Goal: Task Accomplishment & Management: Use online tool/utility

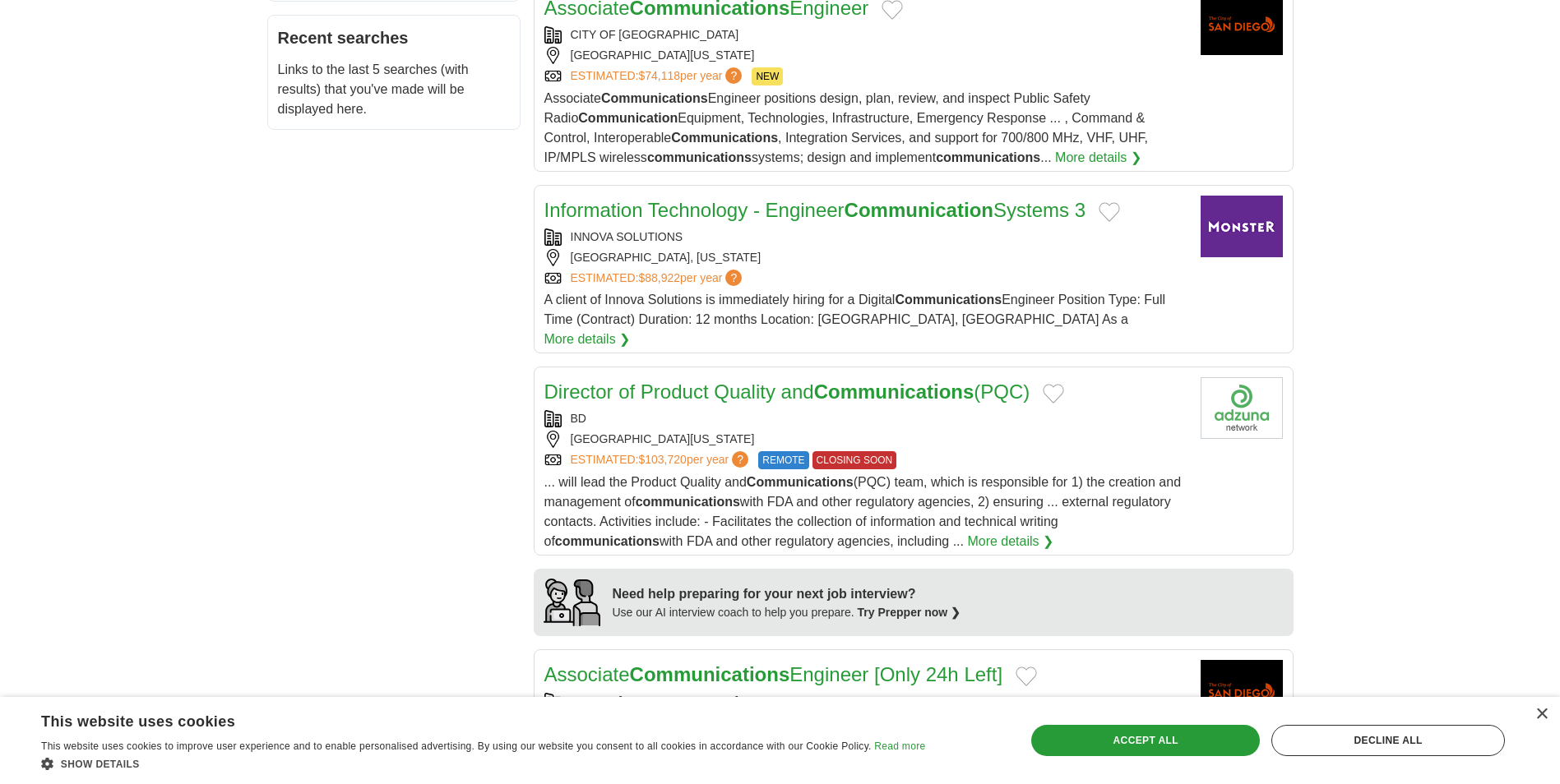
scroll to position [986, 0]
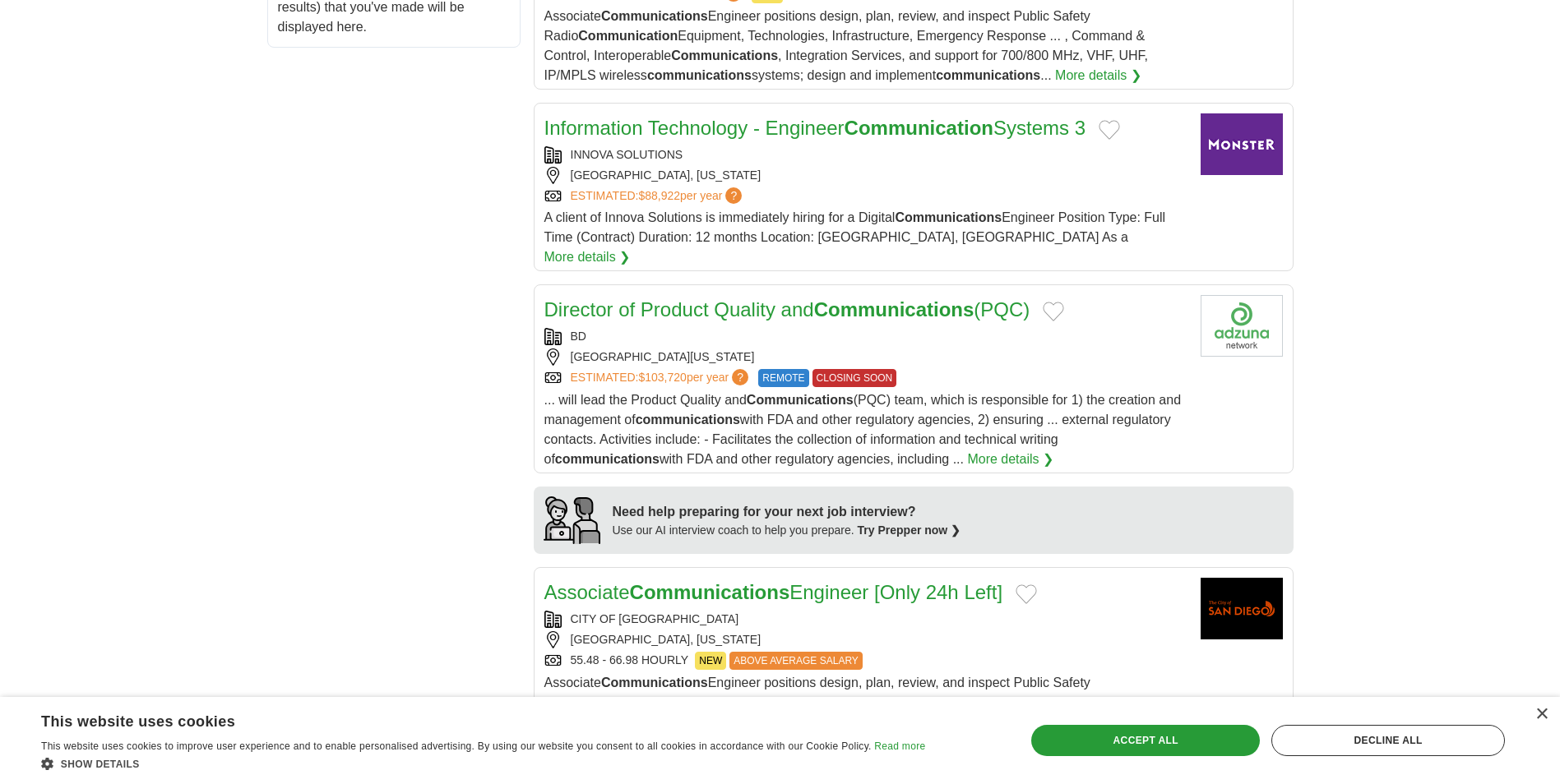
drag, startPoint x: 1011, startPoint y: 396, endPoint x: 1015, endPoint y: 443, distance: 47.2
click at [1015, 449] on link "More details ❯" at bounding box center [1010, 459] width 87 height 20
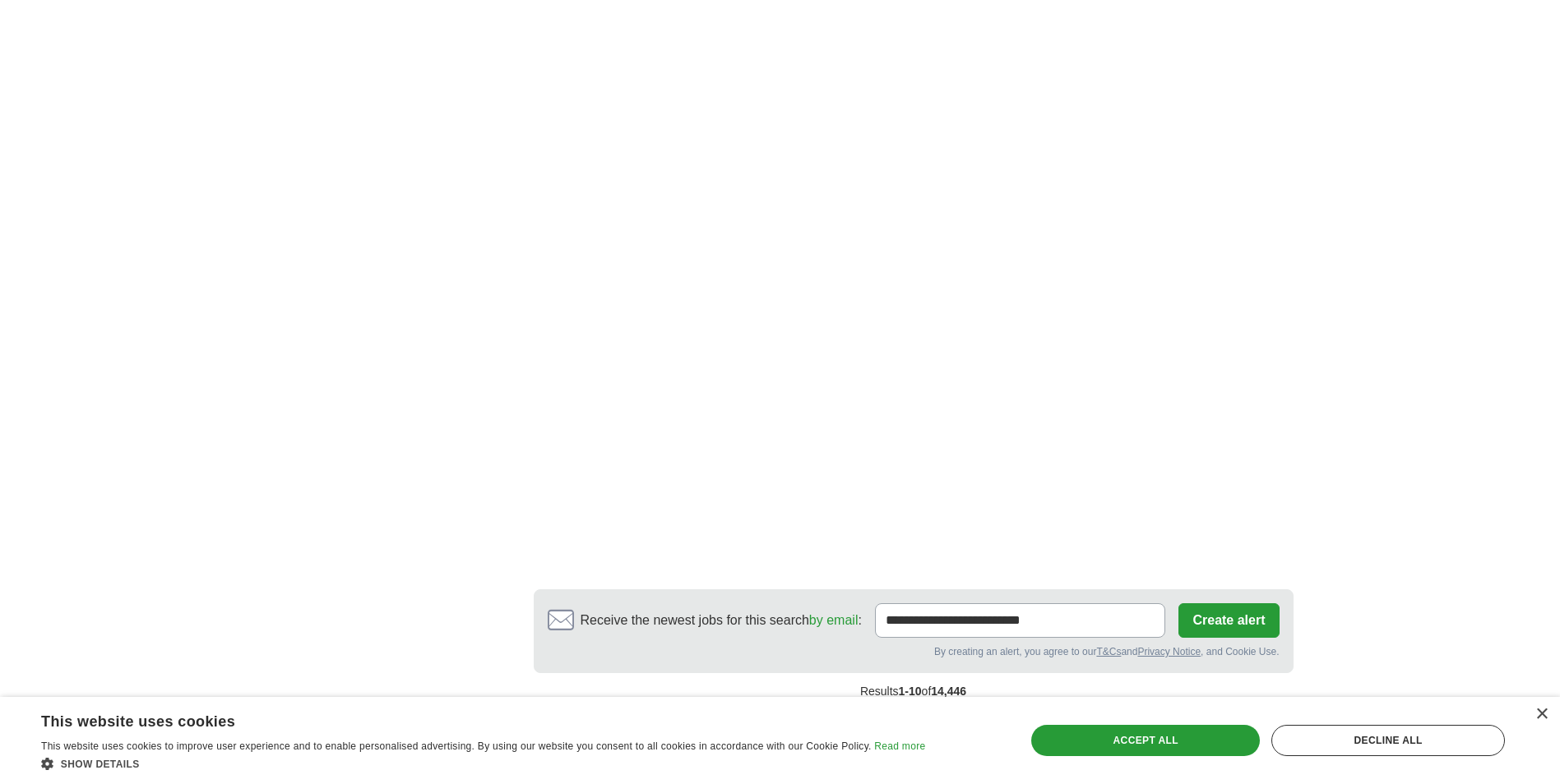
scroll to position [2877, 0]
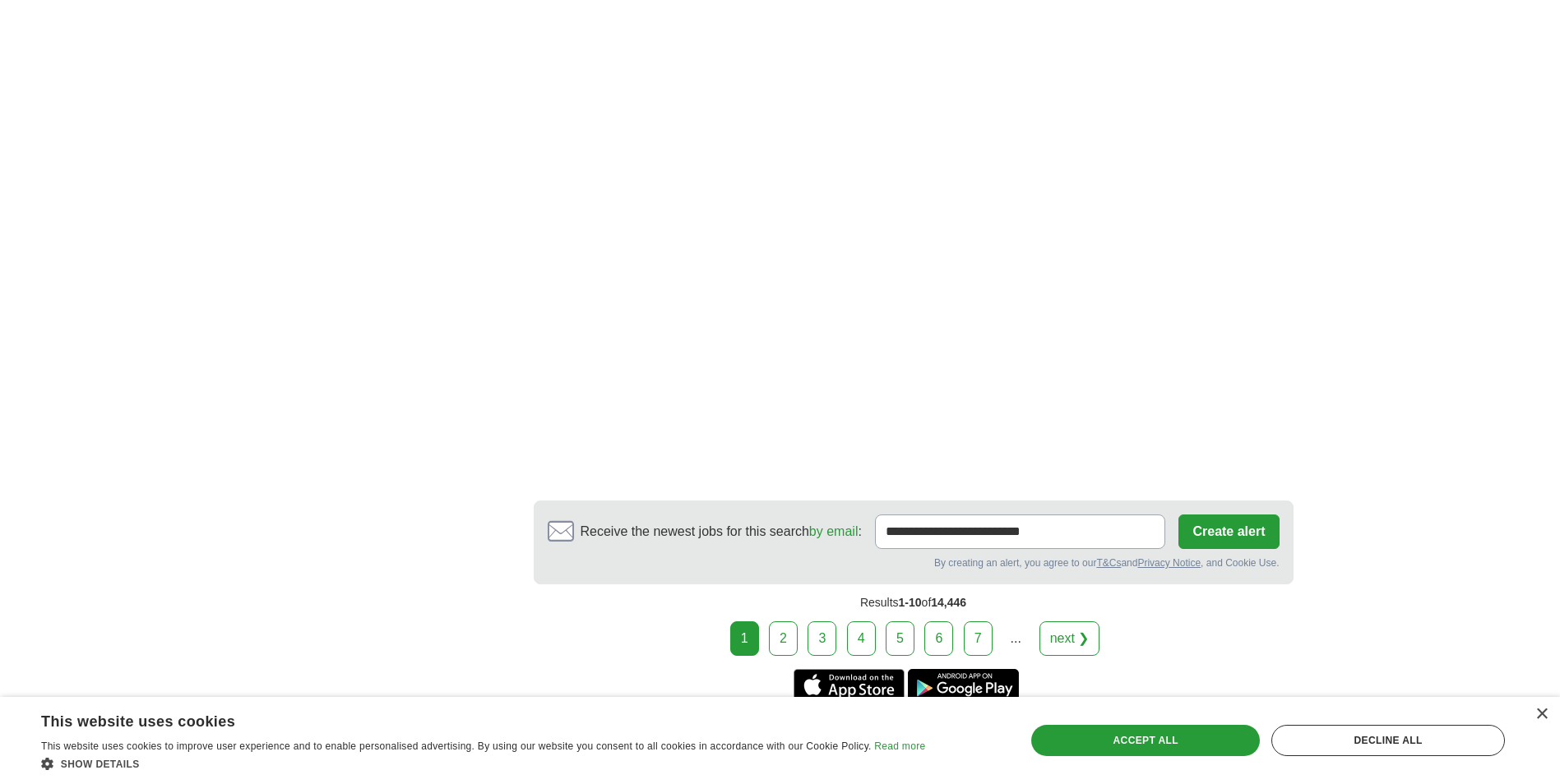
click at [772, 622] on link "2" at bounding box center [782, 639] width 29 height 34
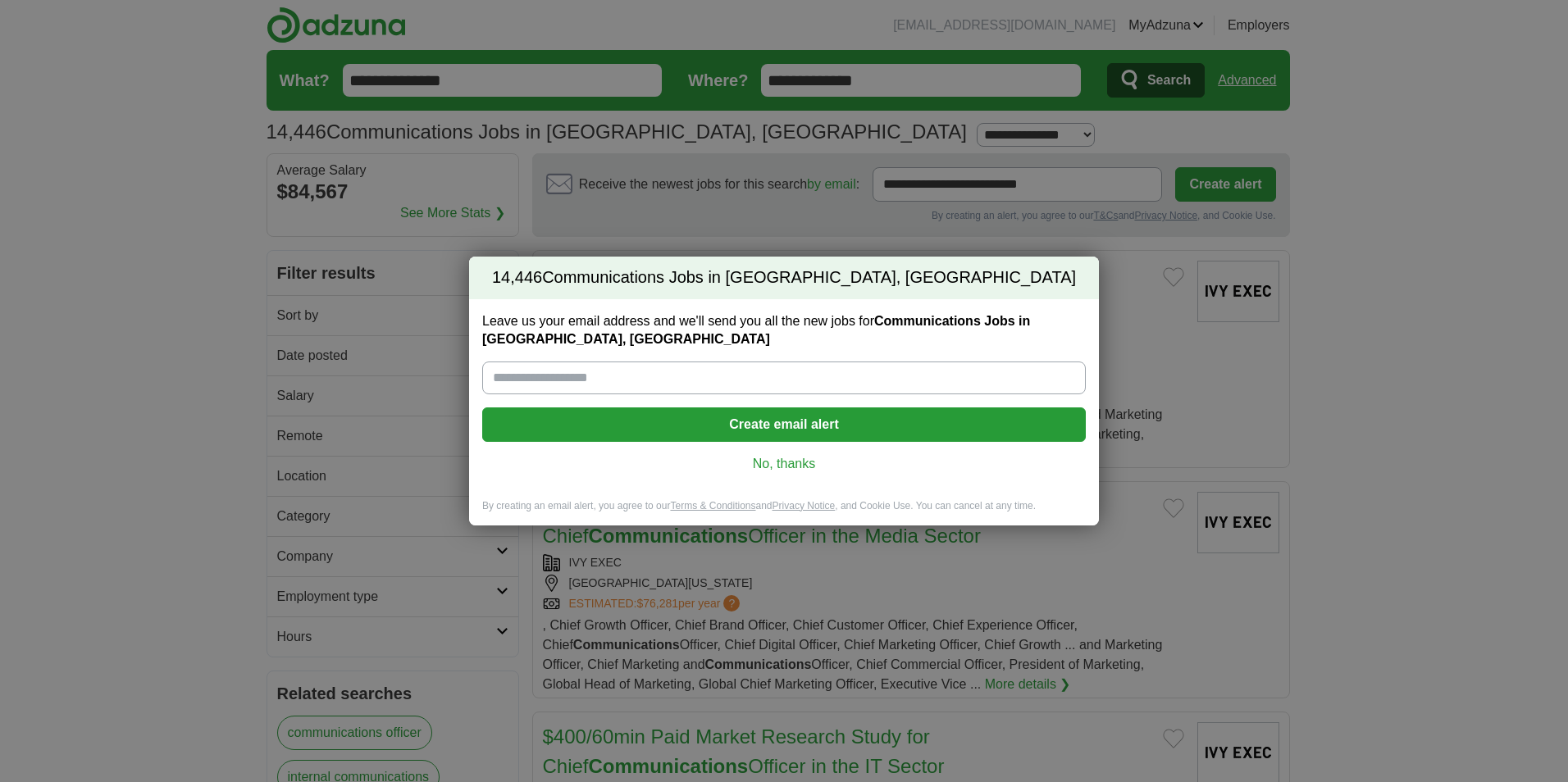
click at [783, 460] on link "No, thanks" at bounding box center [784, 463] width 578 height 18
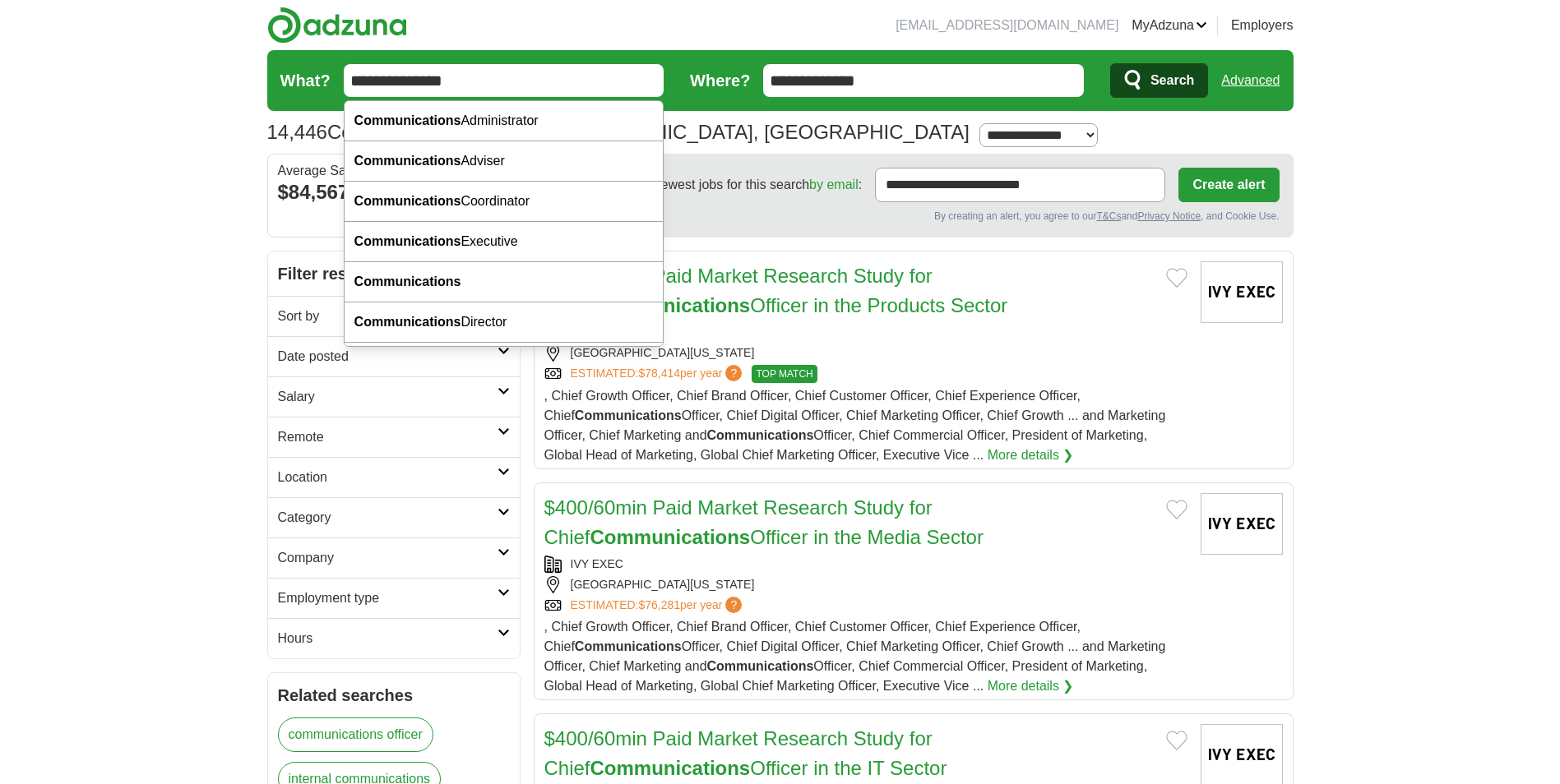
drag, startPoint x: 510, startPoint y: 77, endPoint x: 224, endPoint y: 78, distance: 286.0
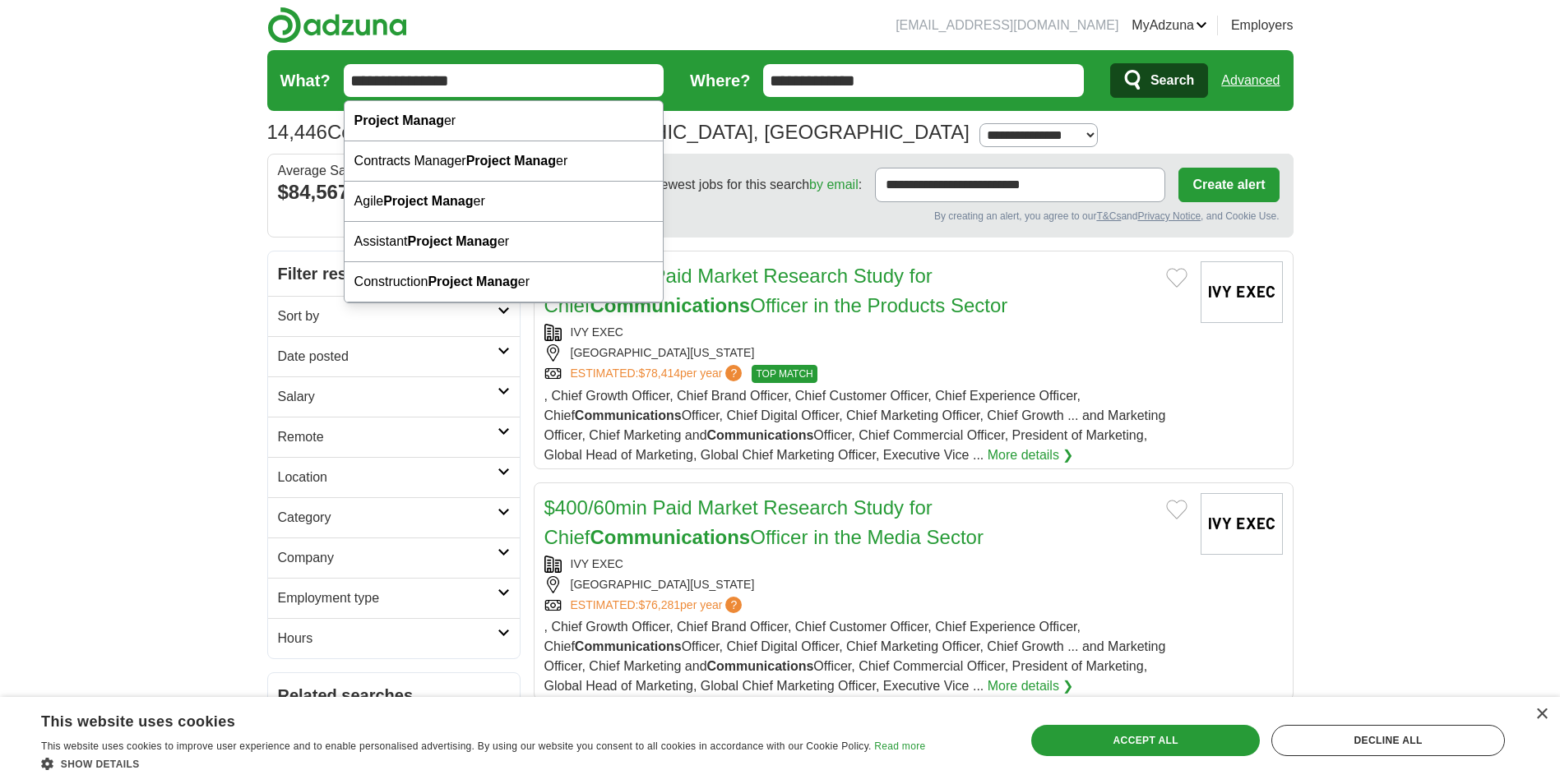
type input "**********"
click at [1110, 63] on button "Search" at bounding box center [1158, 80] width 98 height 34
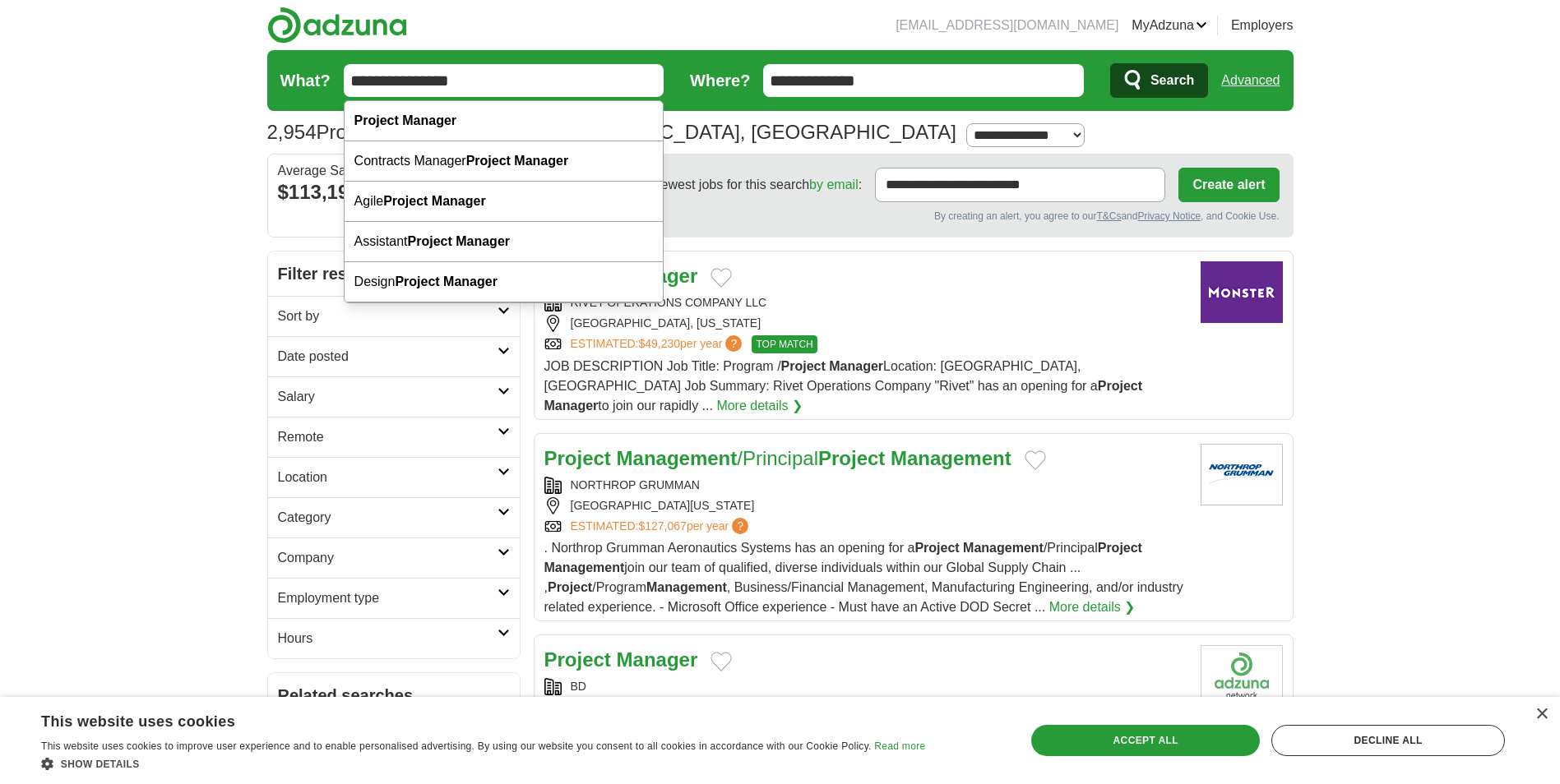
drag, startPoint x: 484, startPoint y: 86, endPoint x: 407, endPoint y: 94, distance: 77.4
click at [407, 94] on input "**********" at bounding box center [504, 80] width 321 height 33
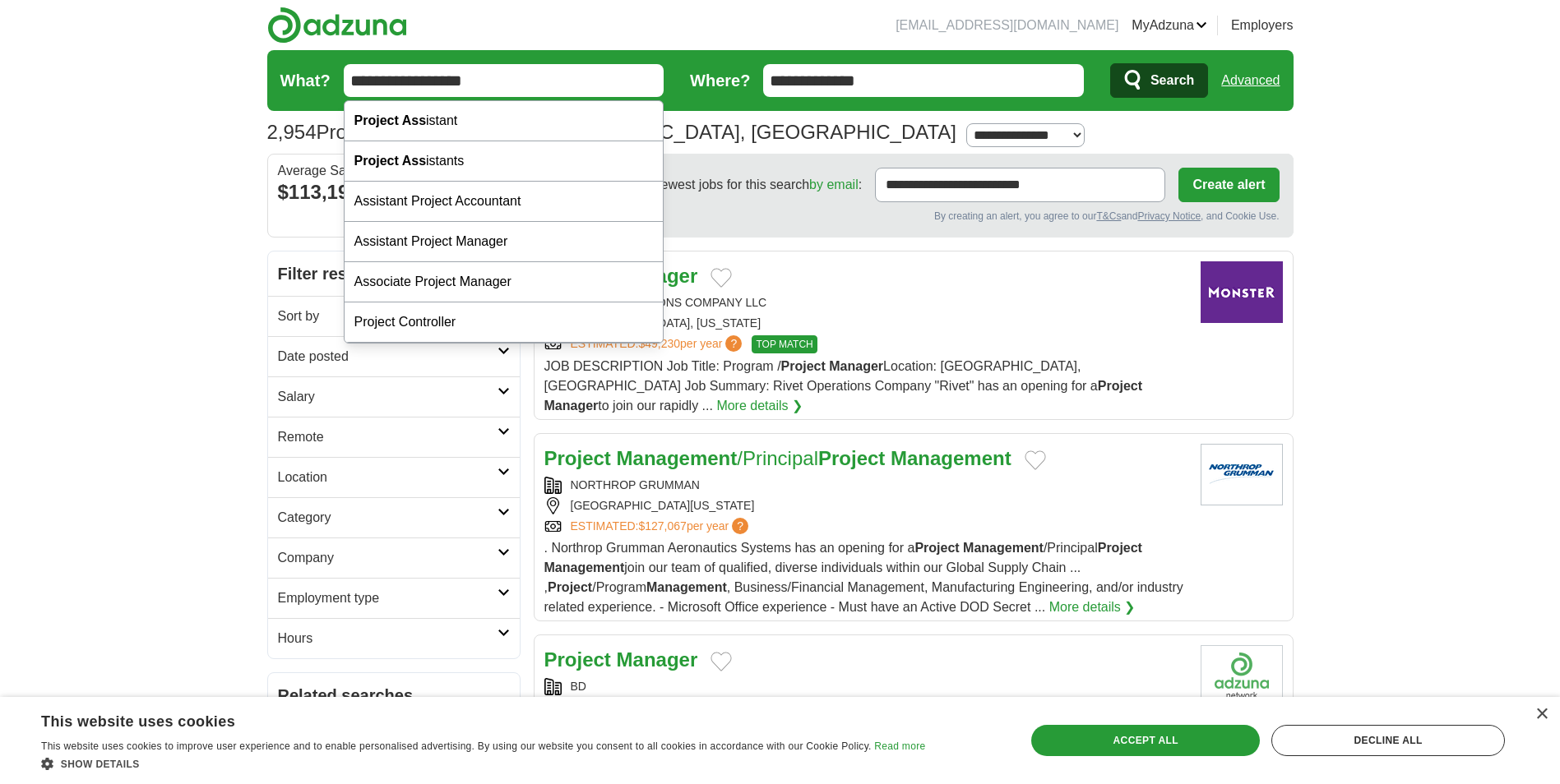
type input "**********"
click at [1110, 63] on button "Search" at bounding box center [1158, 80] width 98 height 34
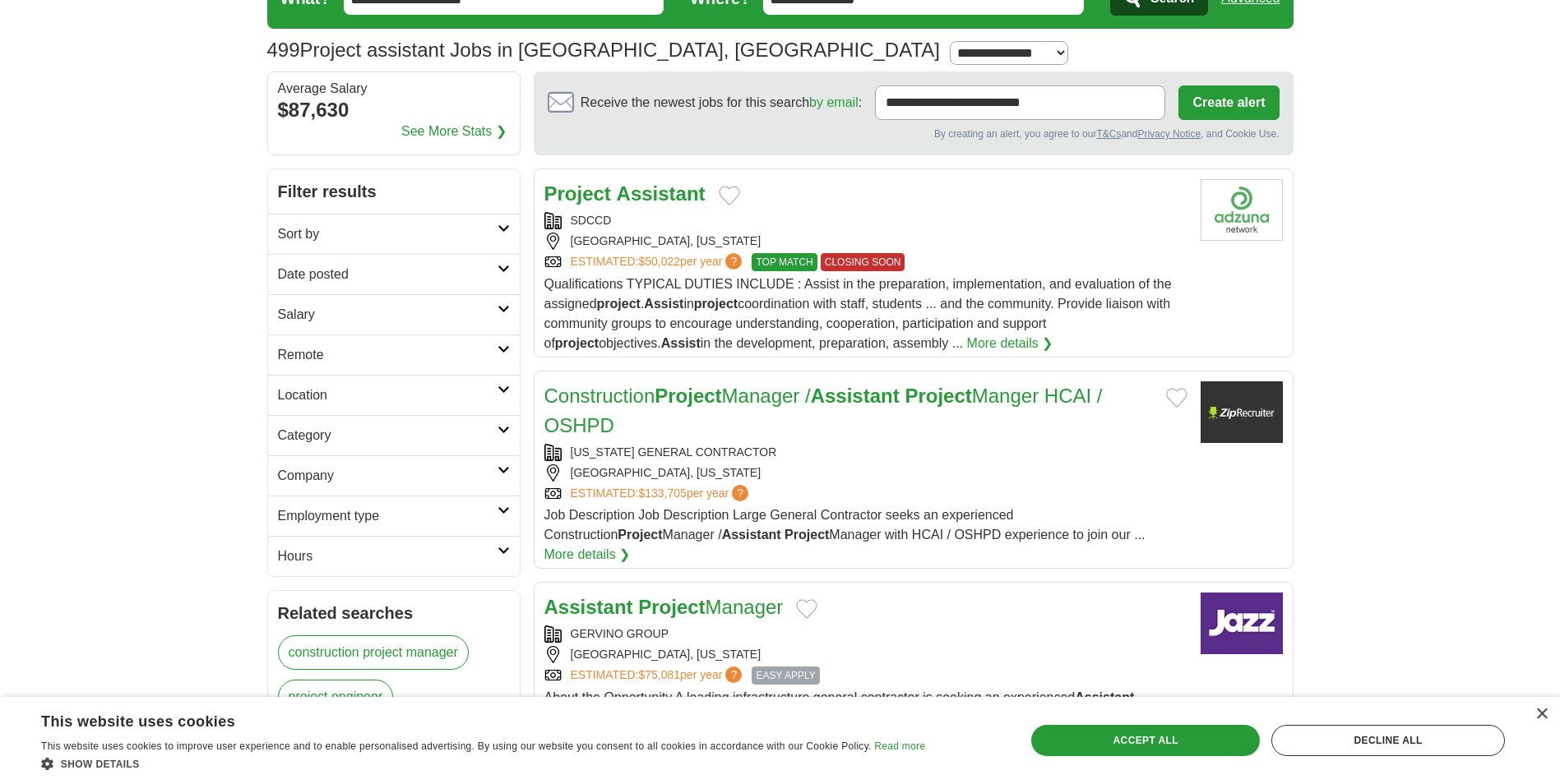
scroll to position [164, 0]
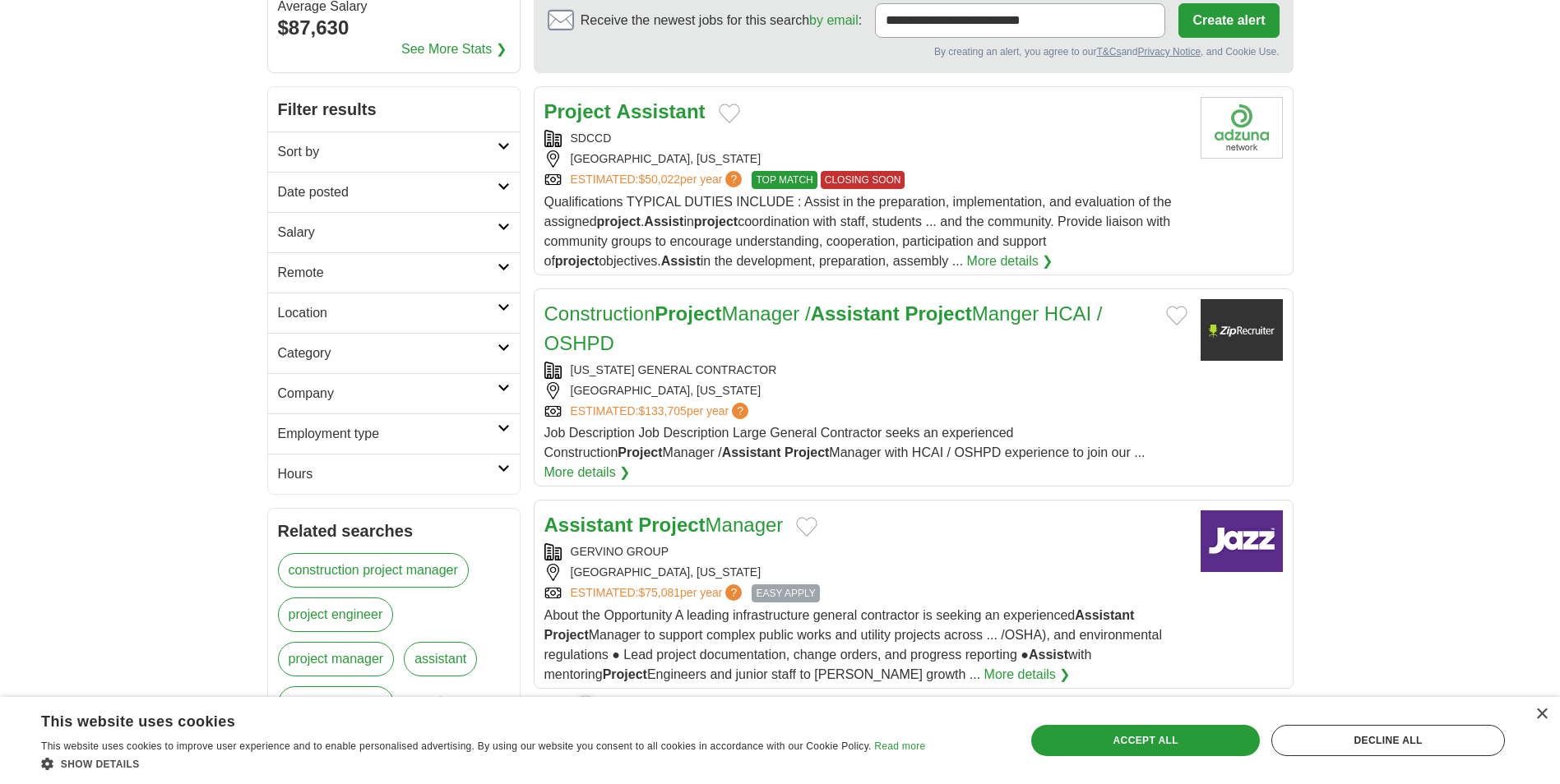
click at [630, 462] on link "More details ❯" at bounding box center [587, 472] width 87 height 20
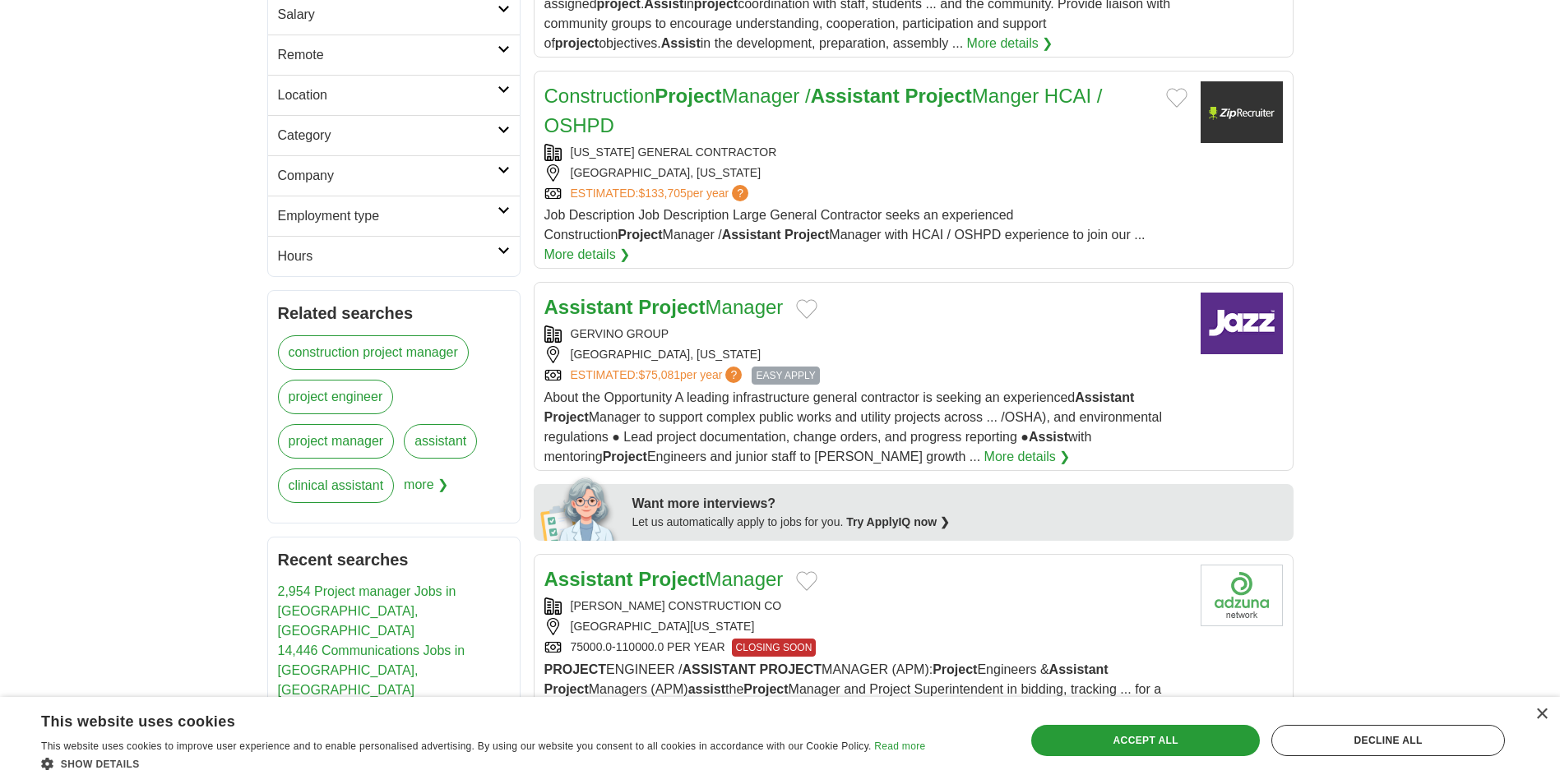
scroll to position [411, 0]
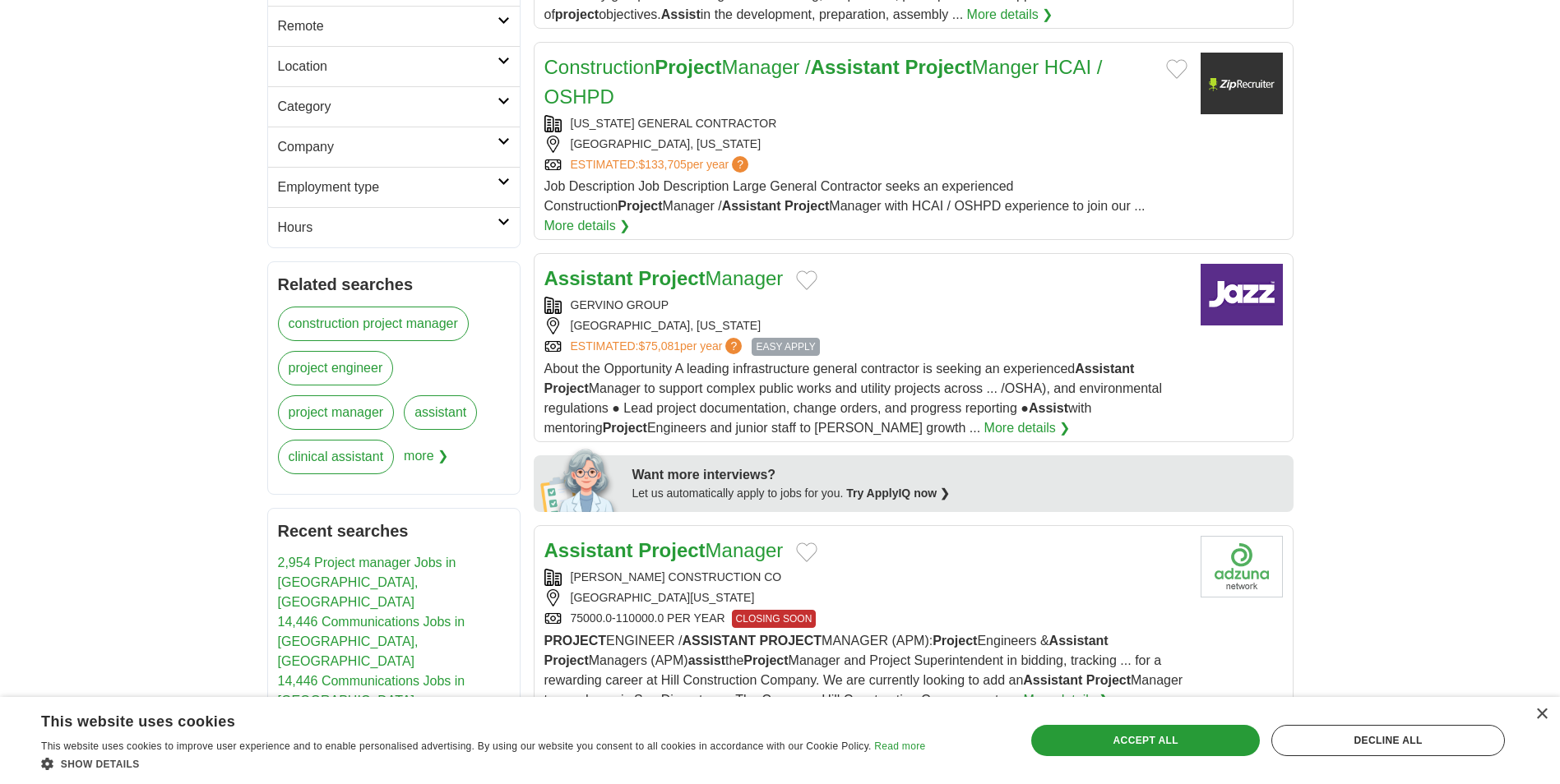
click at [984, 419] on link "More details ❯" at bounding box center [1027, 428] width 87 height 20
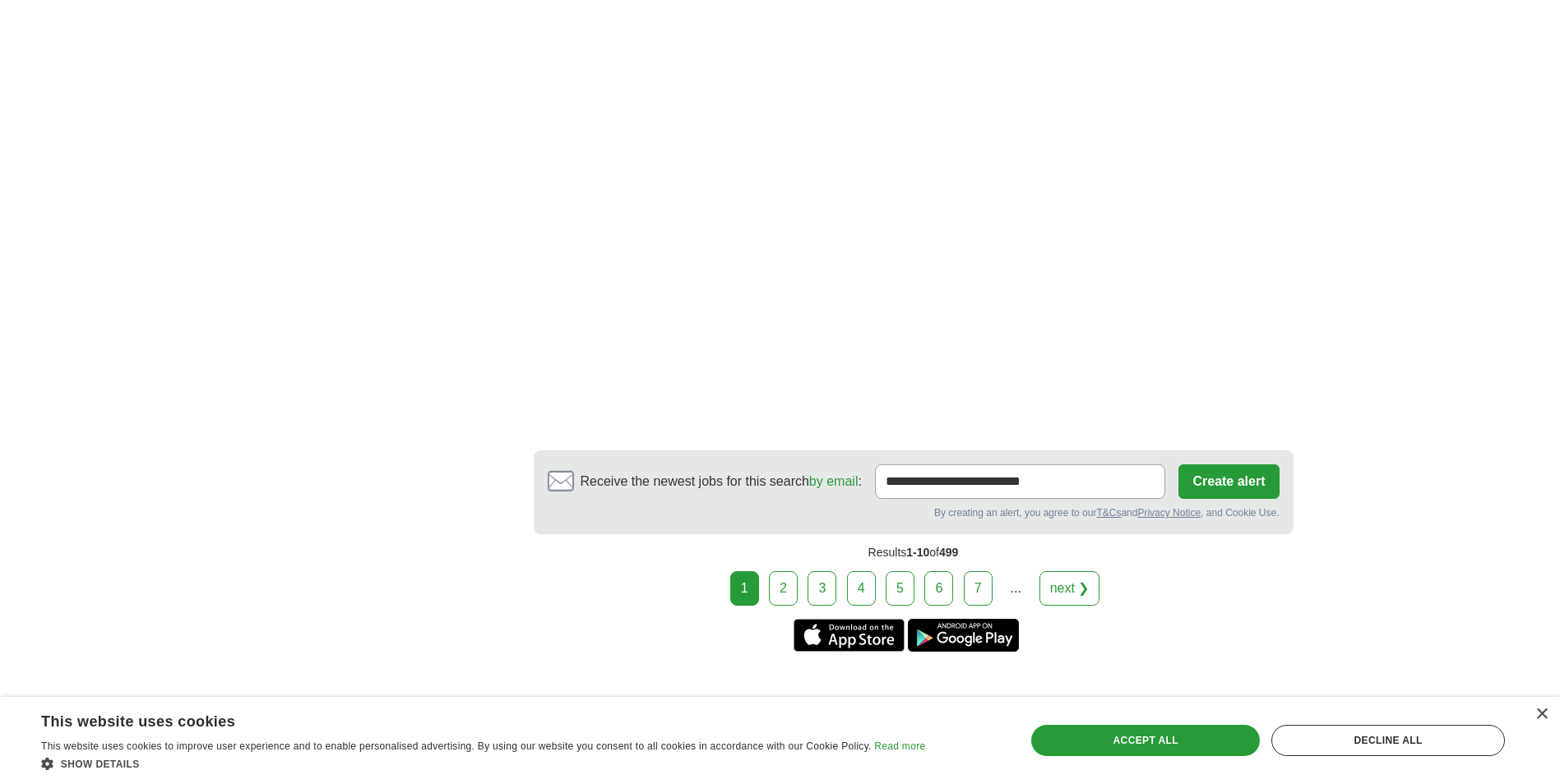
scroll to position [2877, 0]
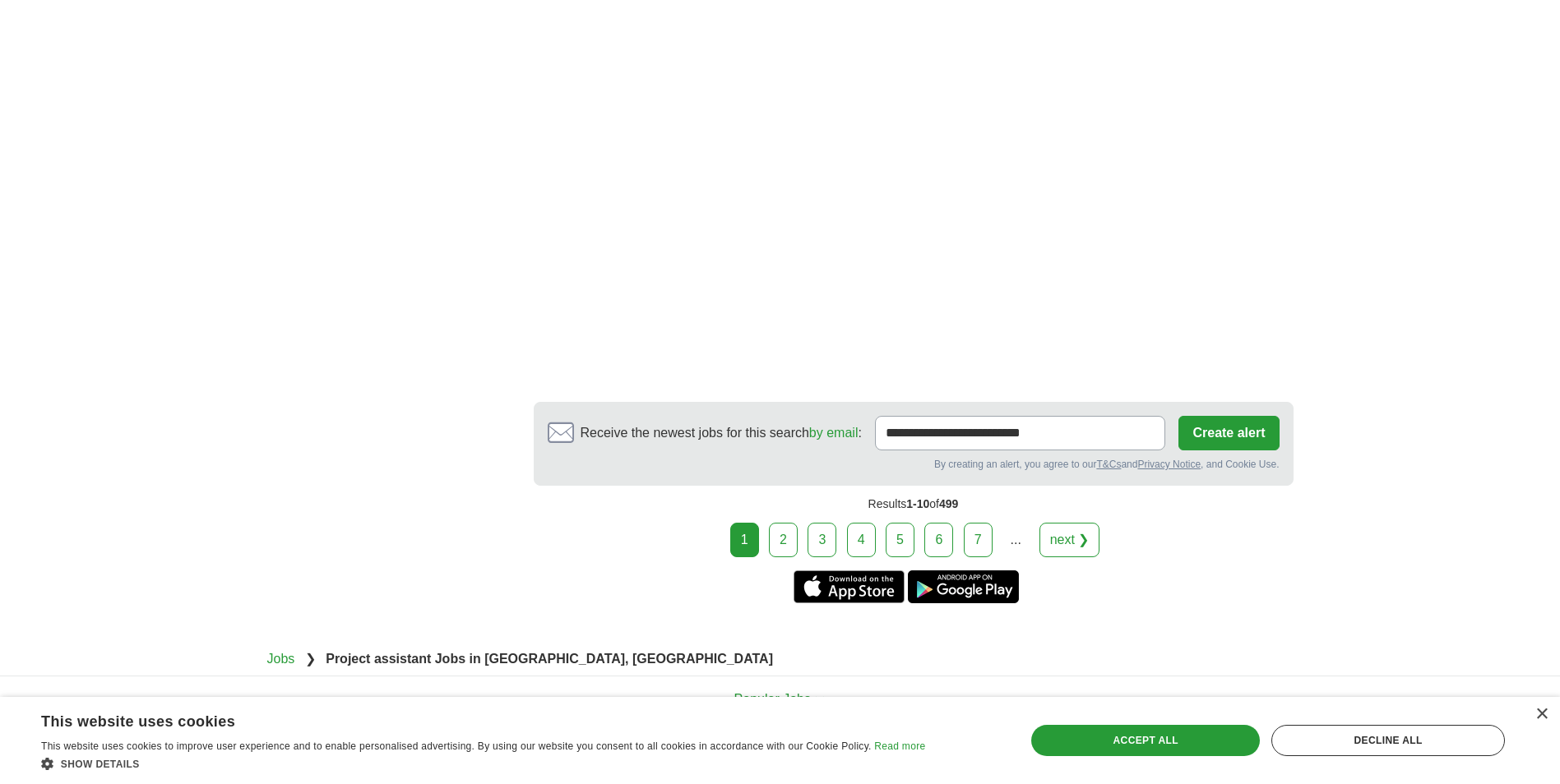
click at [773, 523] on link "2" at bounding box center [782, 540] width 29 height 34
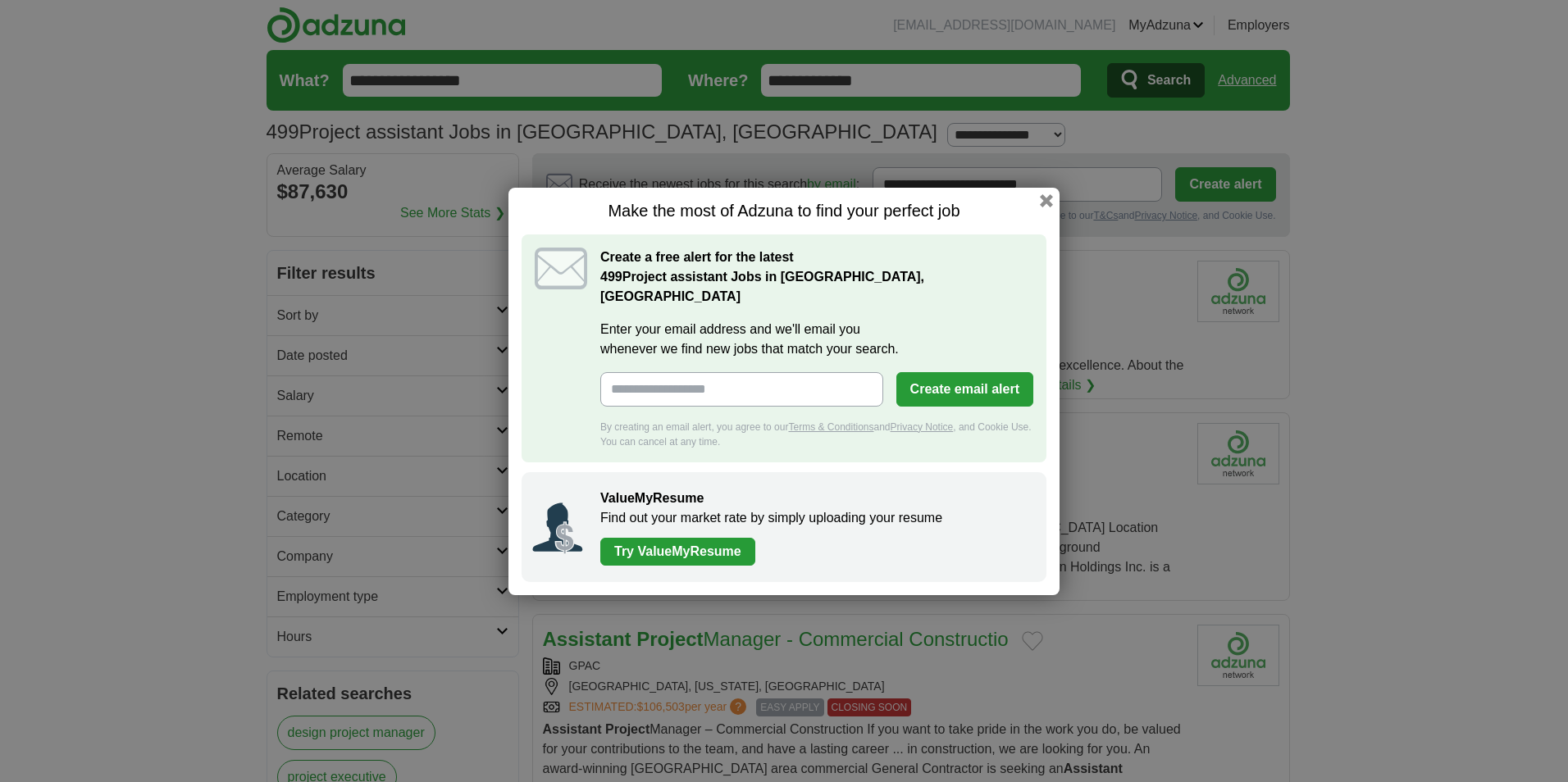
click at [1036, 213] on h1 "Make the most of Adzuna to find your perfect job" at bounding box center [784, 211] width 525 height 20
click at [1041, 213] on div "Make the most of Adzuna to find your perfect job Create a free alert for the la…" at bounding box center [784, 391] width 551 height 407
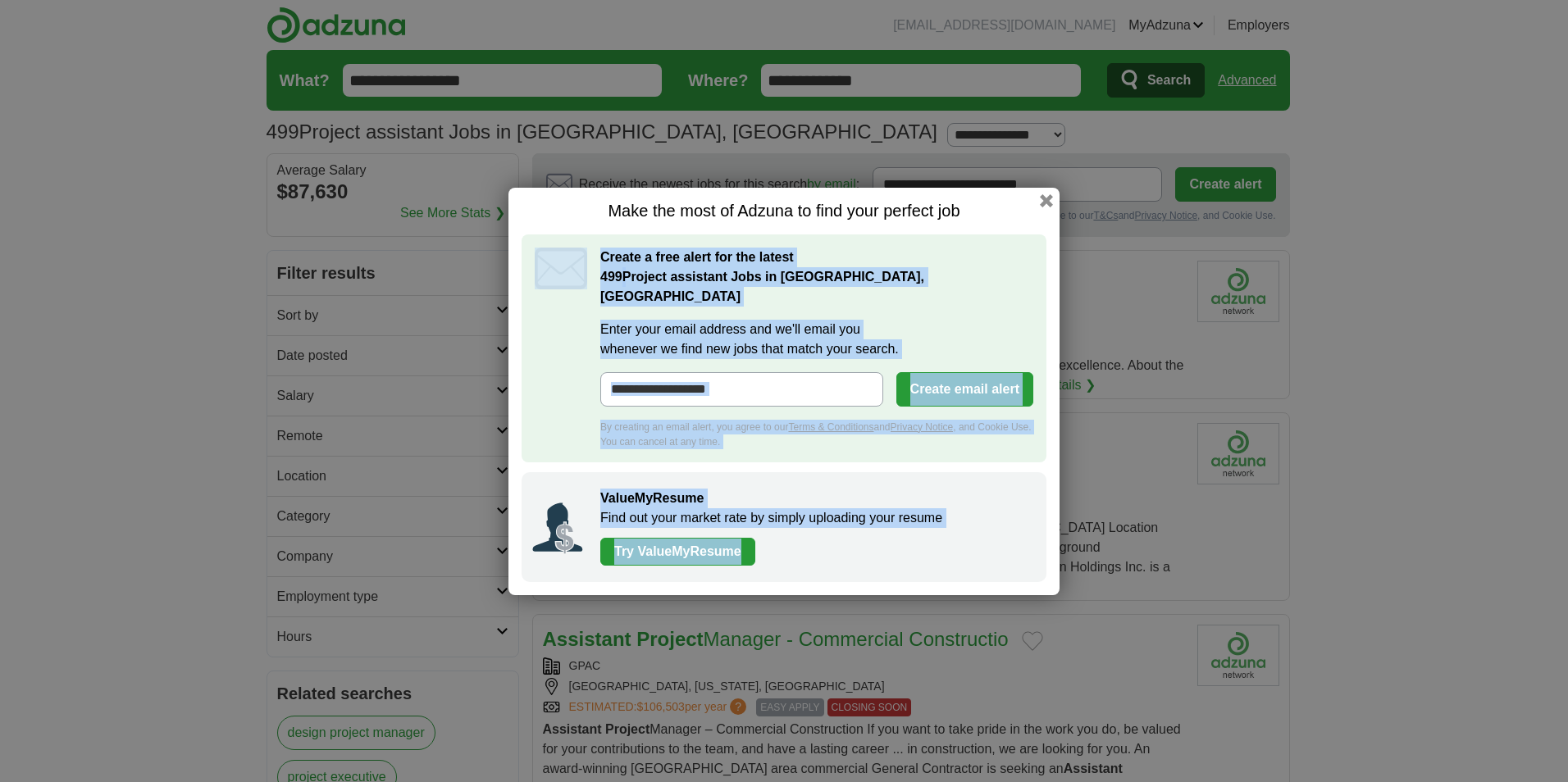
click at [1043, 207] on button "button" at bounding box center [1046, 201] width 13 height 13
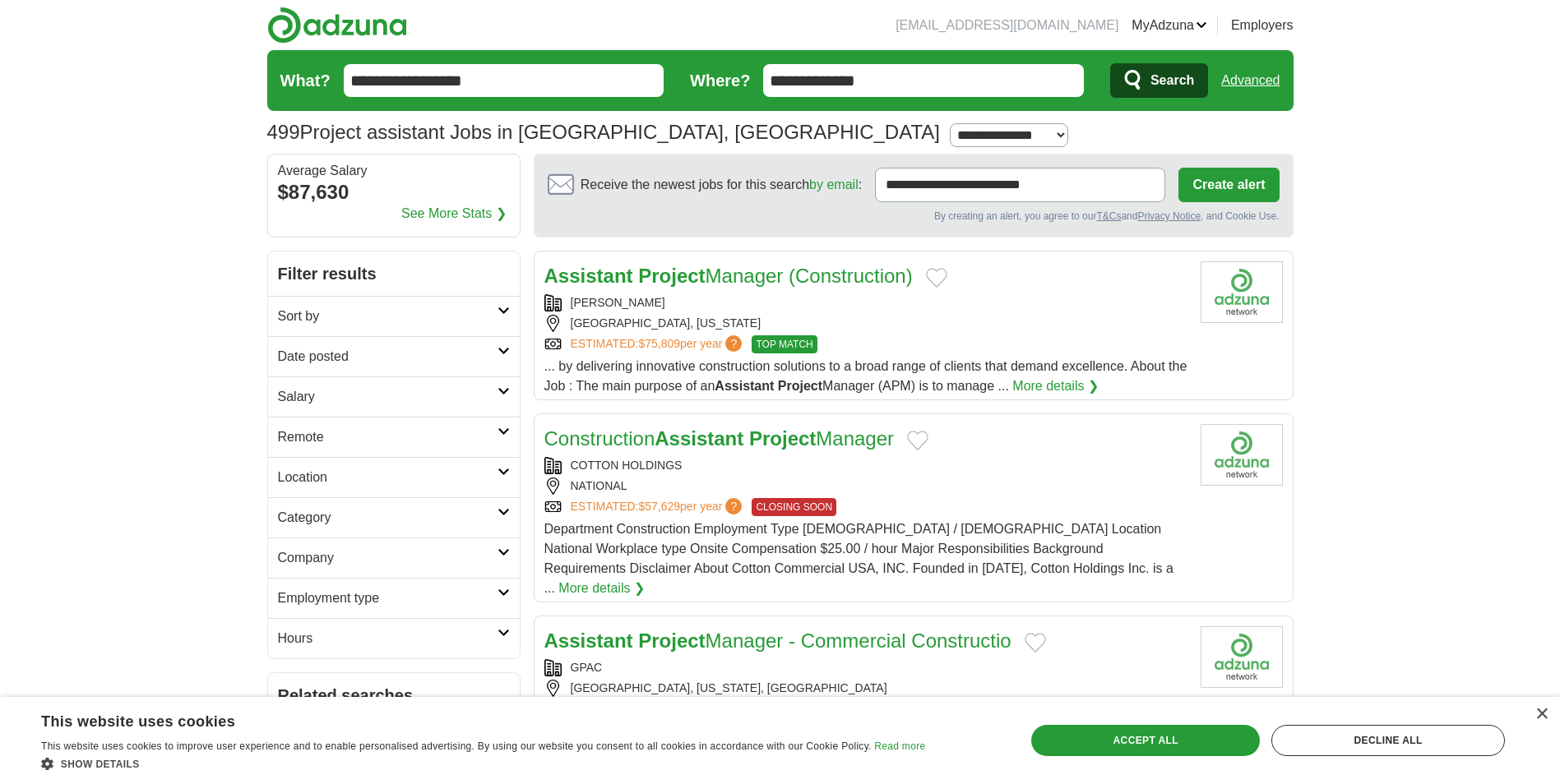
click at [510, 71] on form "**********" at bounding box center [780, 80] width 1026 height 61
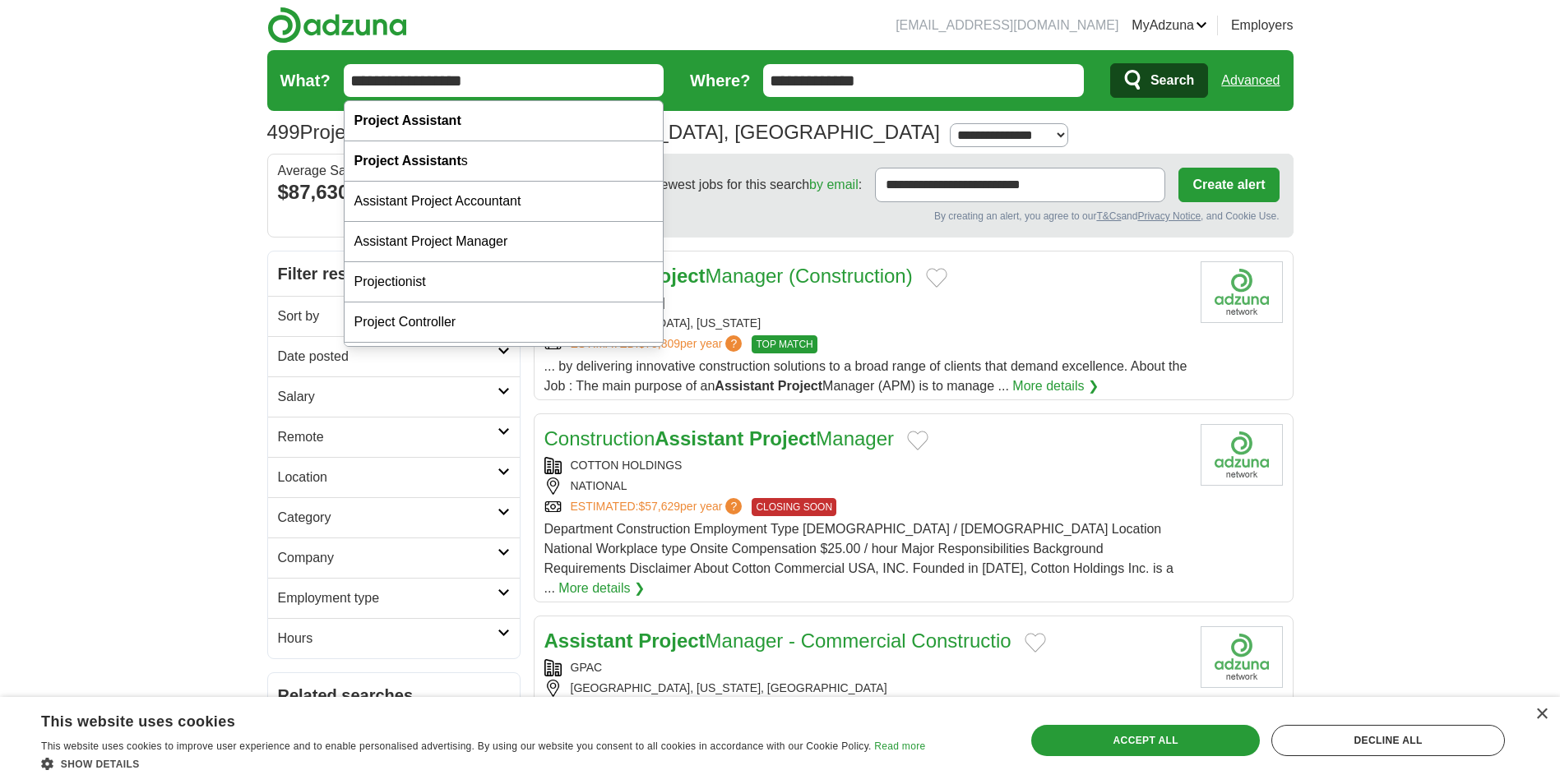
drag, startPoint x: 510, startPoint y: 79, endPoint x: 406, endPoint y: 81, distance: 104.0
click at [406, 81] on input "**********" at bounding box center [504, 80] width 321 height 33
type input "**********"
click at [1110, 63] on button "Search" at bounding box center [1158, 80] width 98 height 34
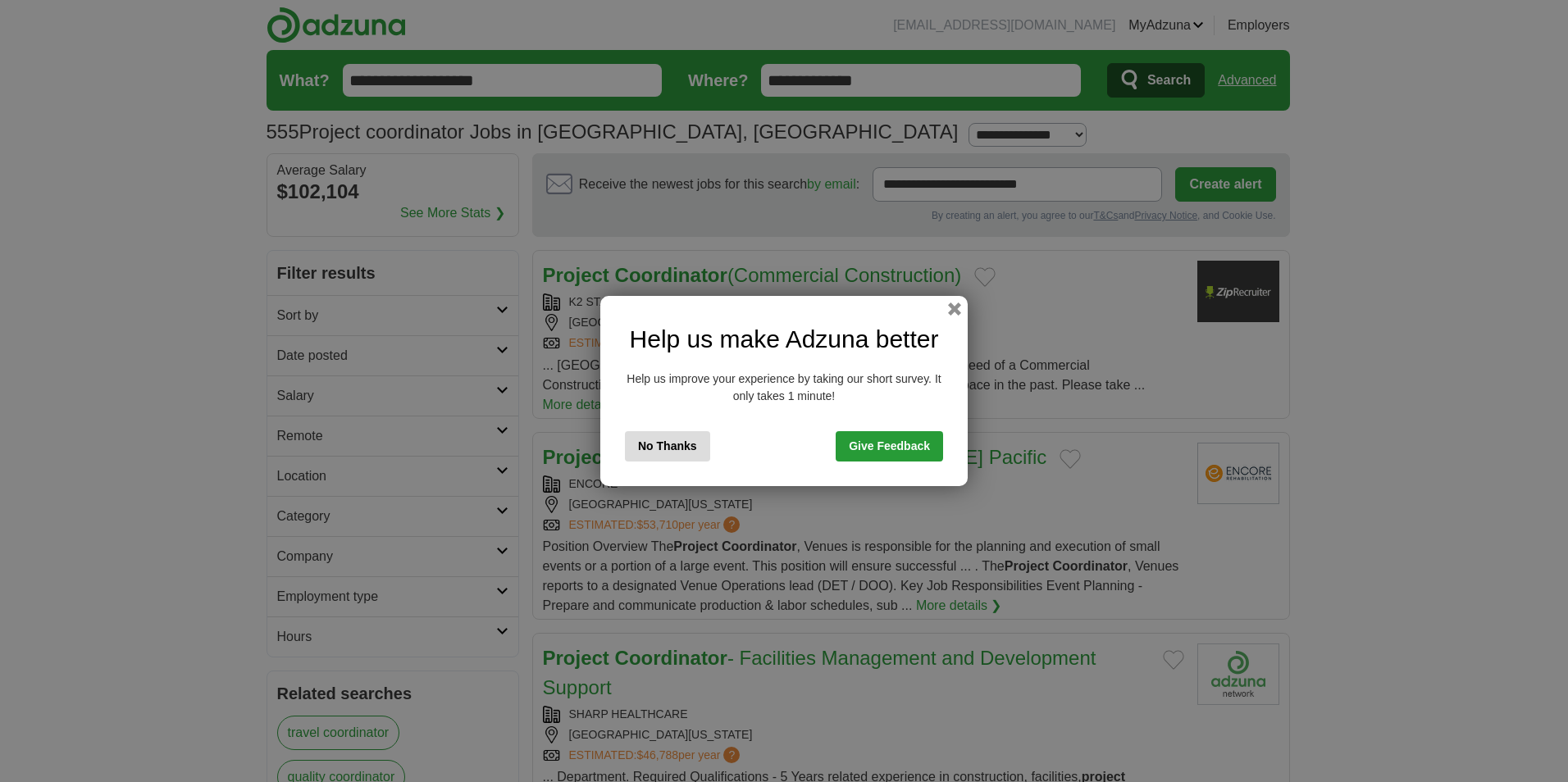
click at [689, 444] on button "No Thanks" at bounding box center [668, 446] width 86 height 31
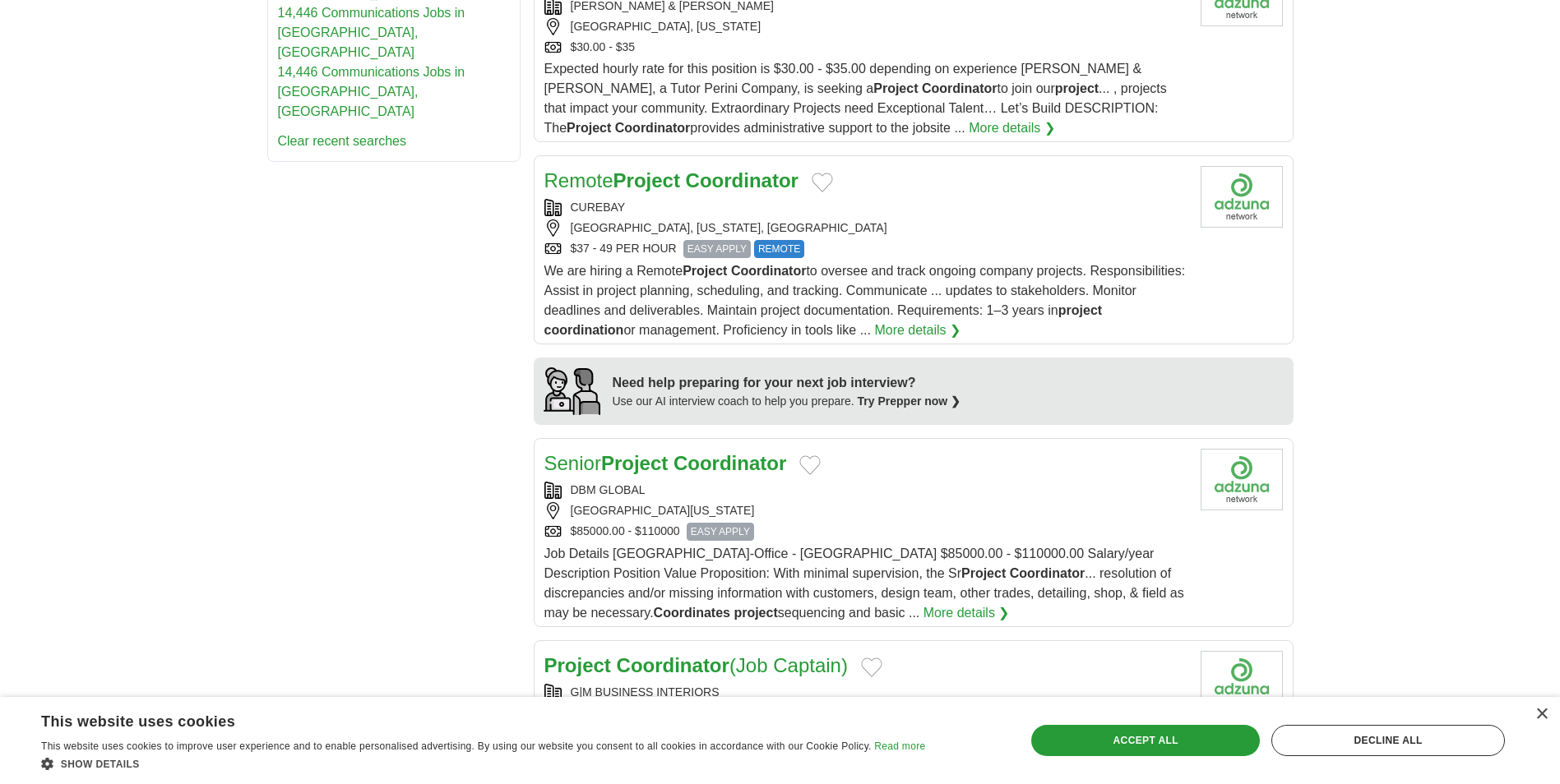
scroll to position [1233, 0]
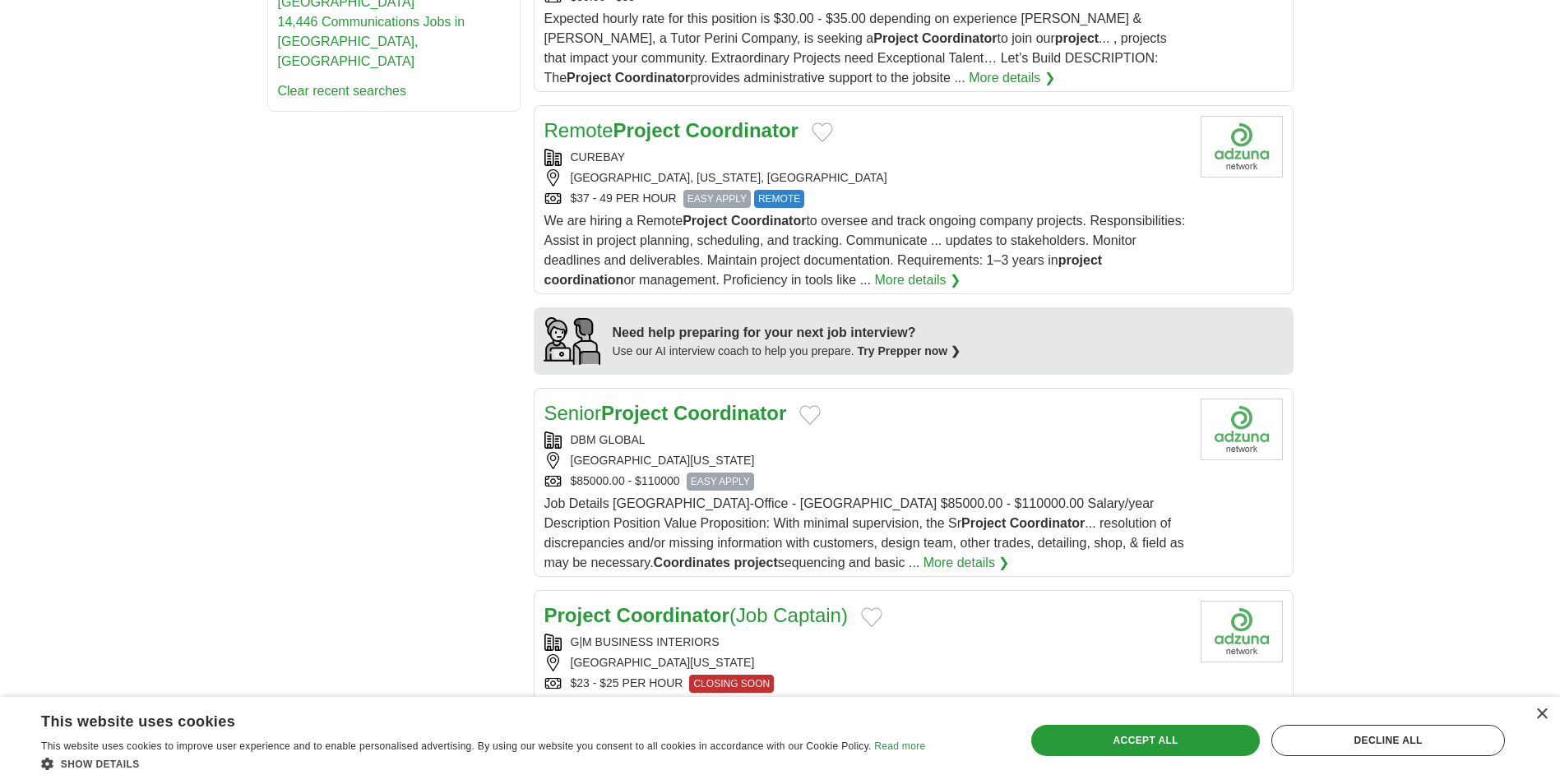
click at [923, 553] on link "More details ❯" at bounding box center [966, 562] width 87 height 20
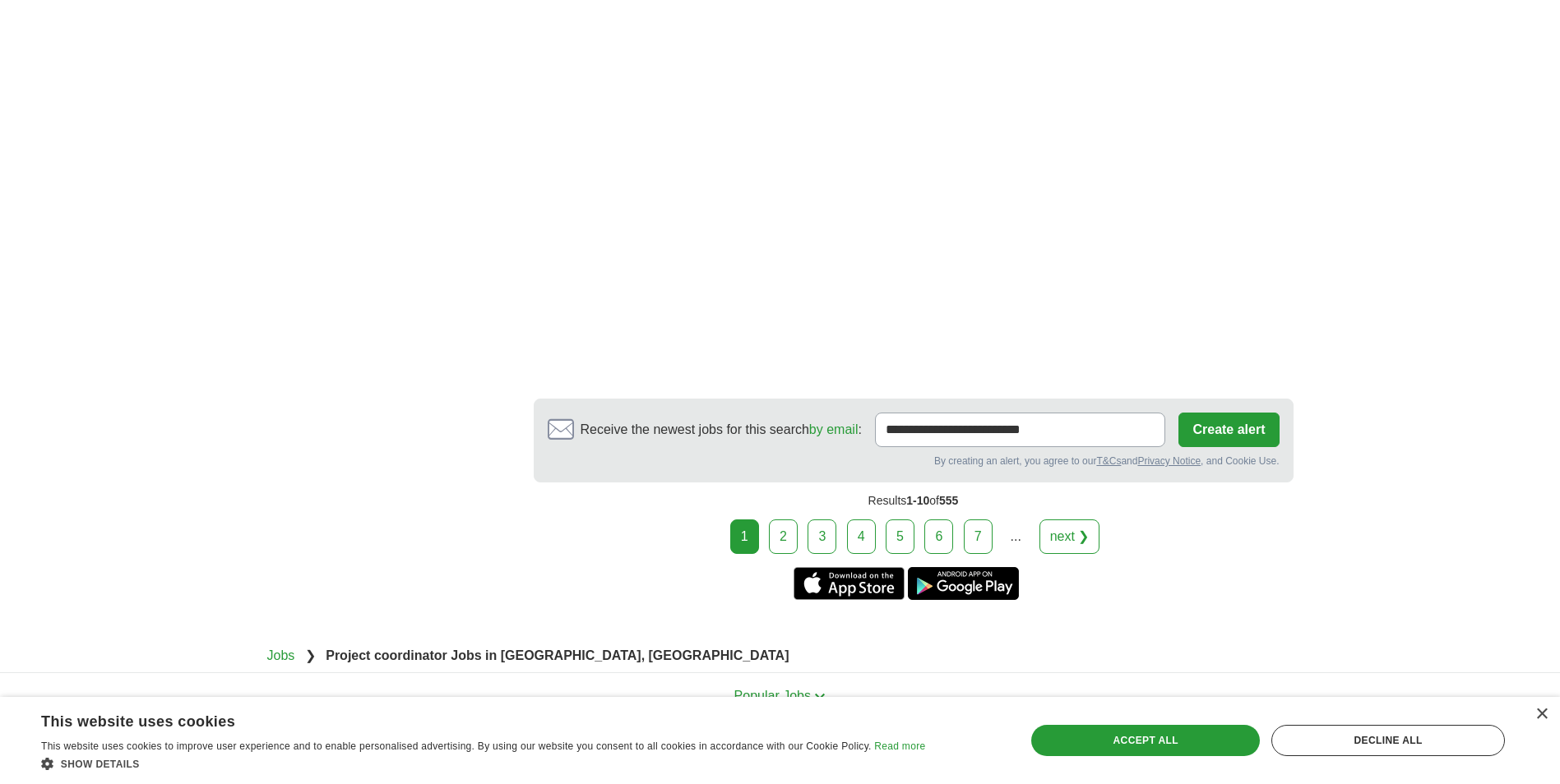
scroll to position [2971, 0]
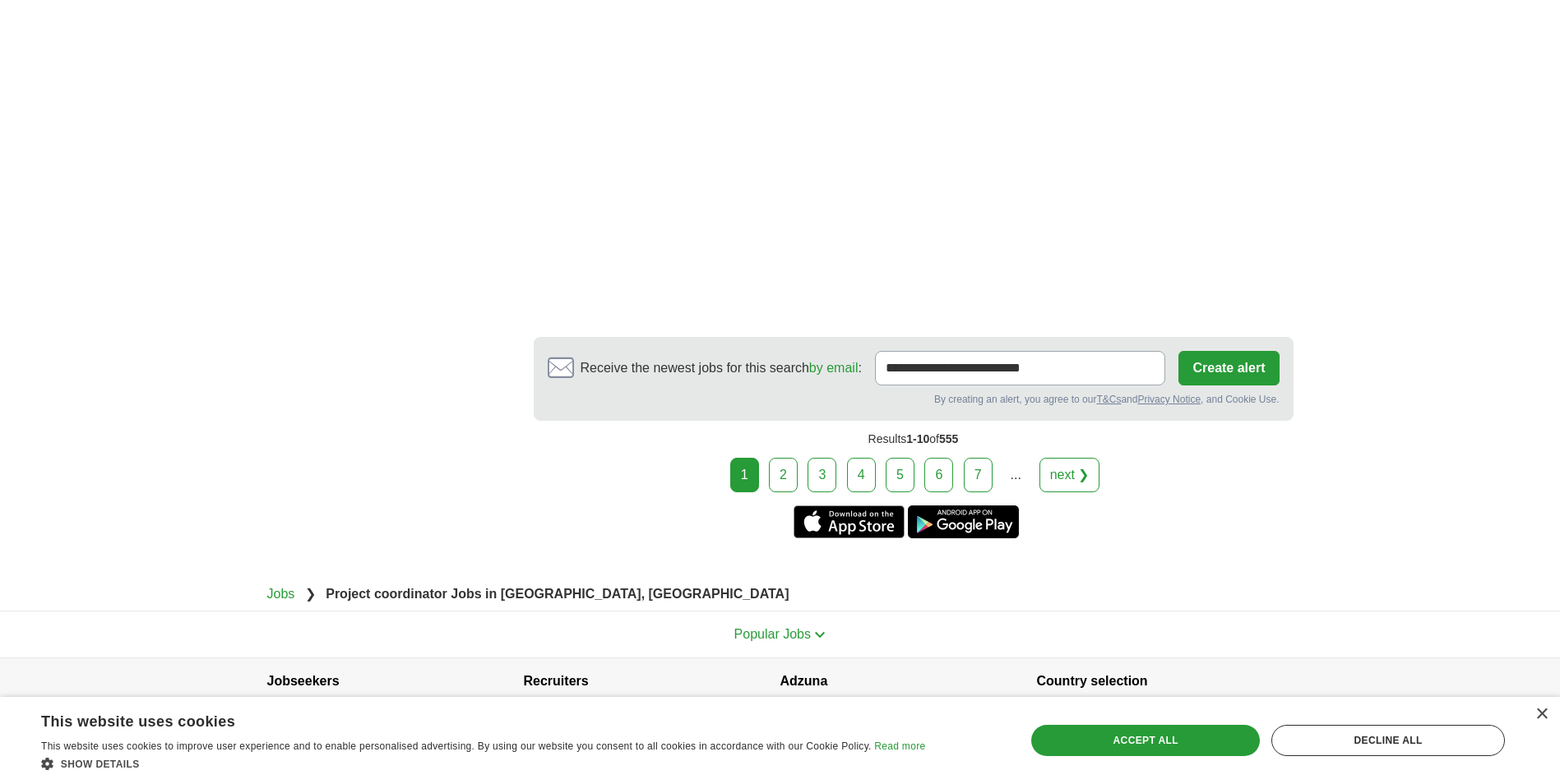
click at [777, 458] on link "2" at bounding box center [782, 475] width 29 height 34
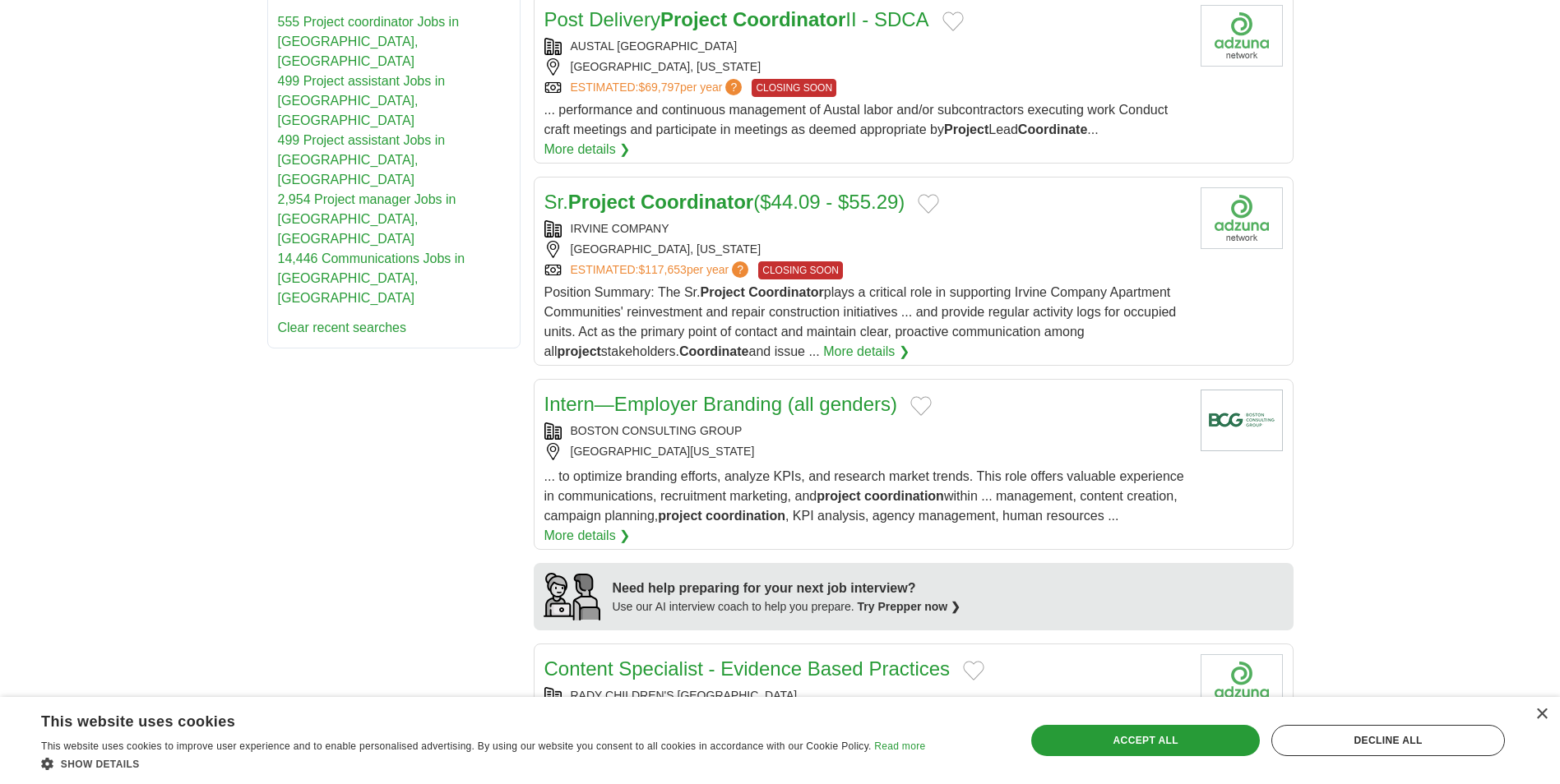
scroll to position [986, 0]
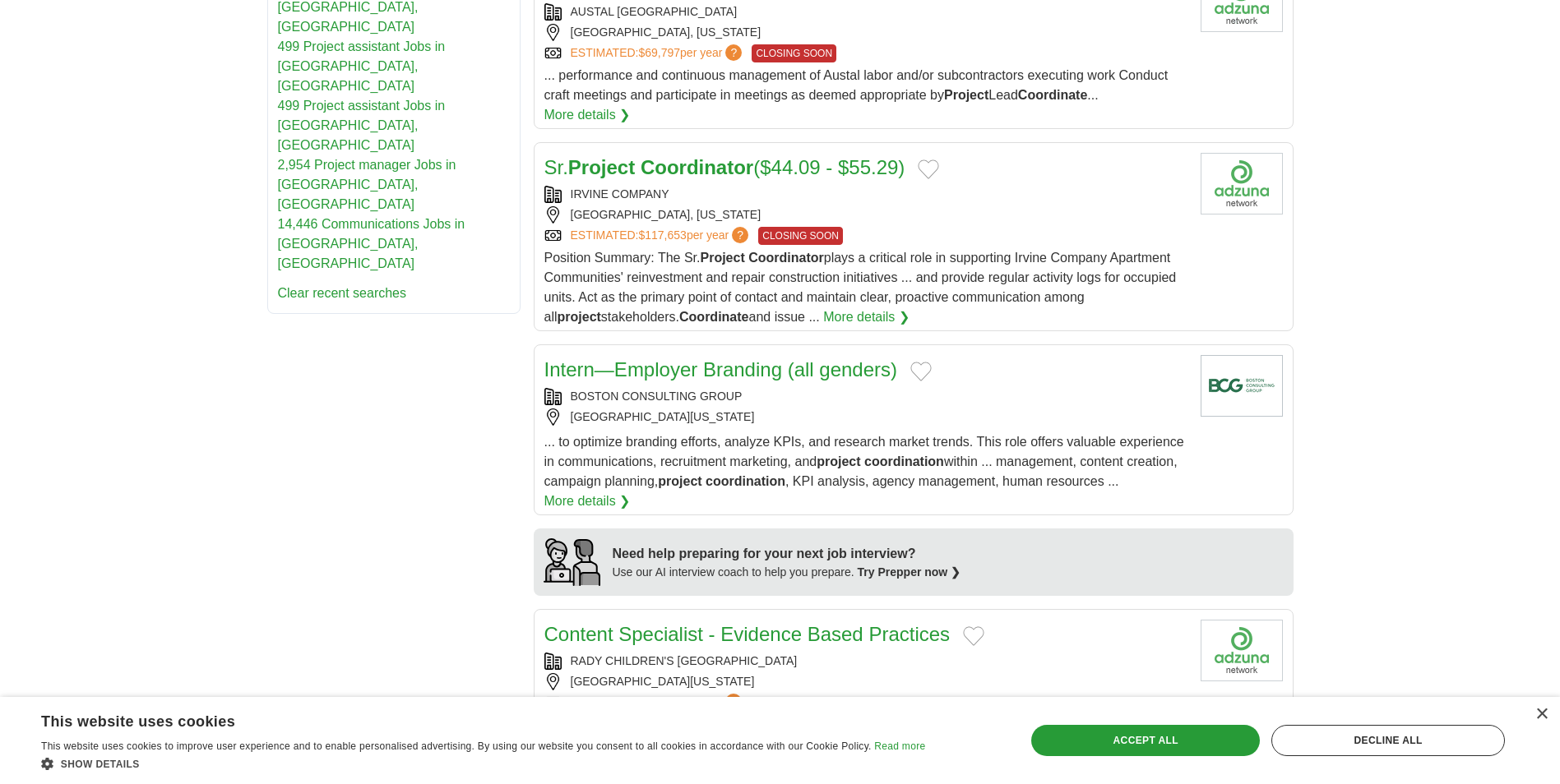
click at [839, 308] on link "More details ❯" at bounding box center [866, 317] width 87 height 20
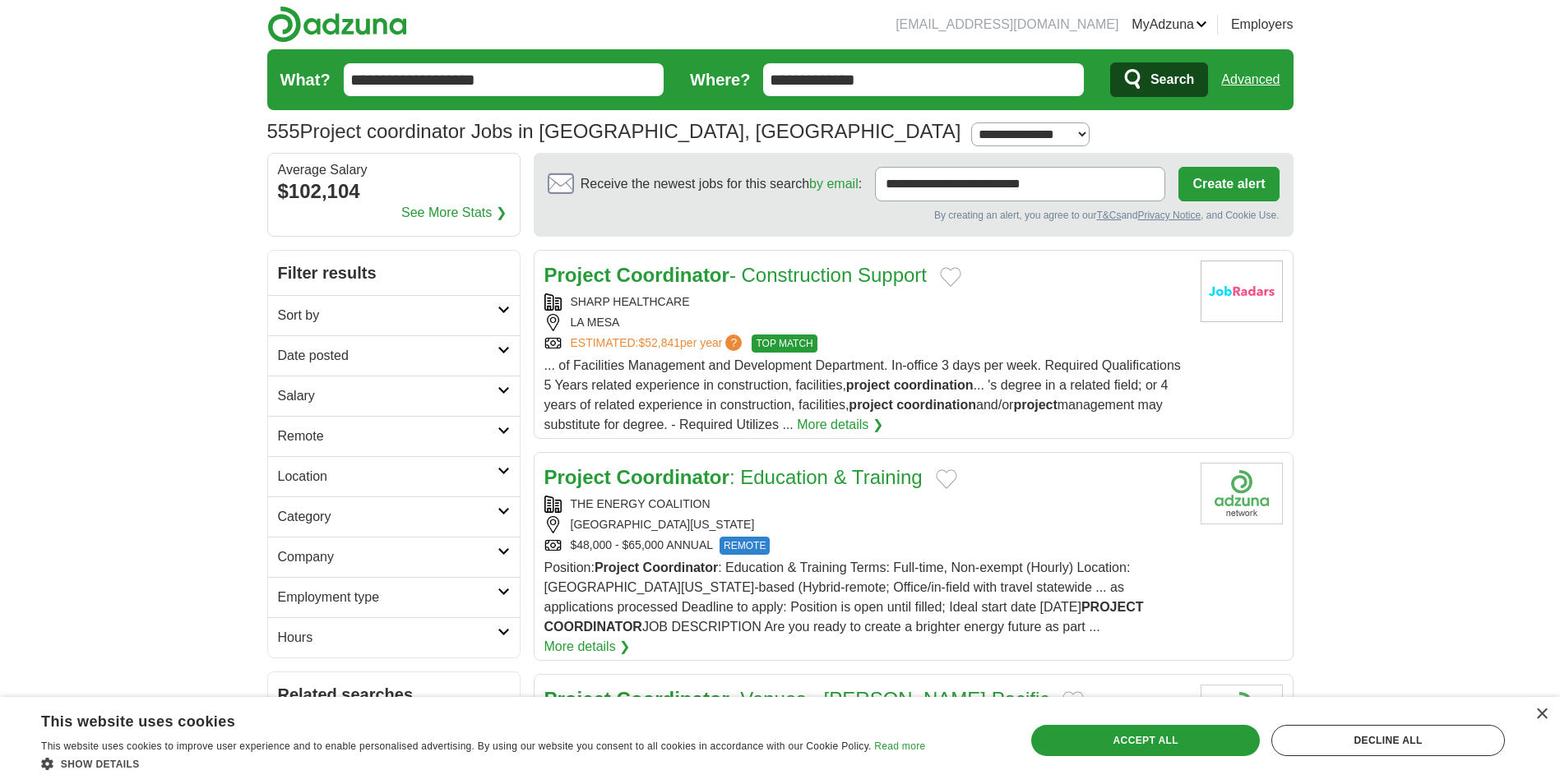
scroll to position [0, 0]
click at [525, 72] on input "**********" at bounding box center [504, 80] width 321 height 33
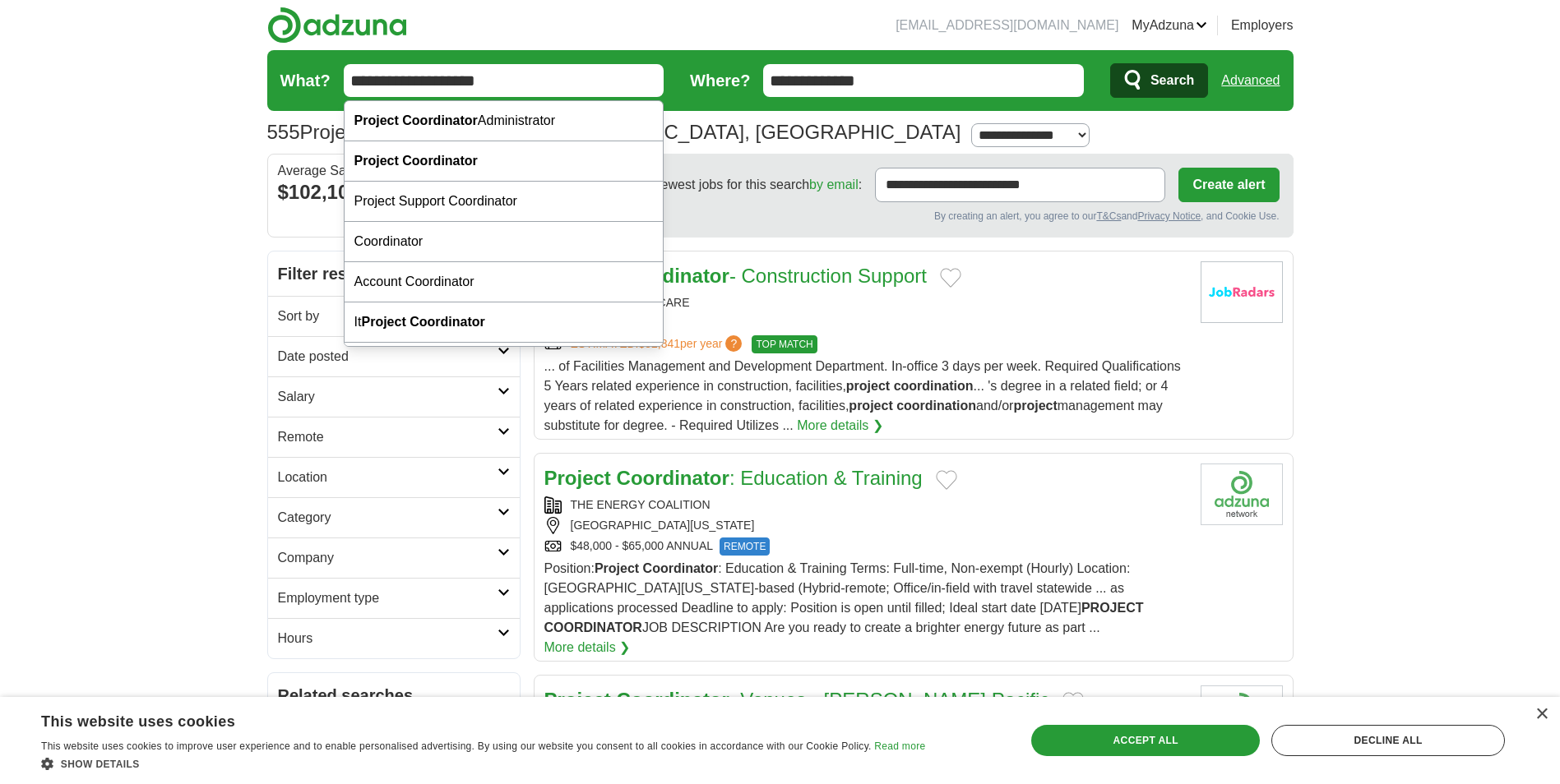
drag, startPoint x: 525, startPoint y: 72, endPoint x: 297, endPoint y: 78, distance: 228.1
click at [297, 78] on form "**********" at bounding box center [780, 80] width 1026 height 61
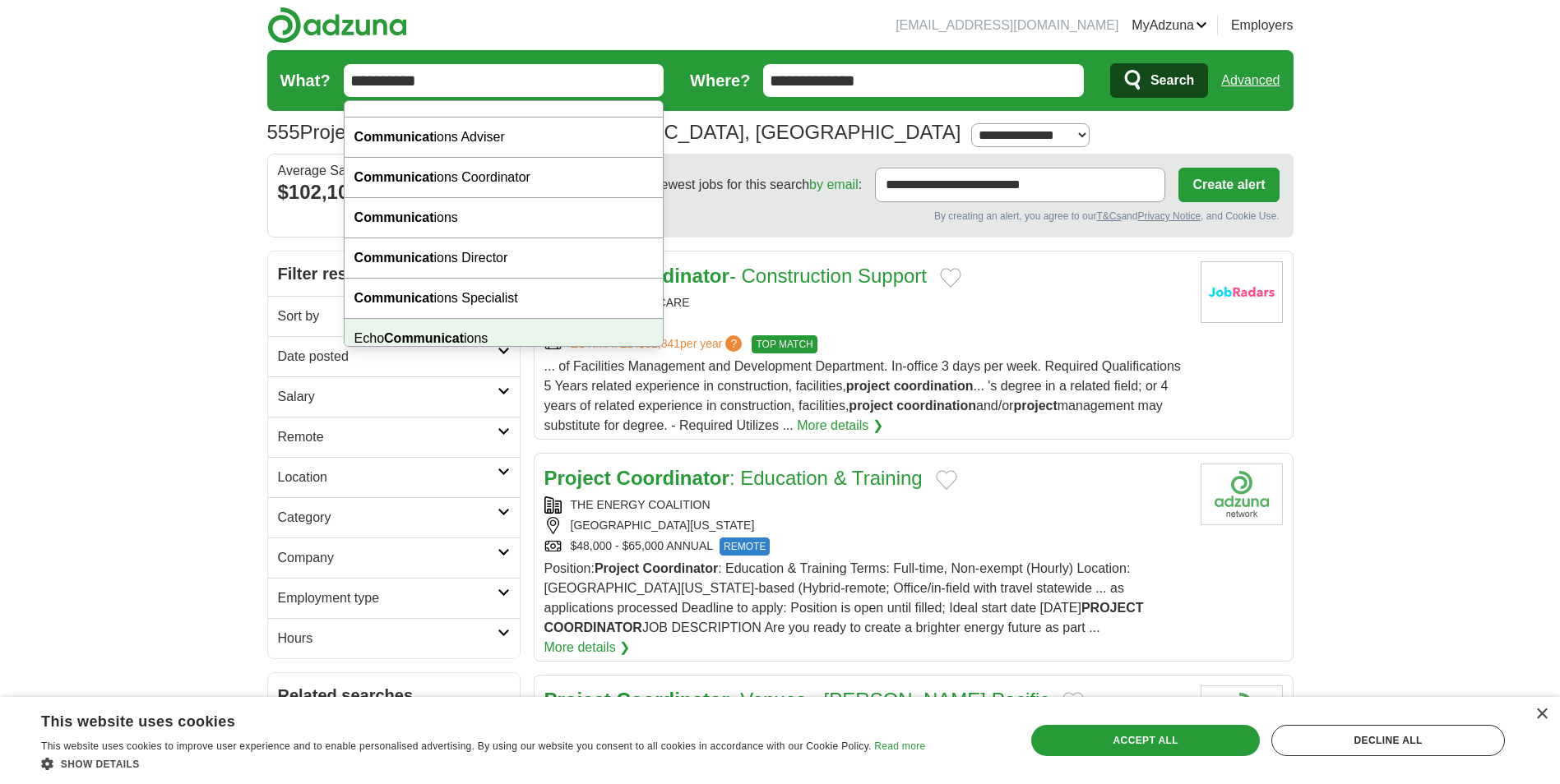
scroll to position [35, 0]
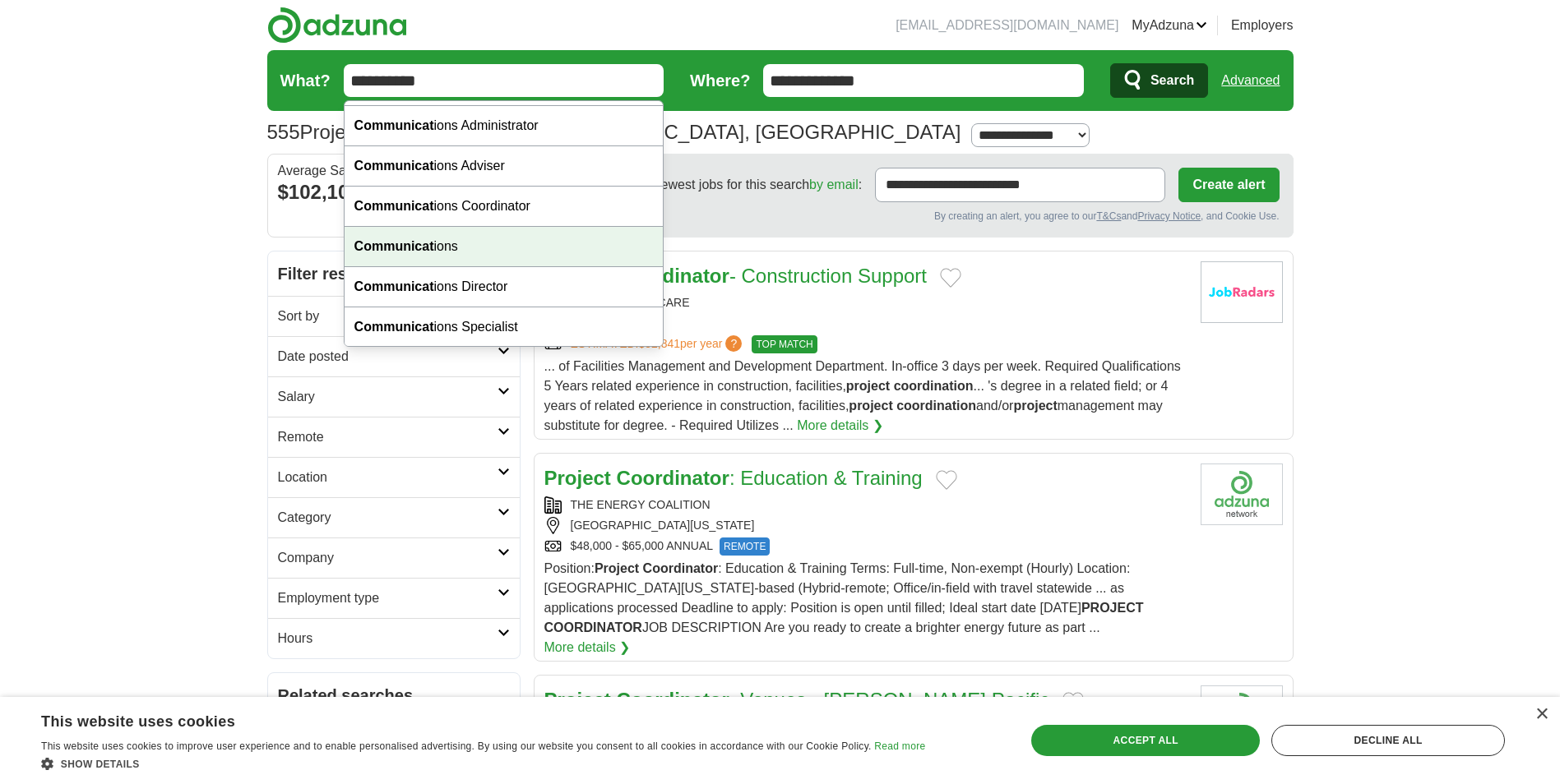
click at [463, 251] on div "Communicat ions" at bounding box center [504, 246] width 319 height 40
type input "**********"
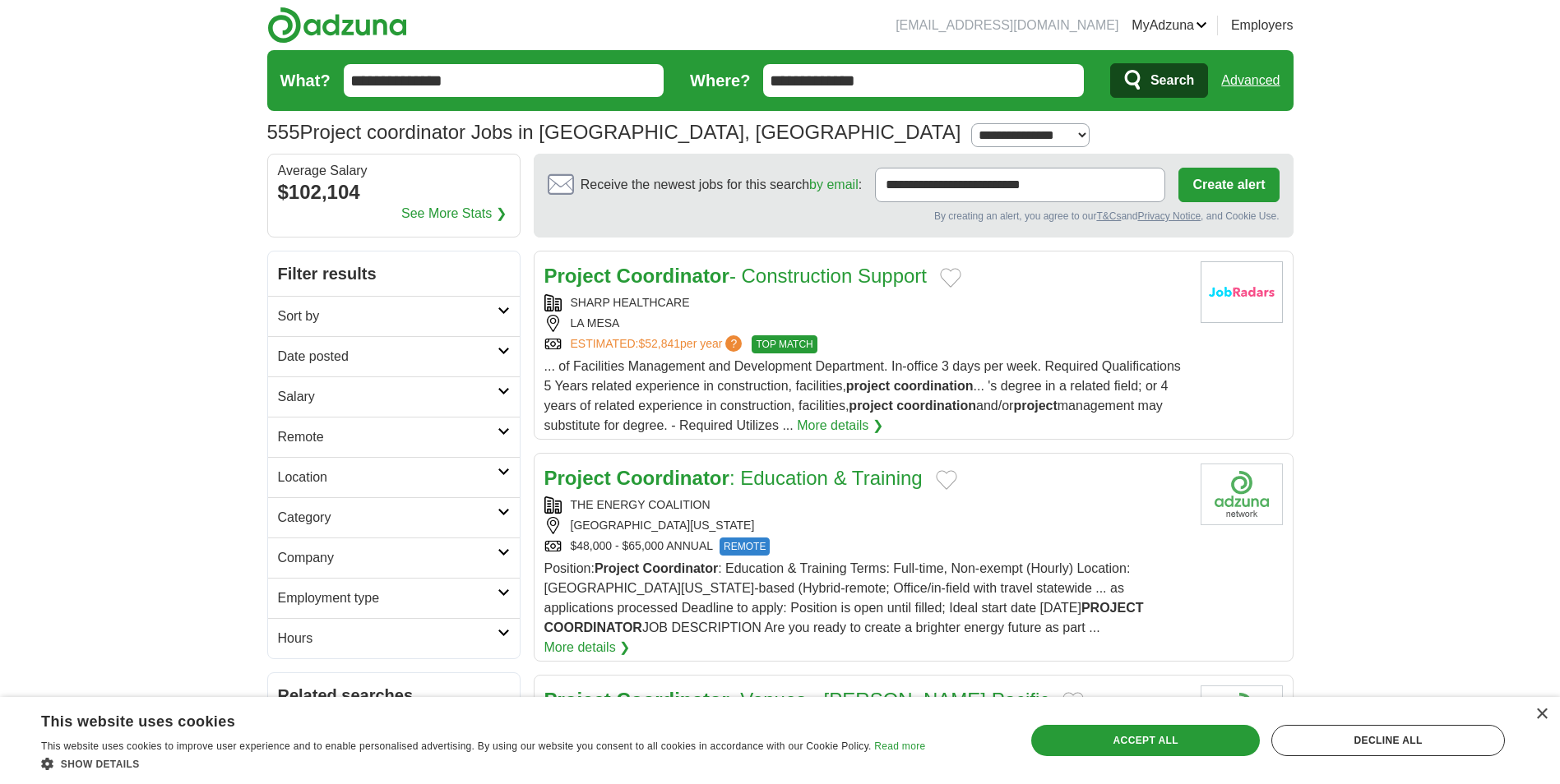
click at [1165, 85] on span "Search" at bounding box center [1171, 80] width 44 height 33
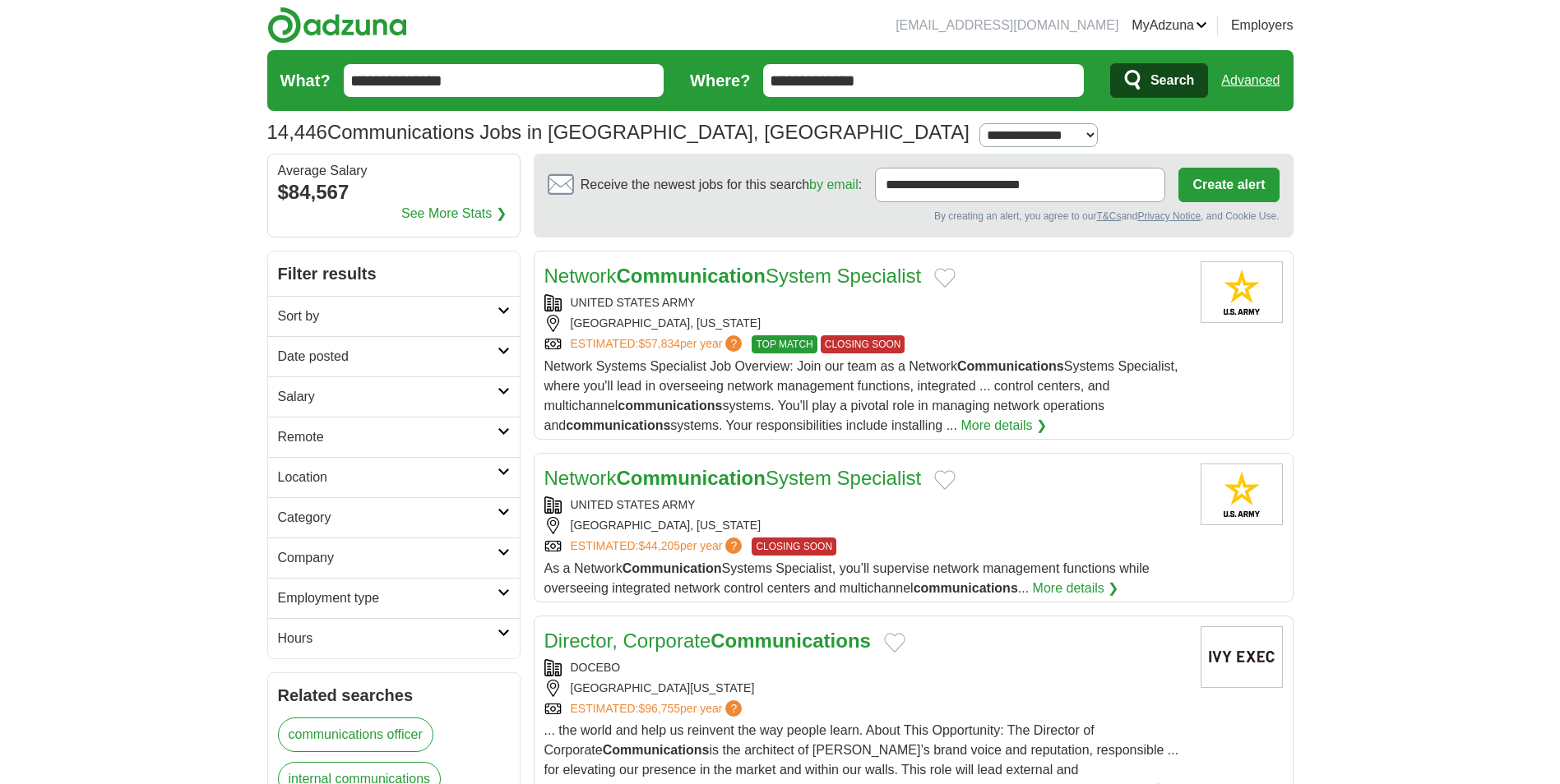
click at [468, 310] on h2 "Sort by" at bounding box center [387, 316] width 219 height 20
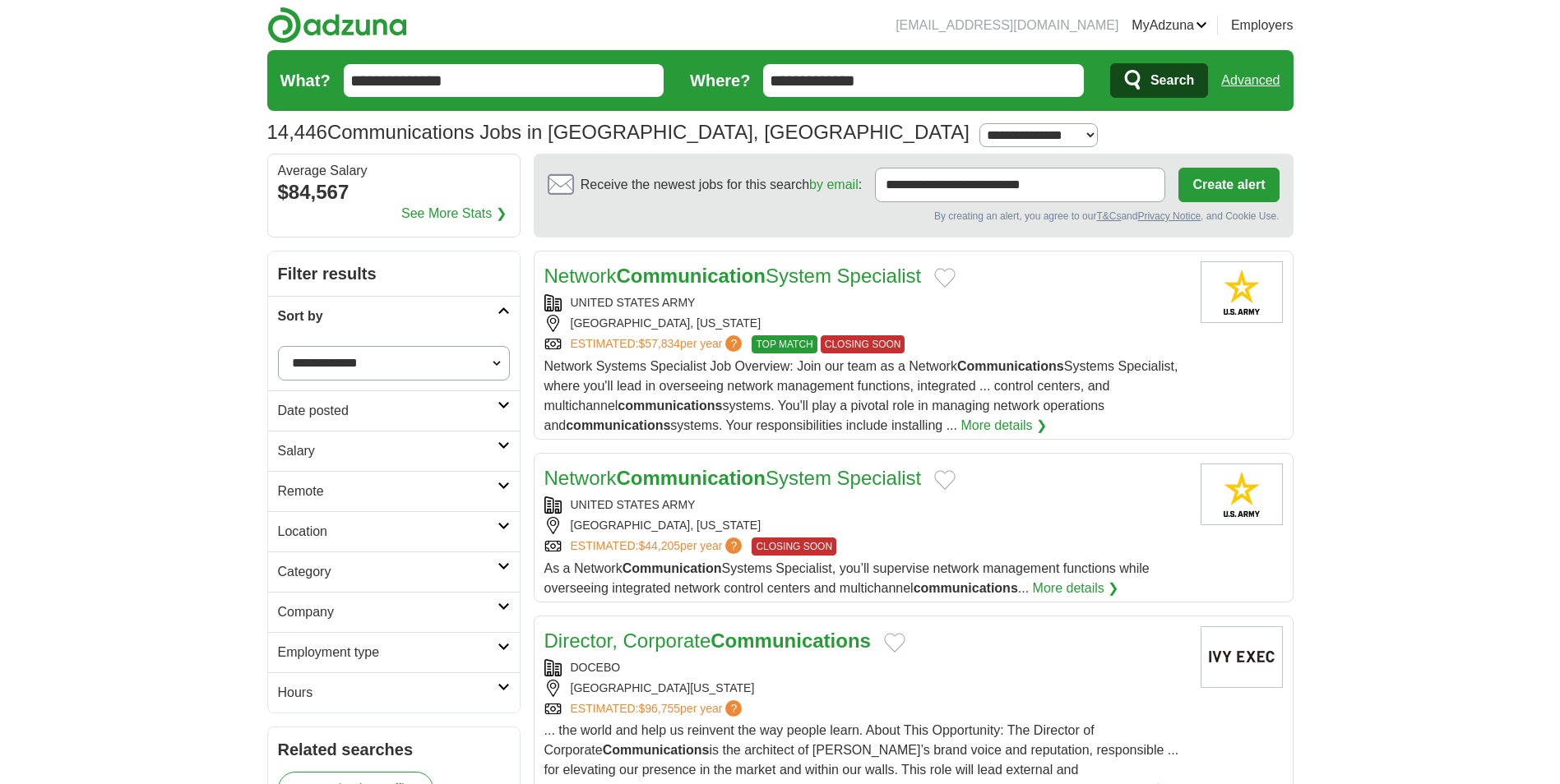
click at [462, 361] on select "**********" at bounding box center [393, 363] width 232 height 34
select select "**********"
click at [278, 346] on select "**********" at bounding box center [393, 363] width 232 height 34
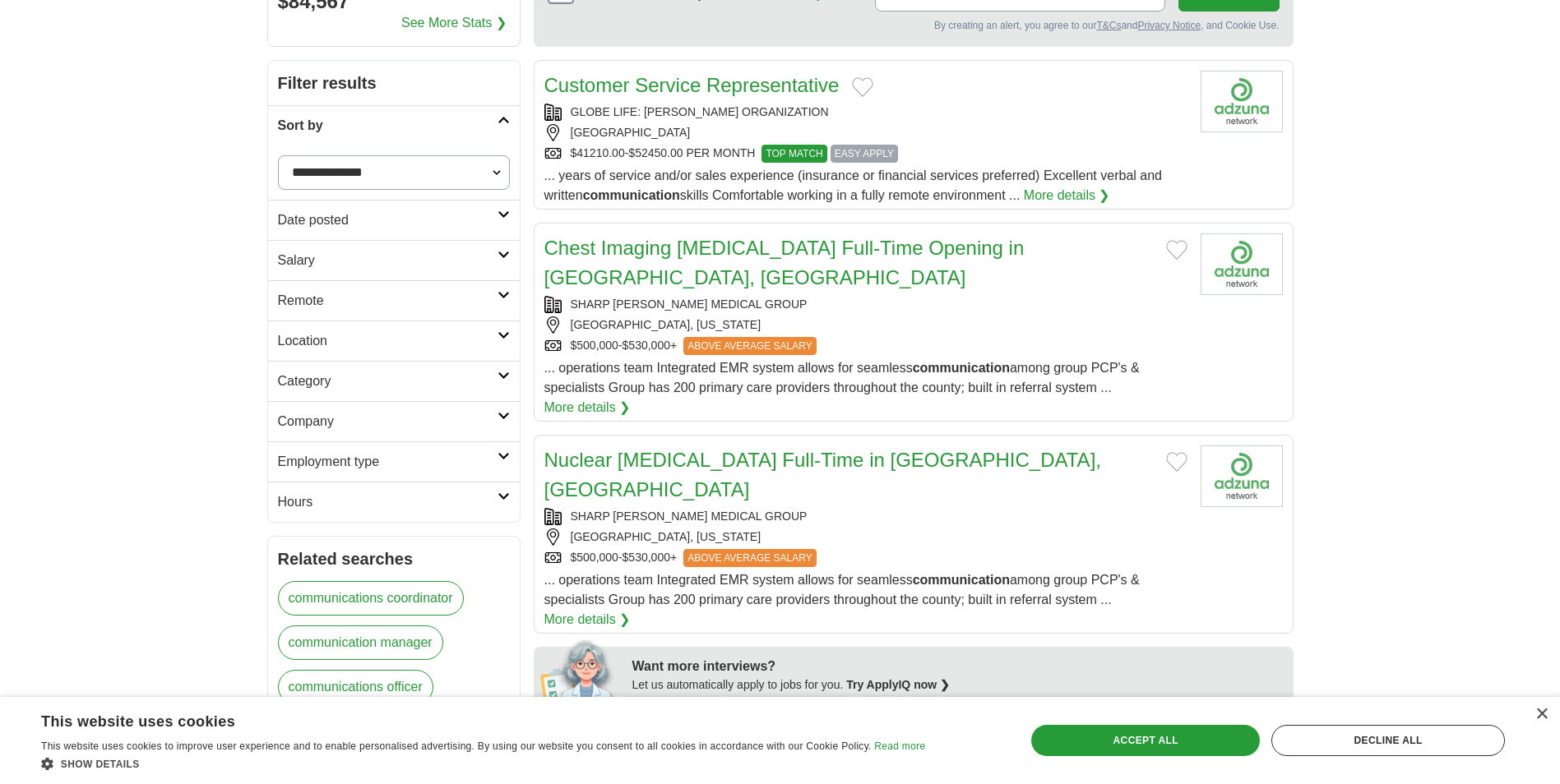
scroll to position [164, 0]
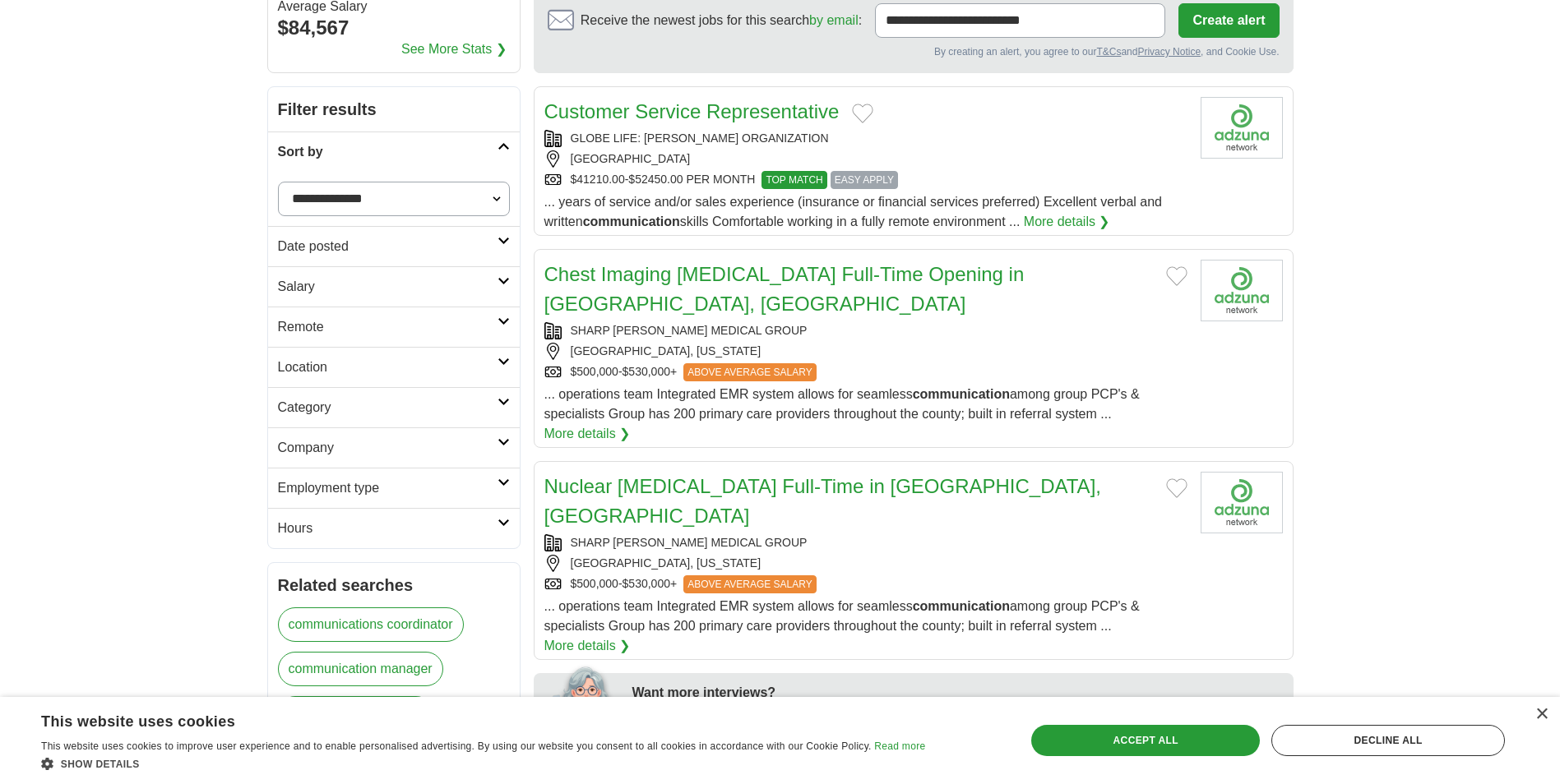
click at [393, 291] on h2 "Salary" at bounding box center [387, 286] width 219 height 20
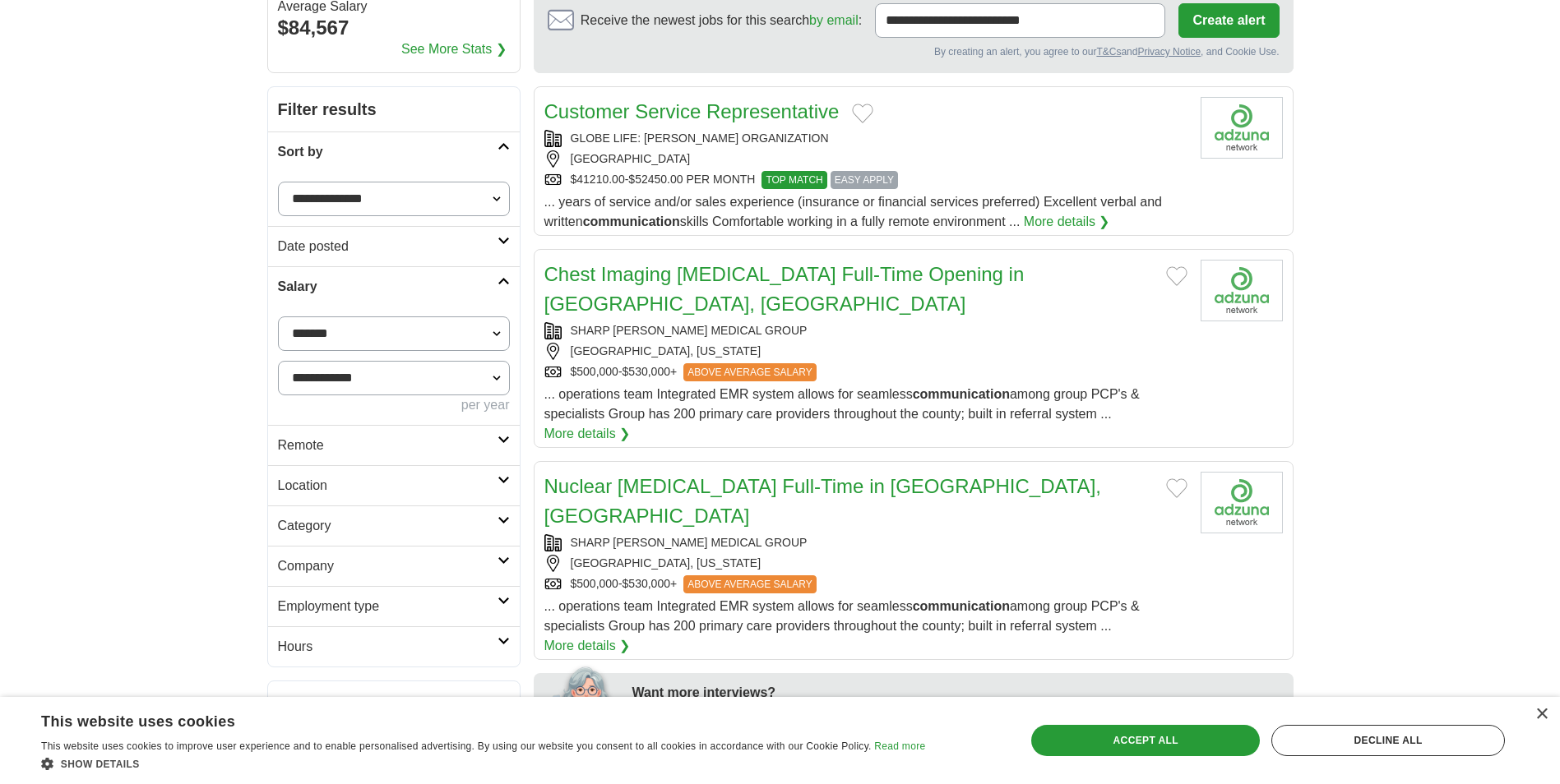
click at [393, 291] on h2 "Salary" at bounding box center [387, 286] width 219 height 20
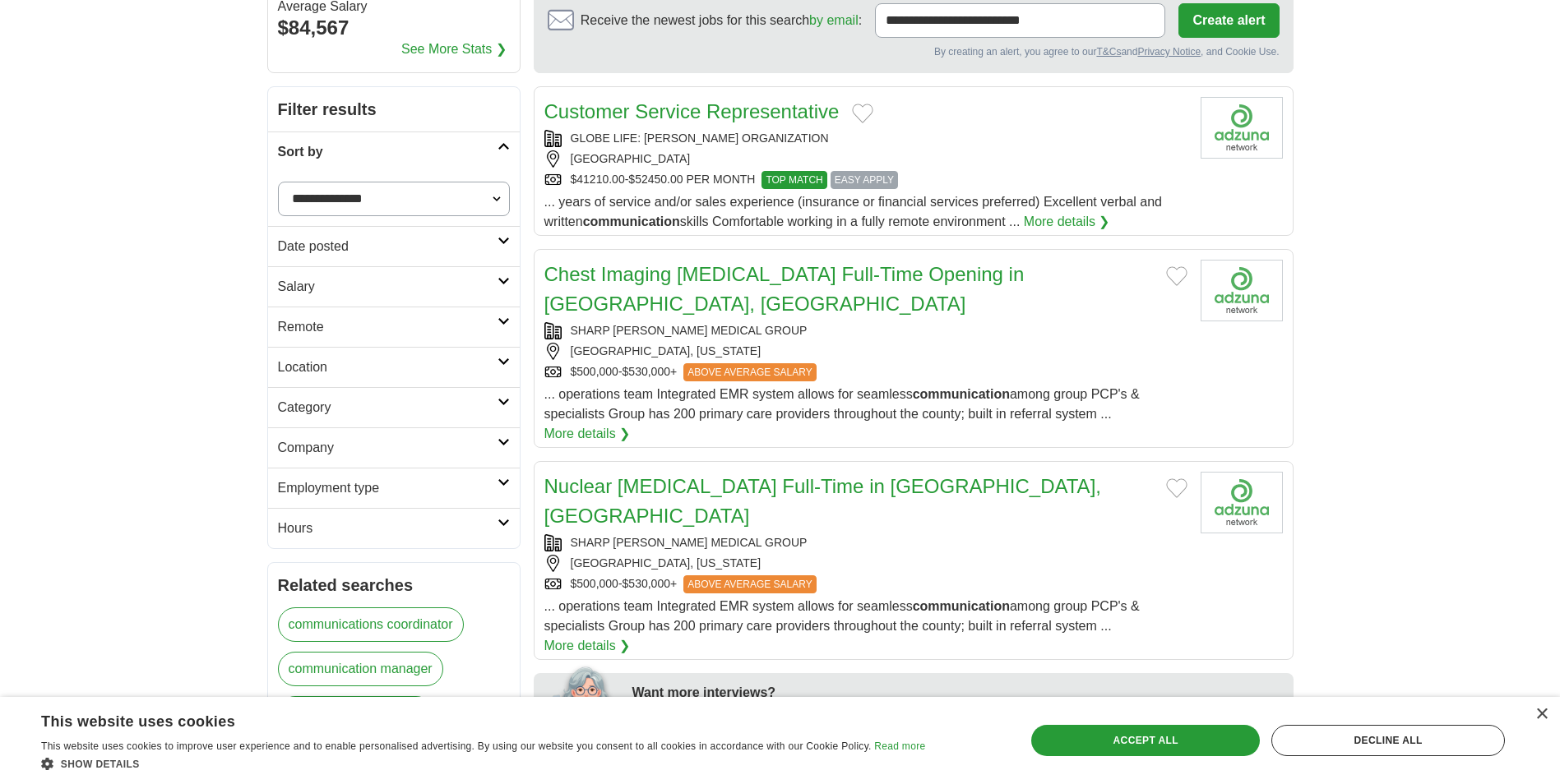
click at [411, 332] on h2 "Remote" at bounding box center [387, 326] width 219 height 20
click at [412, 366] on h2 "Location" at bounding box center [387, 367] width 219 height 20
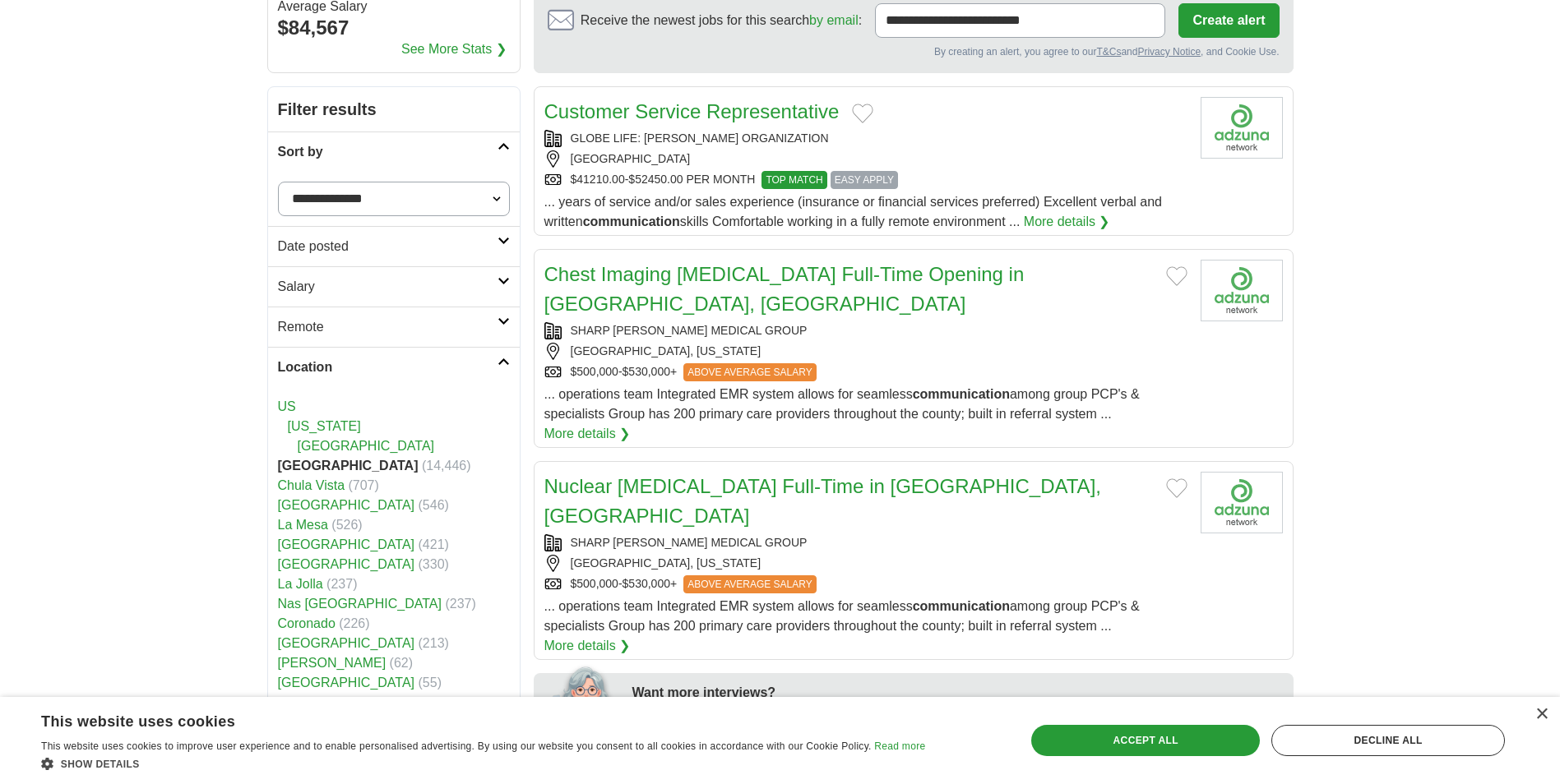
click at [350, 451] on link "[GEOGRAPHIC_DATA]" at bounding box center [366, 446] width 137 height 14
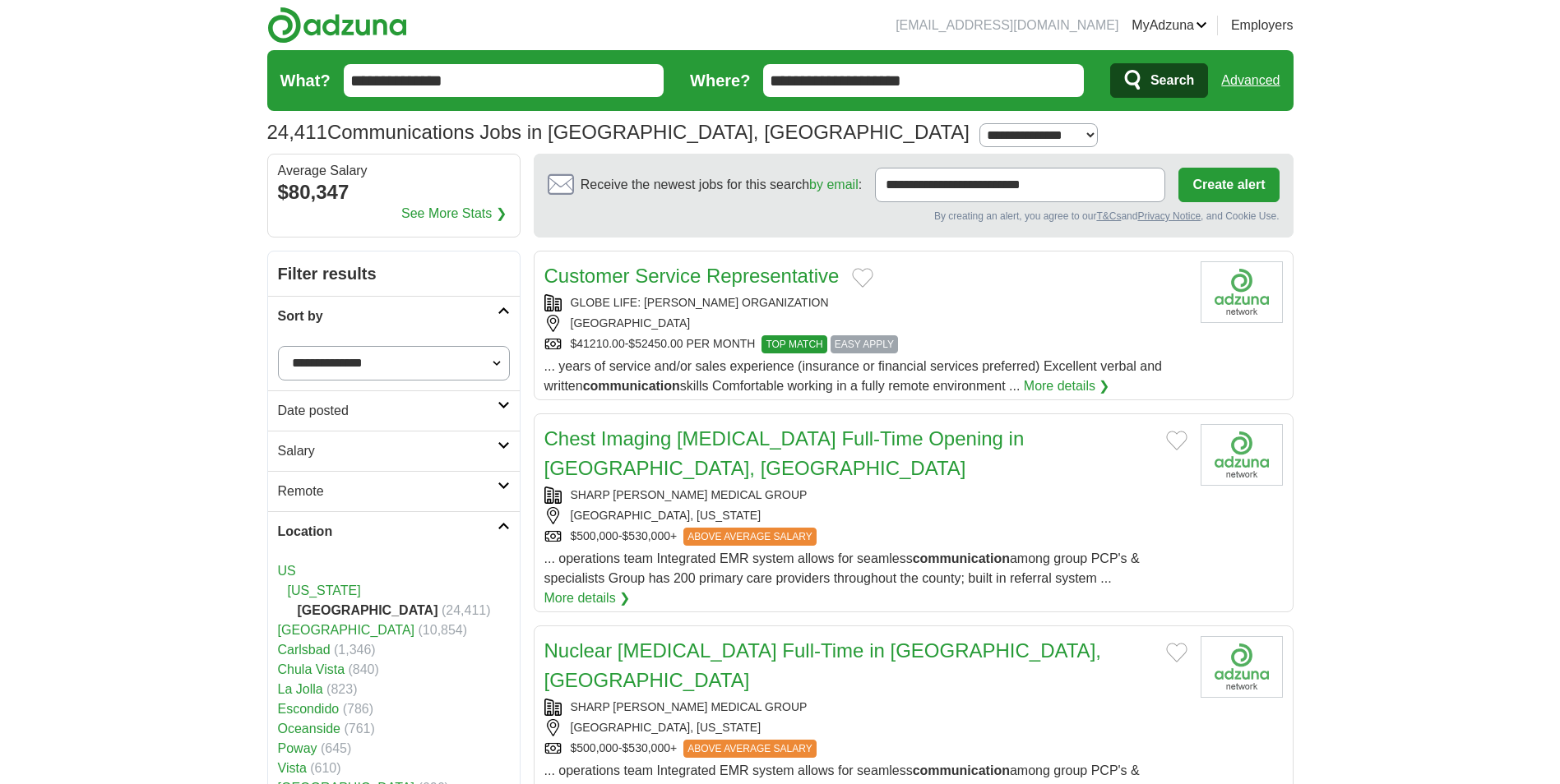
click at [321, 622] on li "San Diego (10,854)" at bounding box center [393, 630] width 232 height 20
click at [322, 626] on link "[GEOGRAPHIC_DATA]" at bounding box center [346, 629] width 137 height 14
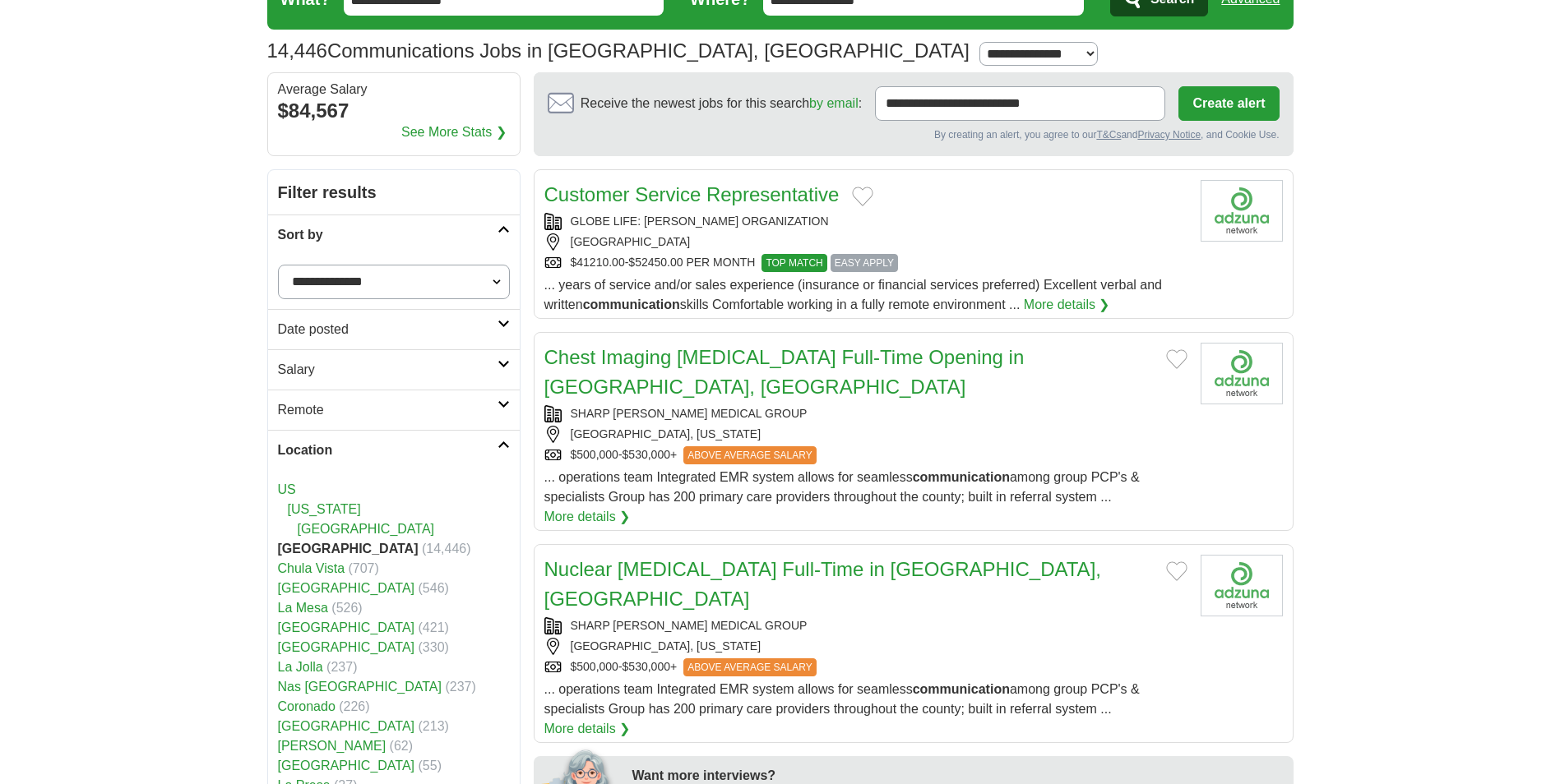
scroll to position [82, 0]
click at [354, 455] on h2 "Location" at bounding box center [387, 449] width 219 height 20
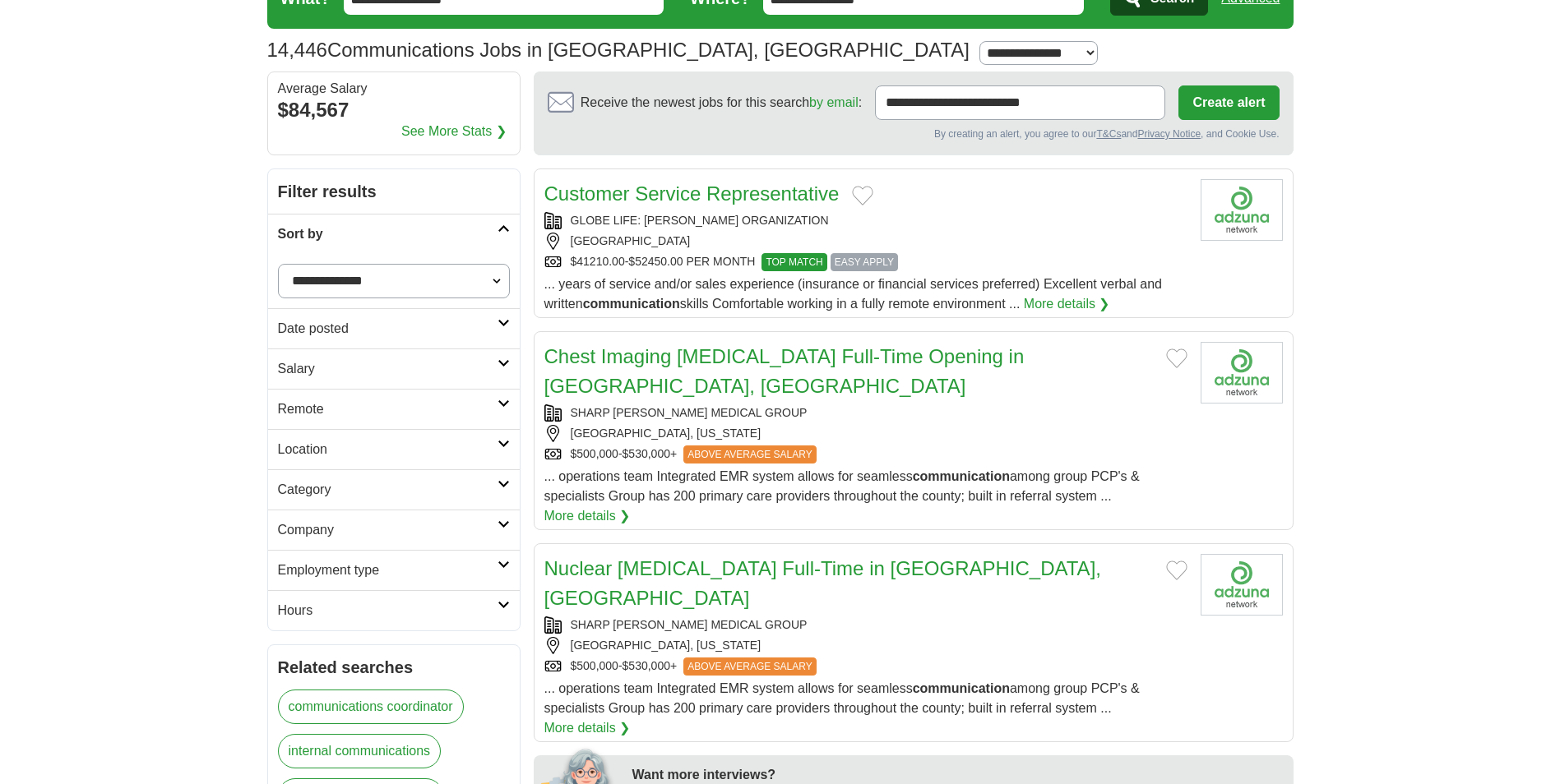
click at [354, 501] on link "Category" at bounding box center [393, 488] width 252 height 40
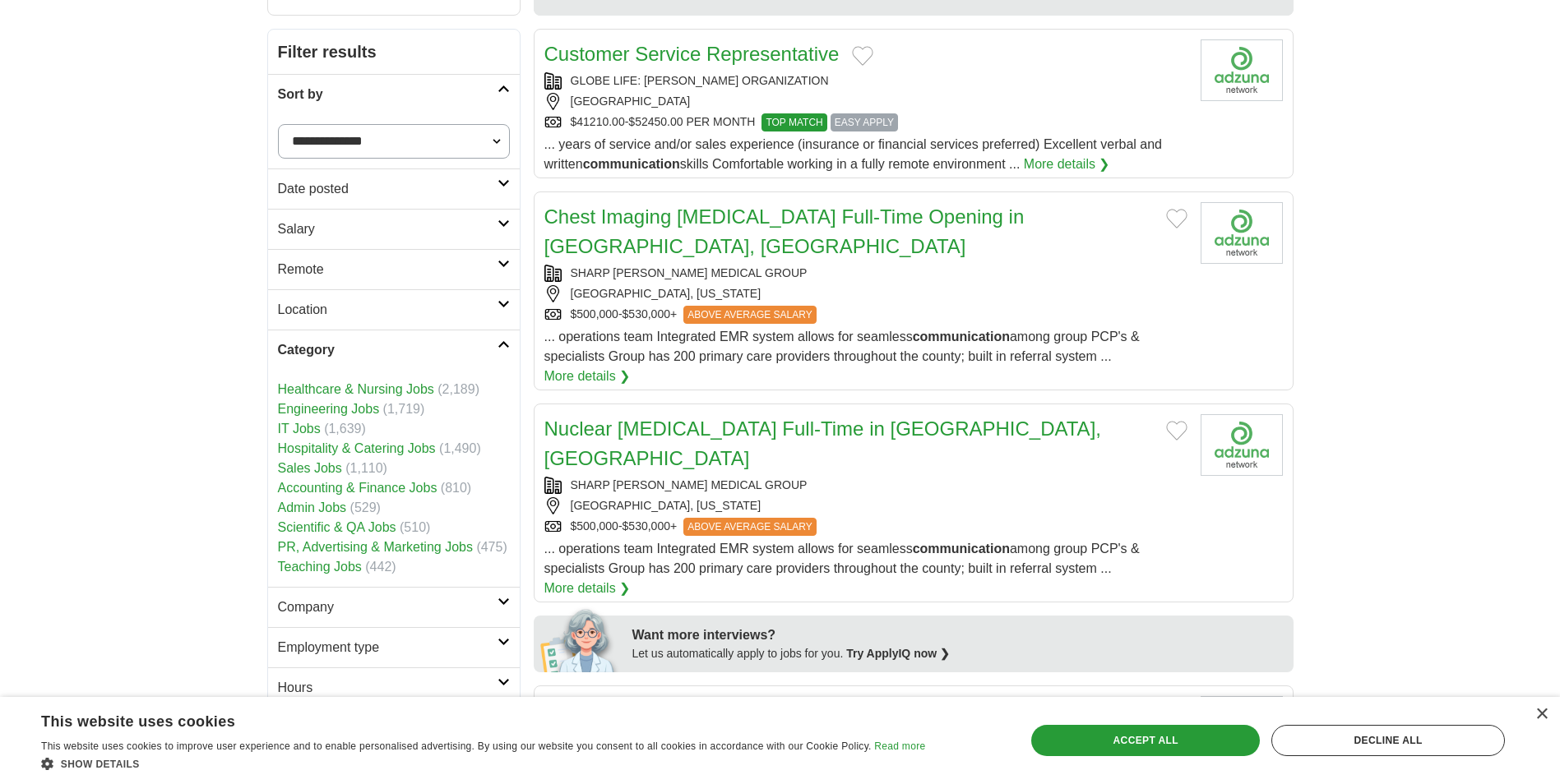
scroll to position [247, 0]
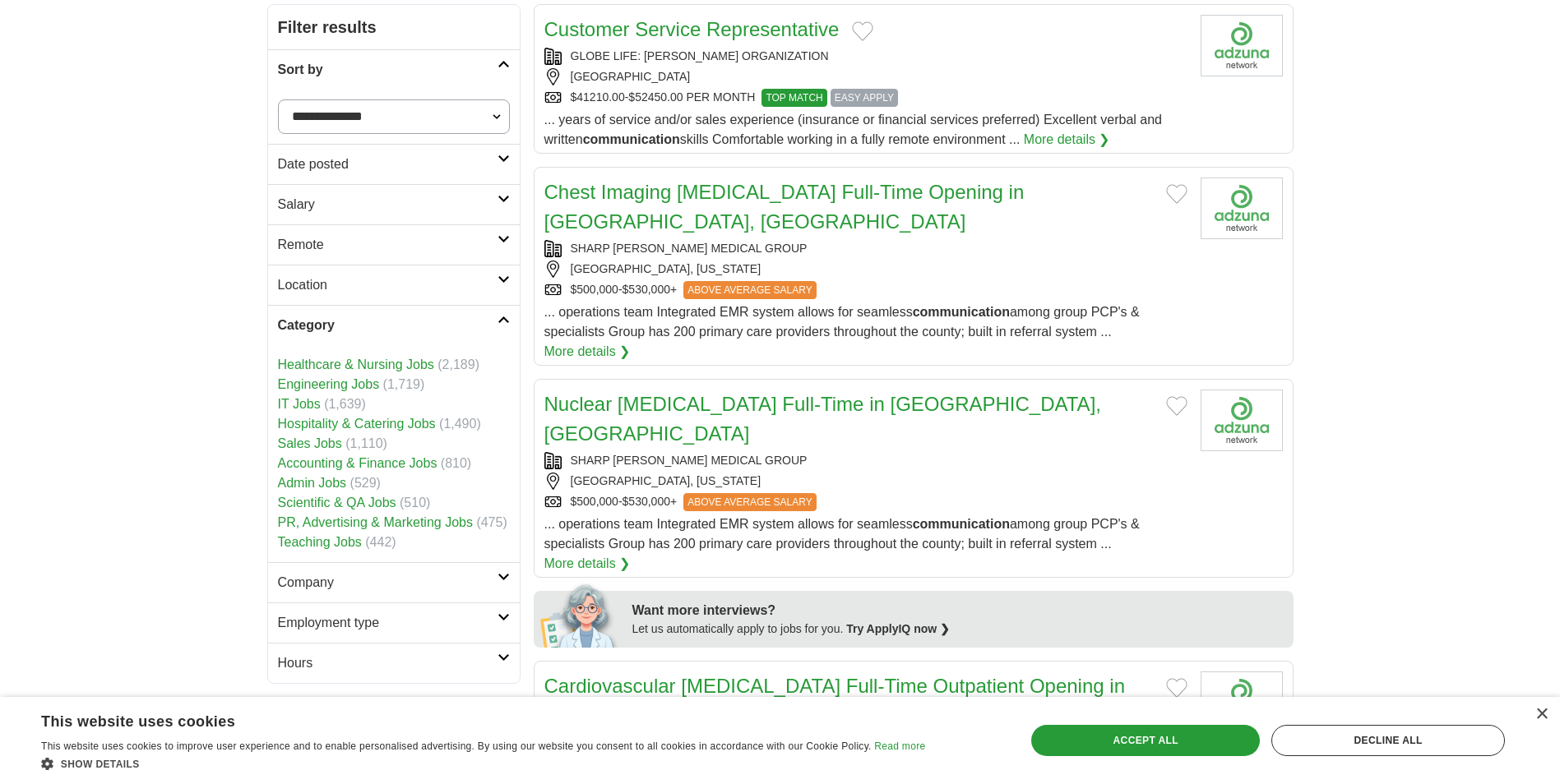
click at [401, 592] on h2 "Company" at bounding box center [387, 583] width 219 height 20
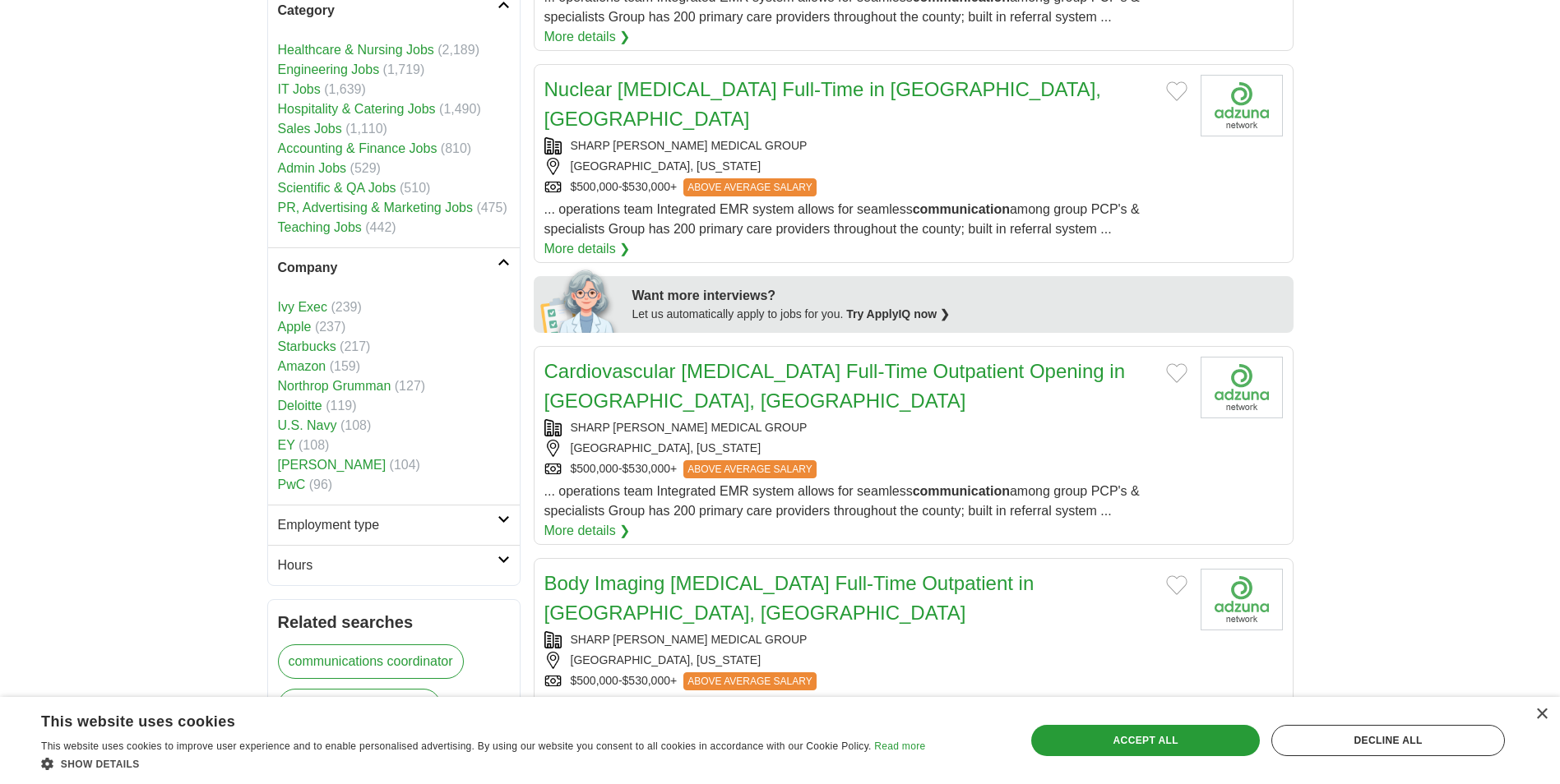
scroll to position [575, 0]
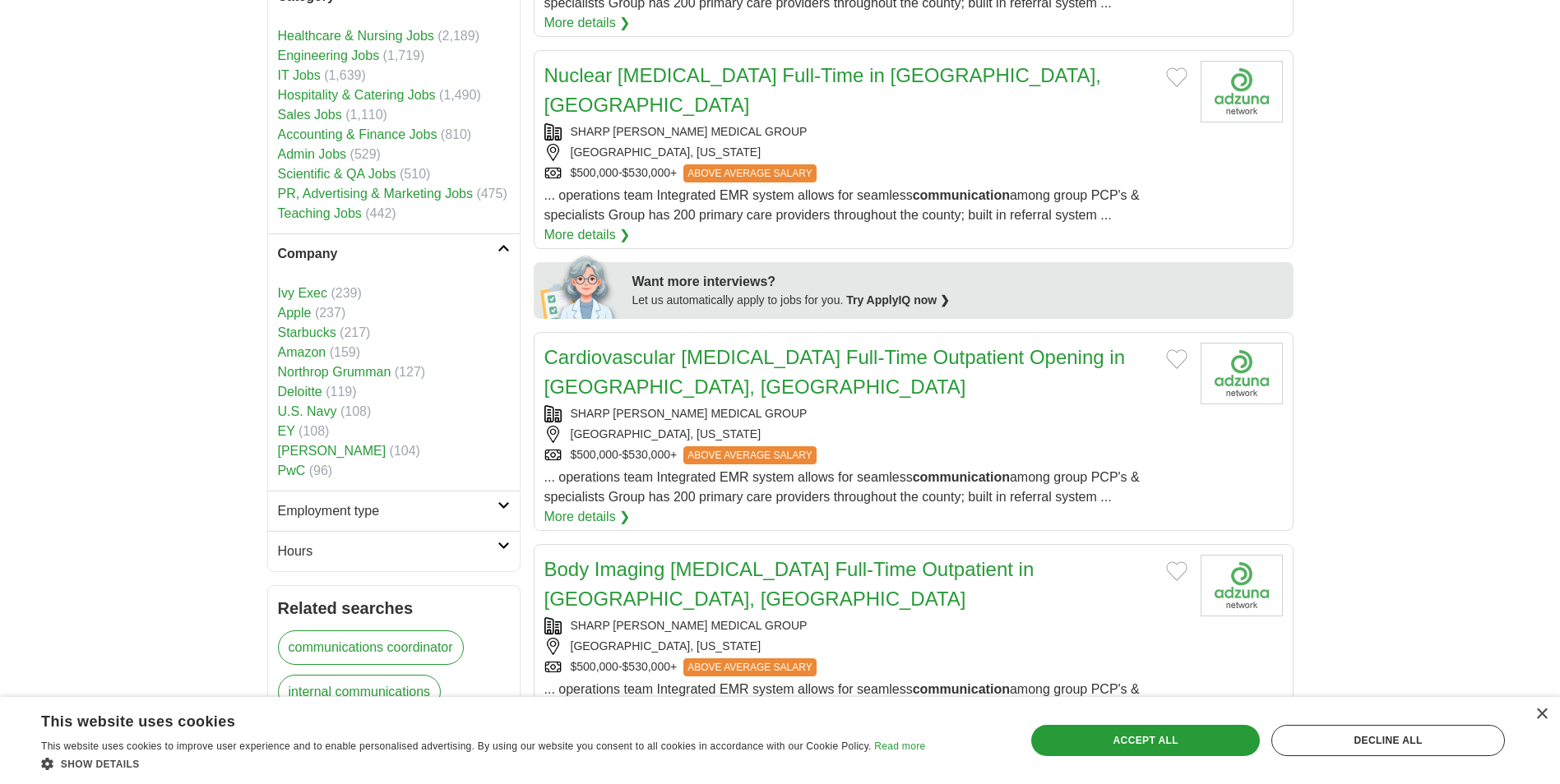
click at [303, 310] on link "Apple" at bounding box center [295, 312] width 34 height 14
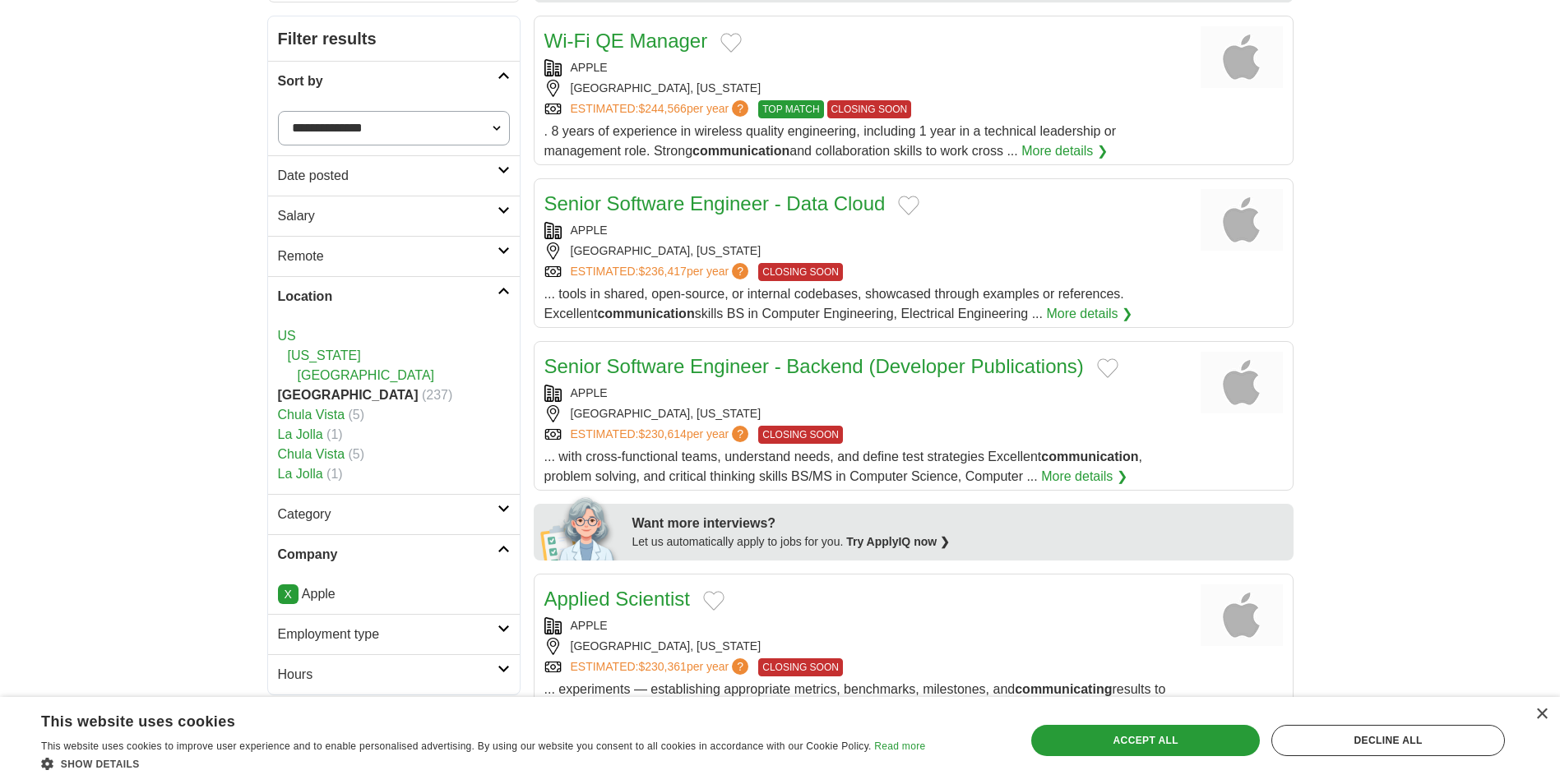
scroll to position [82, 0]
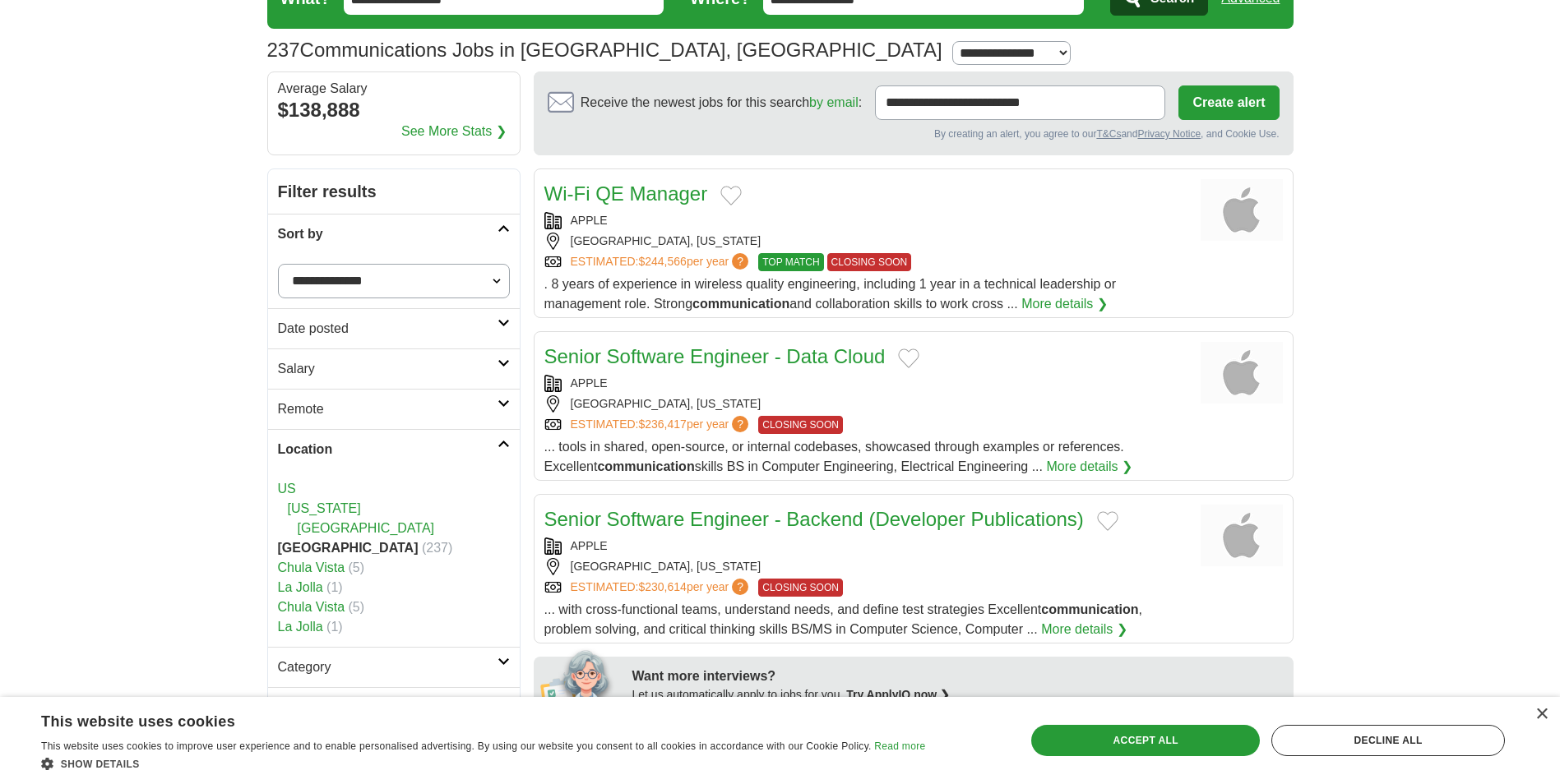
click at [412, 290] on select "**********" at bounding box center [393, 281] width 232 height 34
select select "**********"
click at [278, 264] on select "**********" at bounding box center [393, 281] width 232 height 34
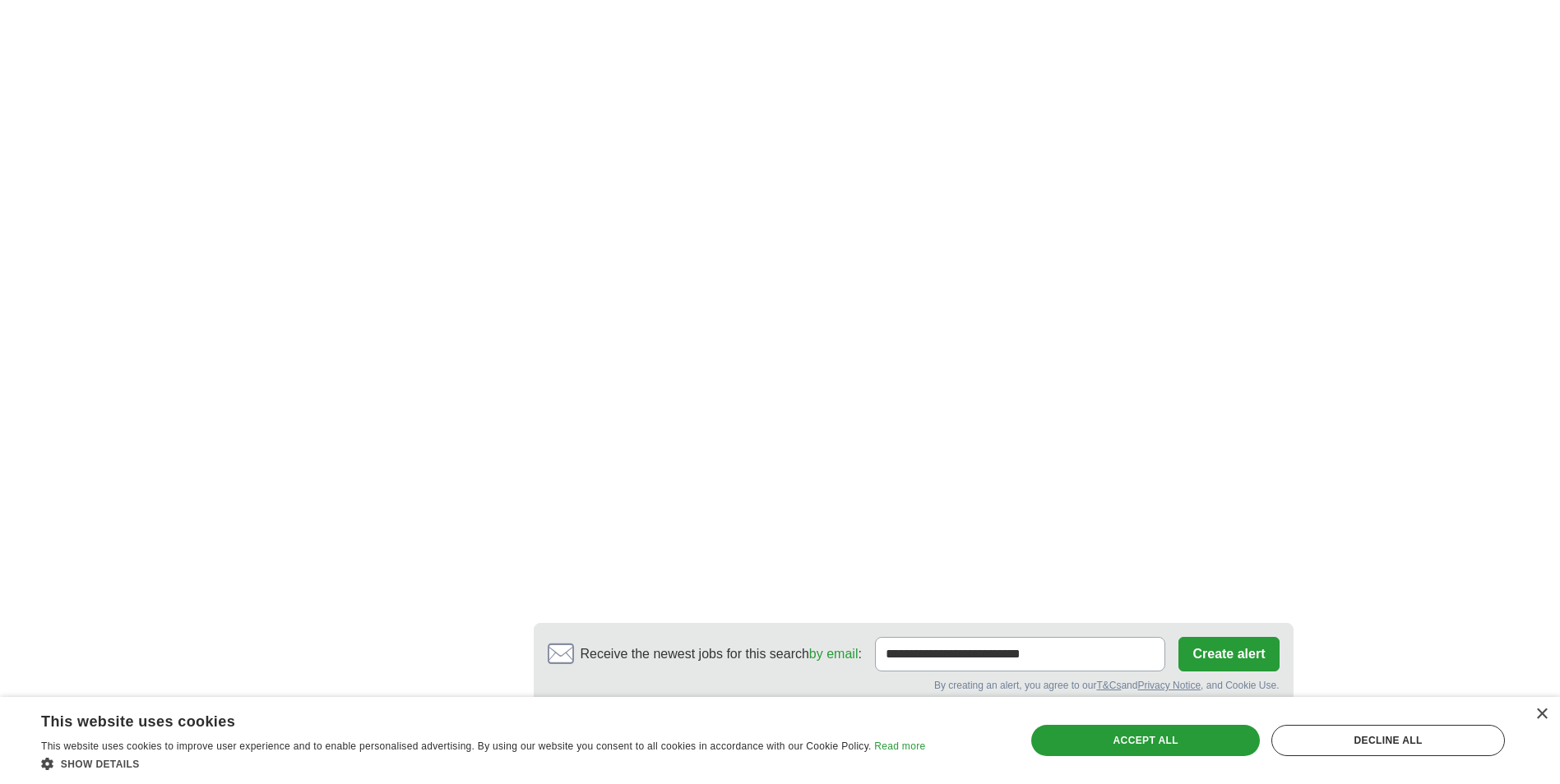
scroll to position [2630, 0]
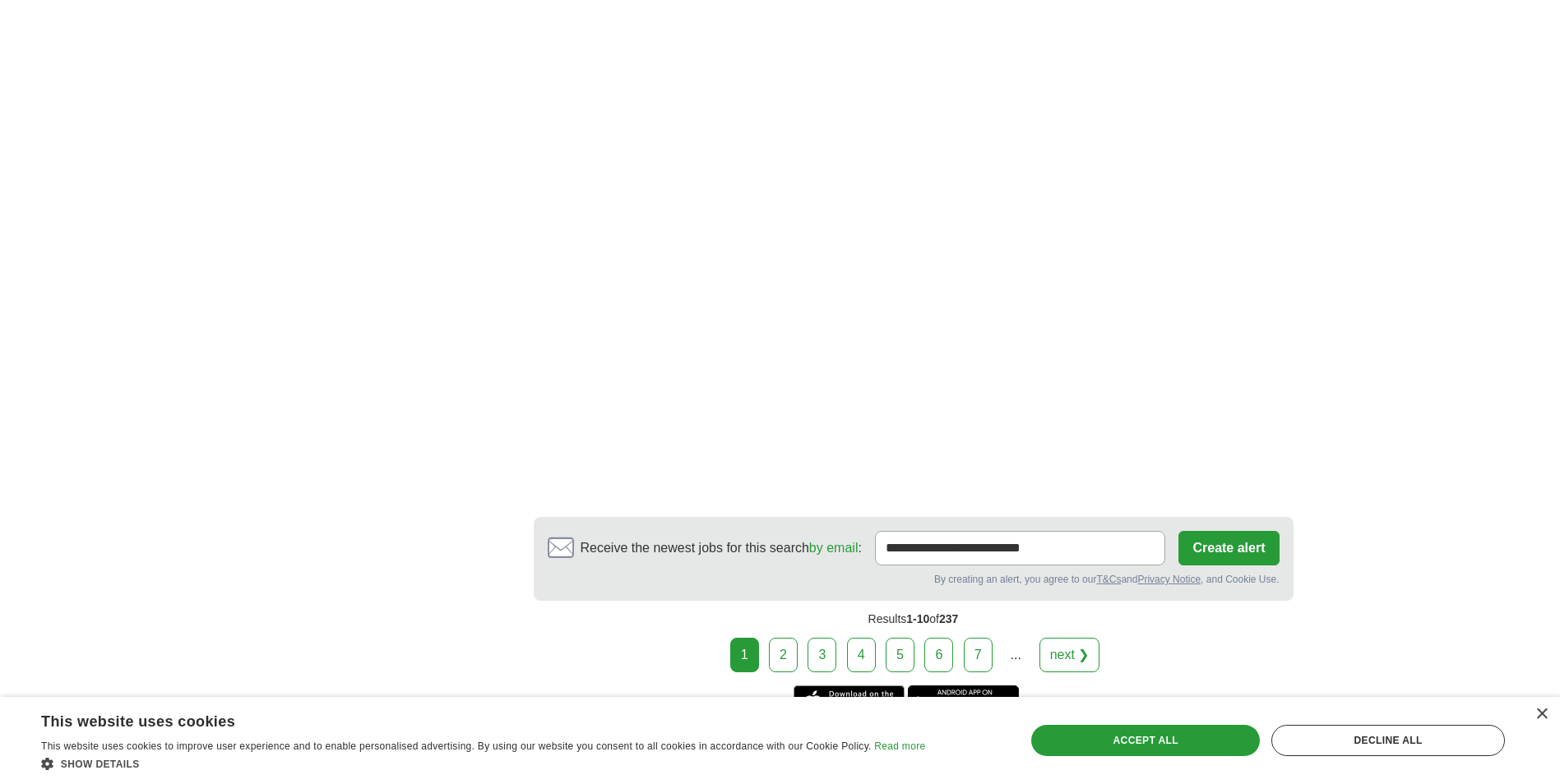
click at [789, 638] on link "2" at bounding box center [782, 654] width 29 height 34
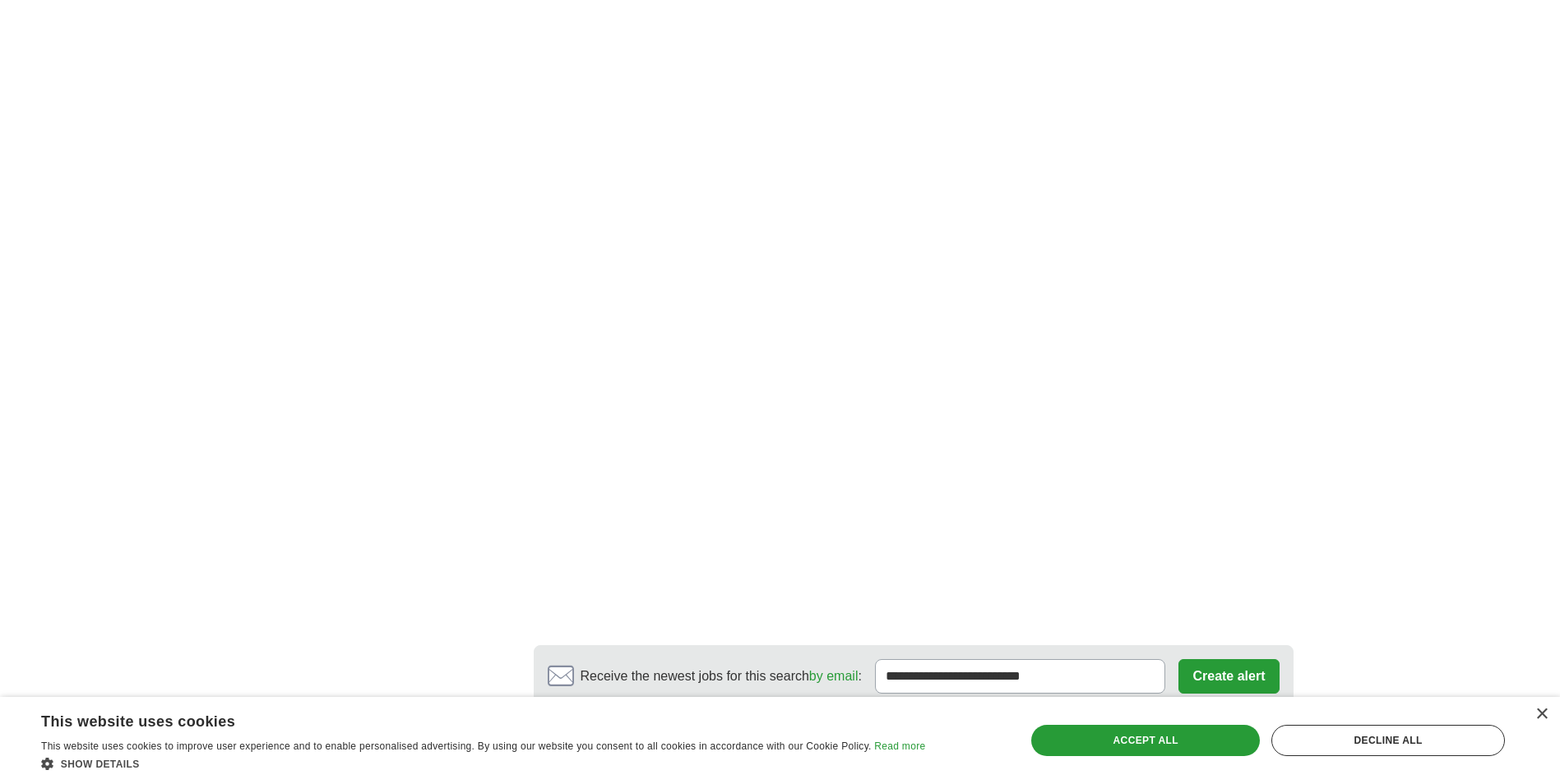
scroll to position [2466, 0]
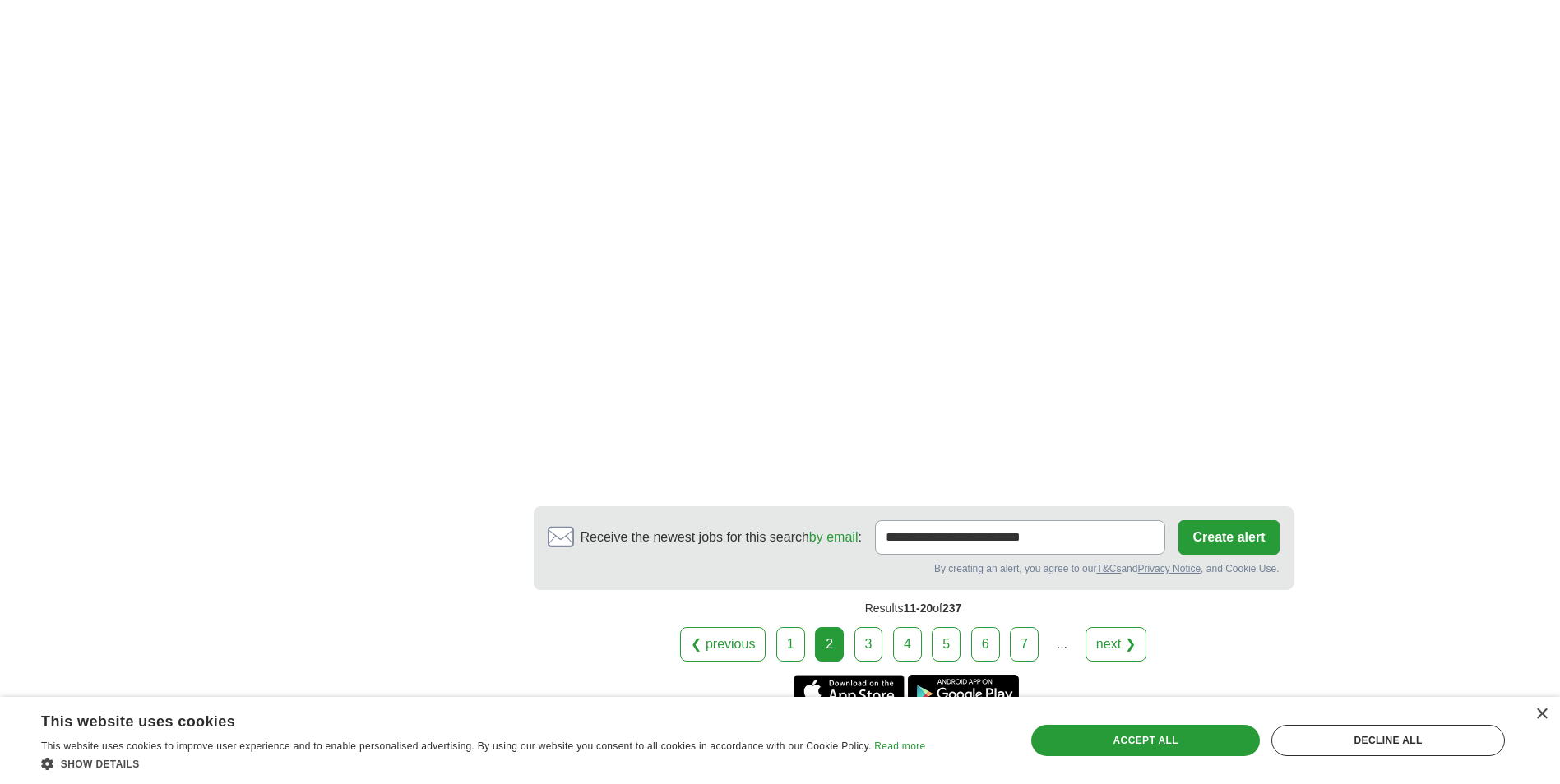
click at [865, 639] on link "3" at bounding box center [868, 644] width 29 height 34
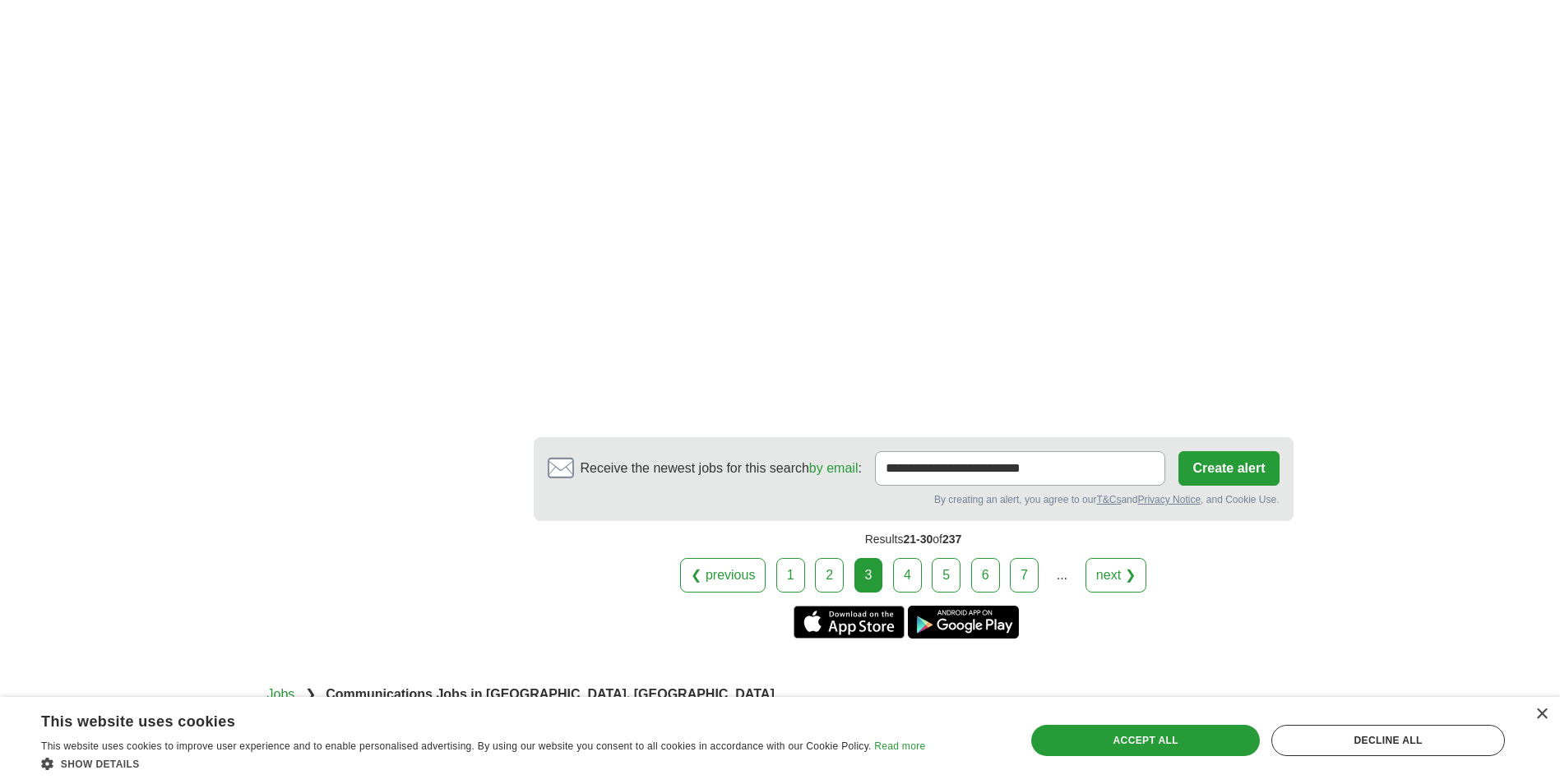
scroll to position [2791, 0]
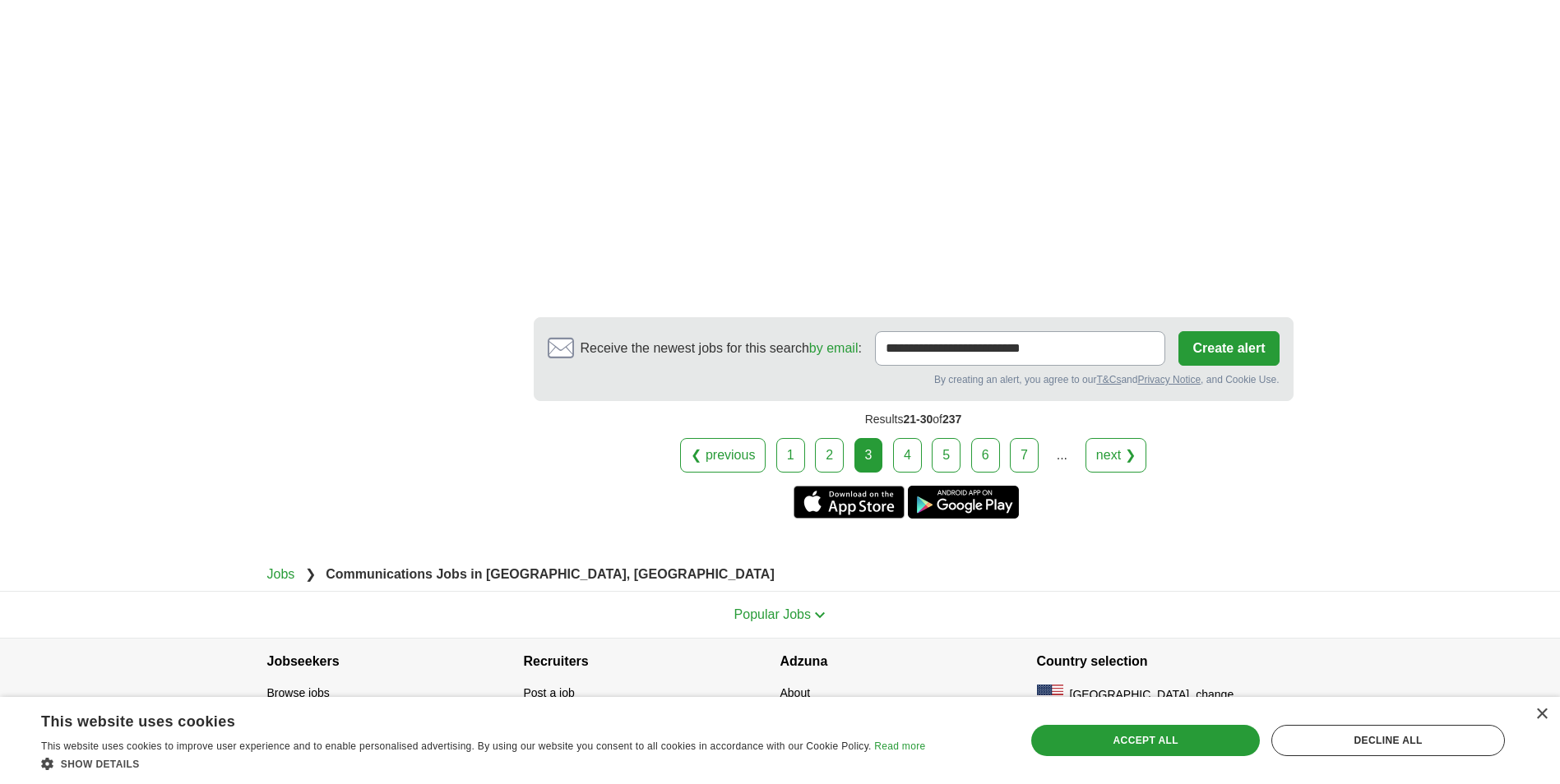
click at [905, 438] on link "4" at bounding box center [907, 455] width 29 height 34
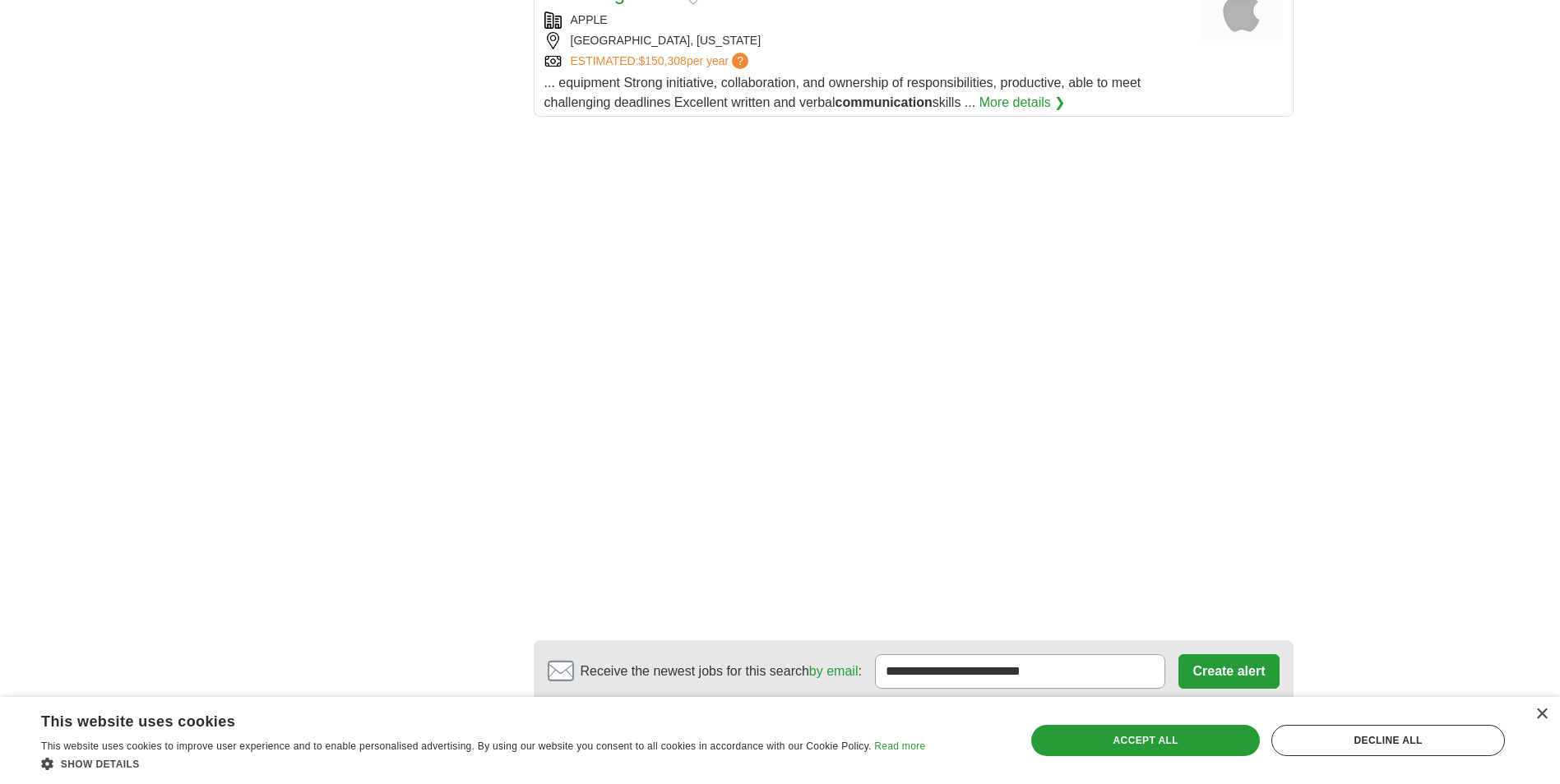
scroll to position [2302, 0]
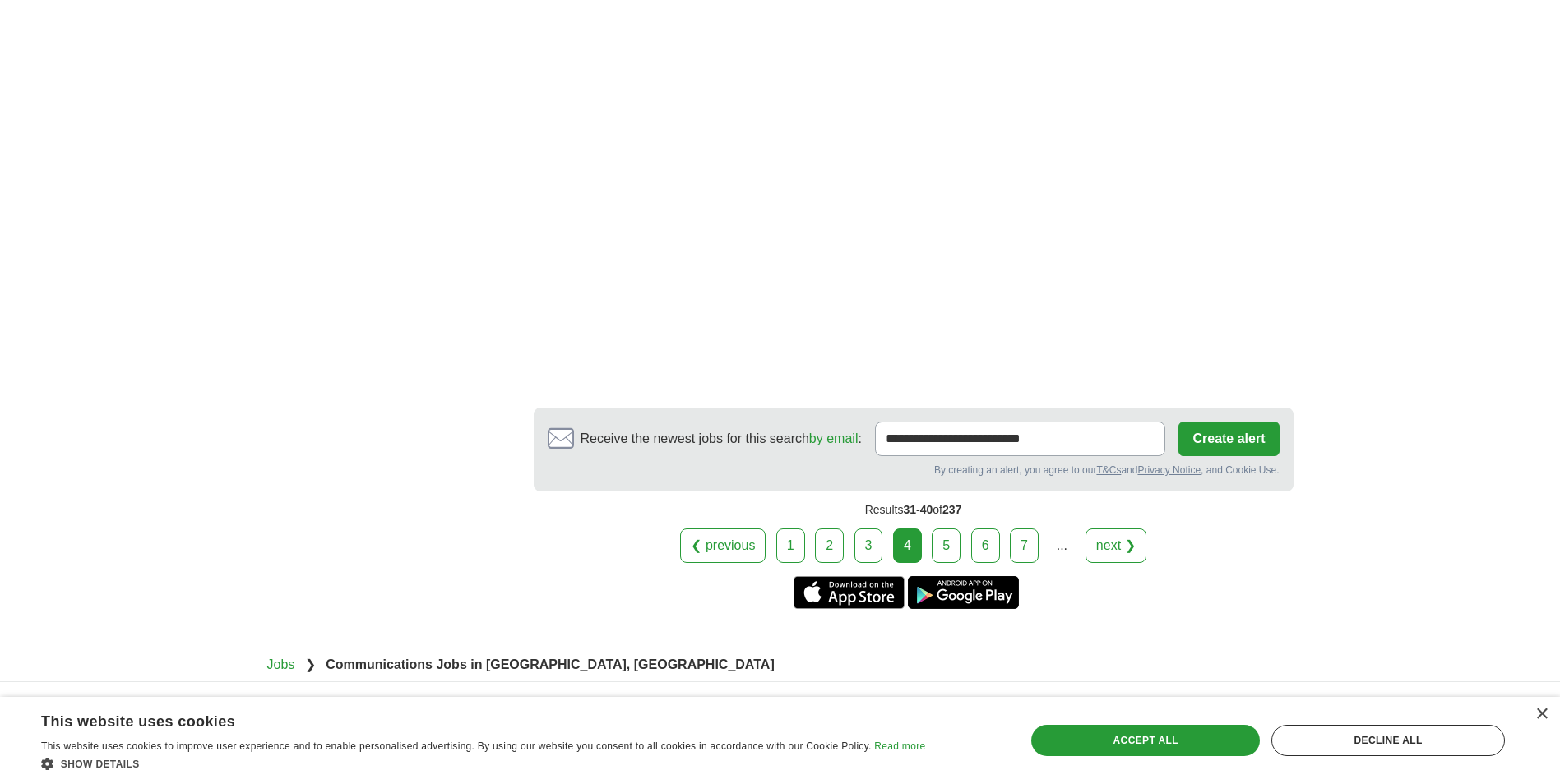
click at [938, 529] on link "5" at bounding box center [946, 545] width 29 height 34
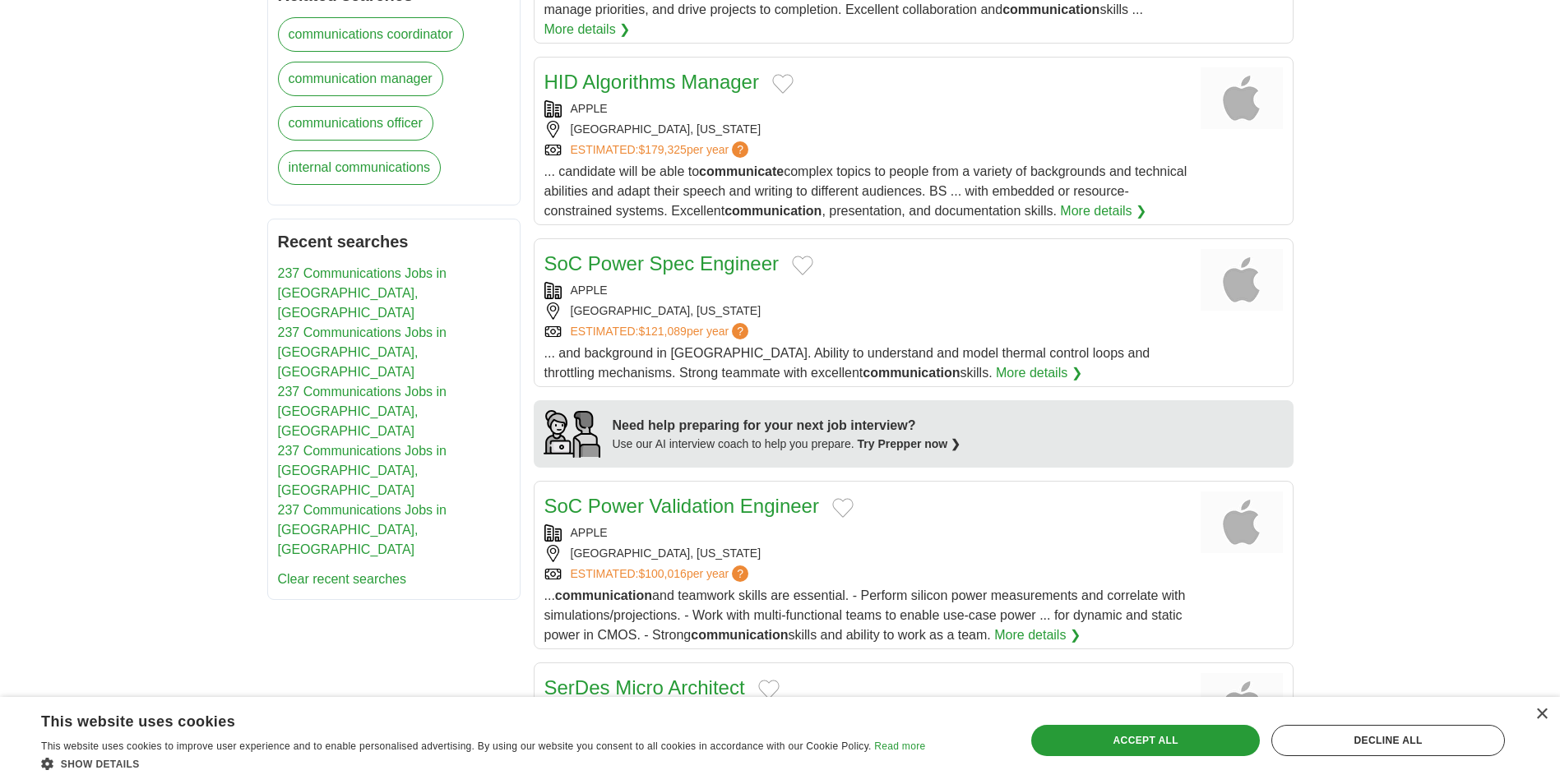
scroll to position [575, 0]
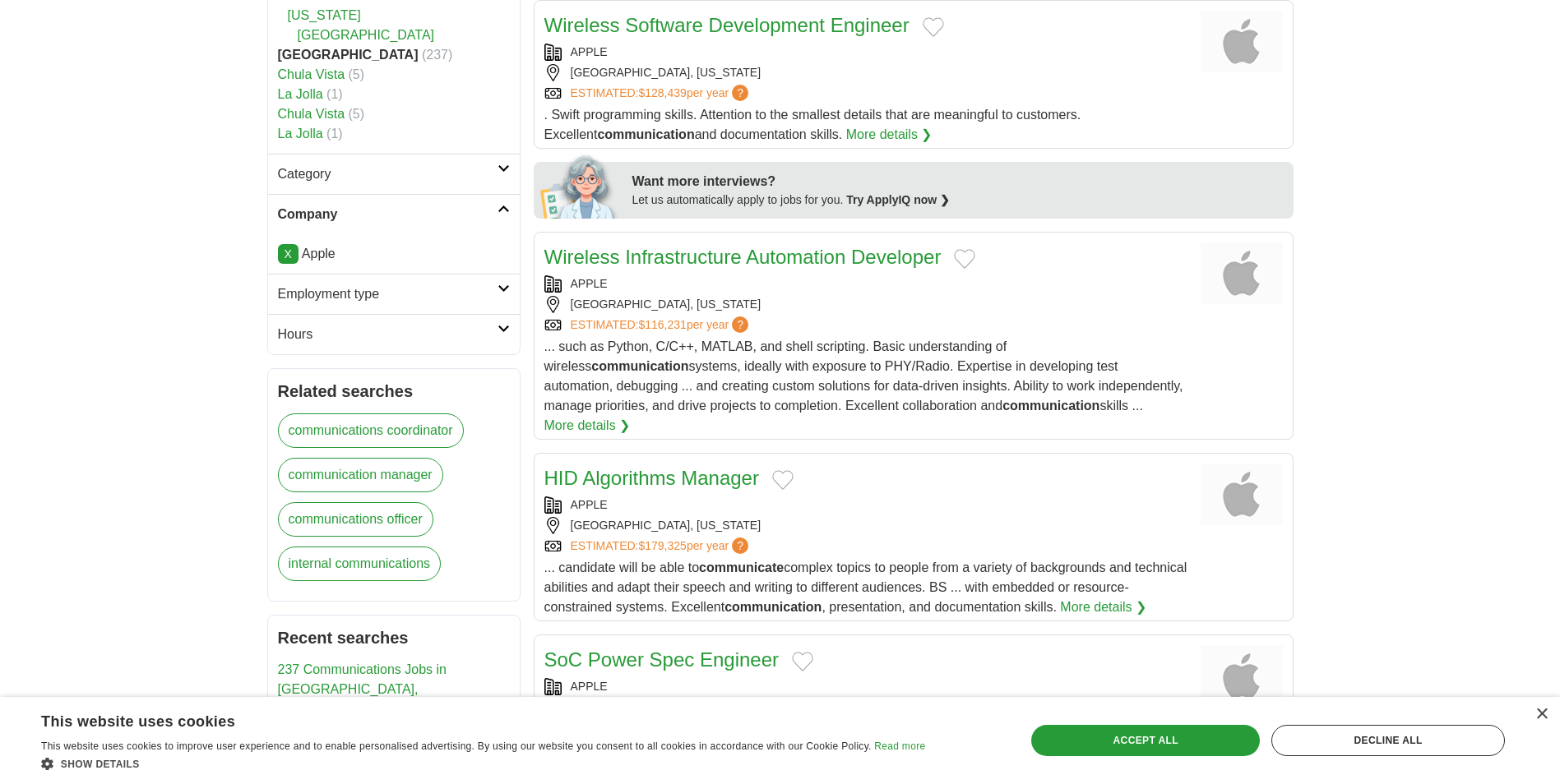
click at [285, 255] on link "X" at bounding box center [288, 254] width 21 height 20
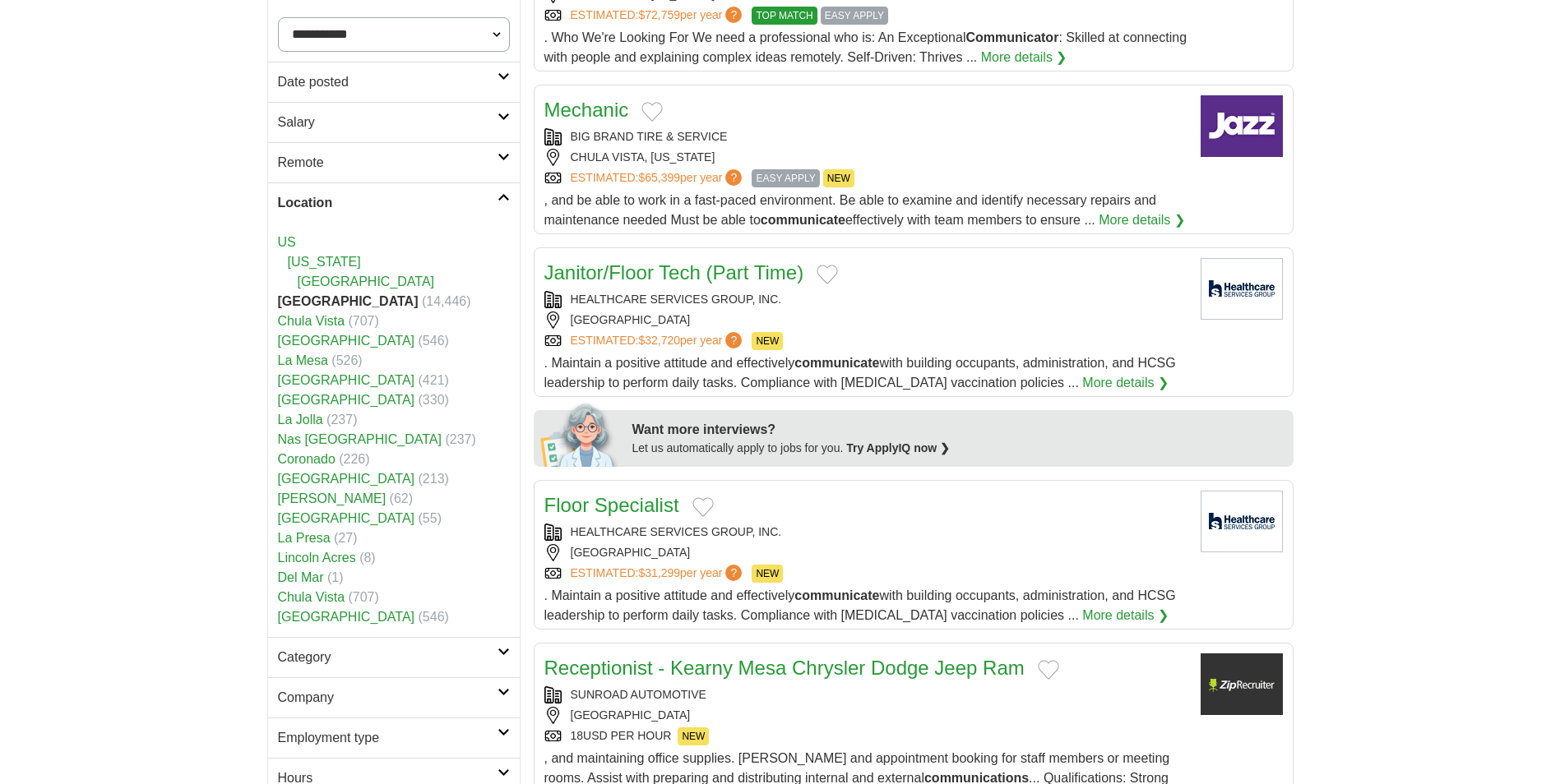
scroll to position [657, 0]
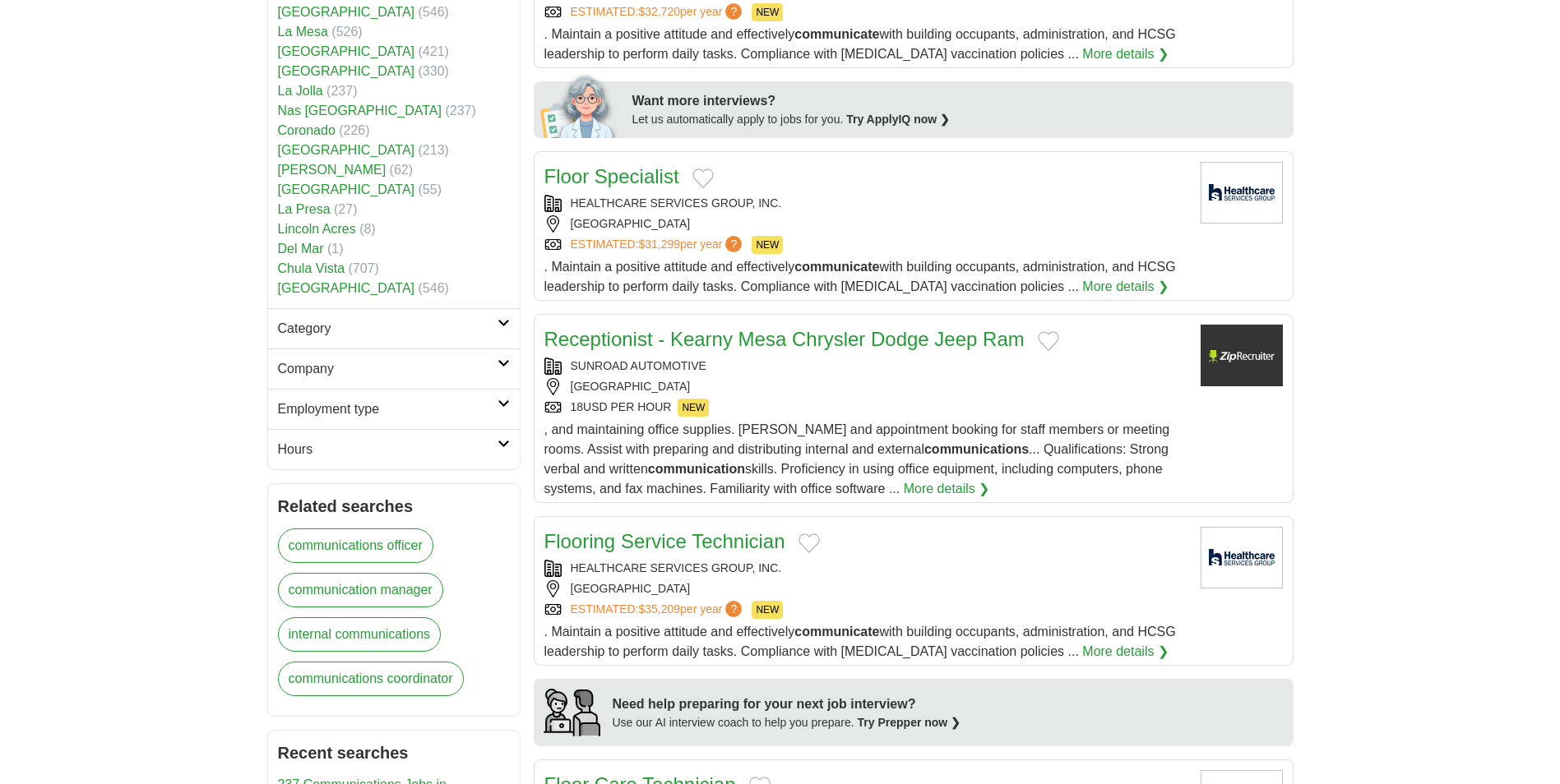
click at [358, 380] on link "Company" at bounding box center [393, 368] width 252 height 40
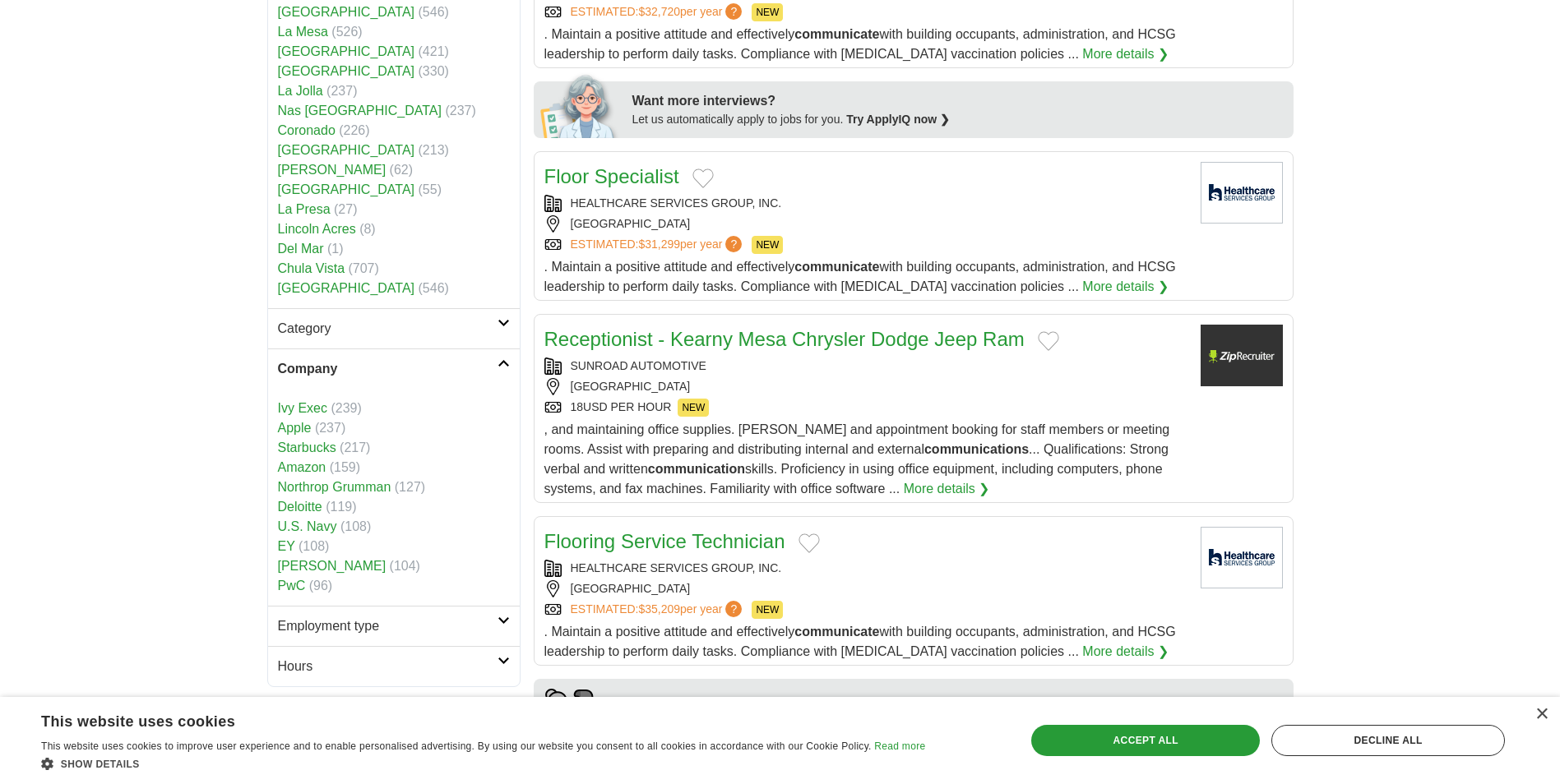
click at [424, 368] on h2 "Company" at bounding box center [387, 368] width 219 height 20
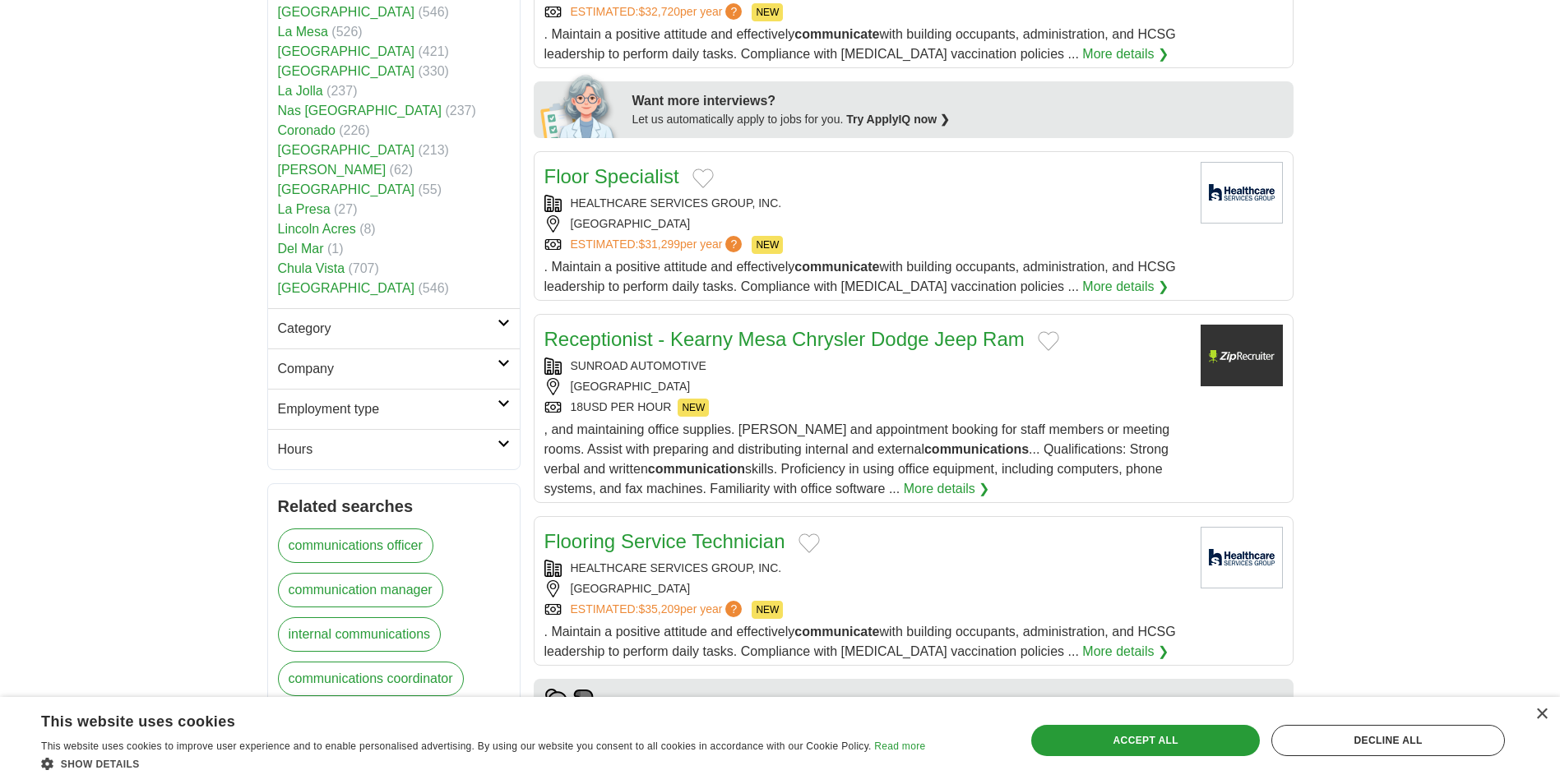
click at [391, 410] on h2 "Employment type" at bounding box center [387, 409] width 219 height 20
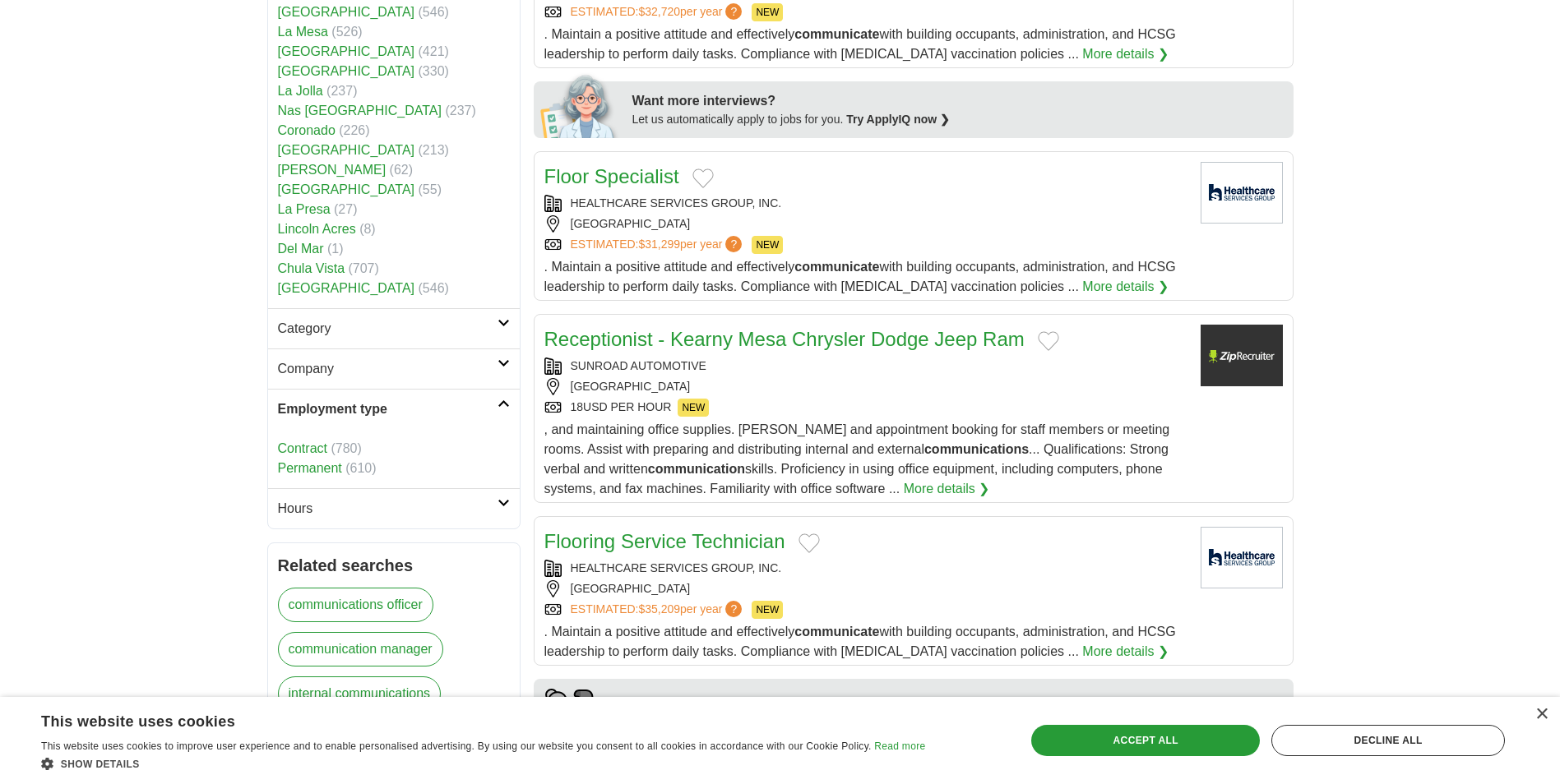
click at [328, 467] on link "Permanent" at bounding box center [310, 468] width 64 height 14
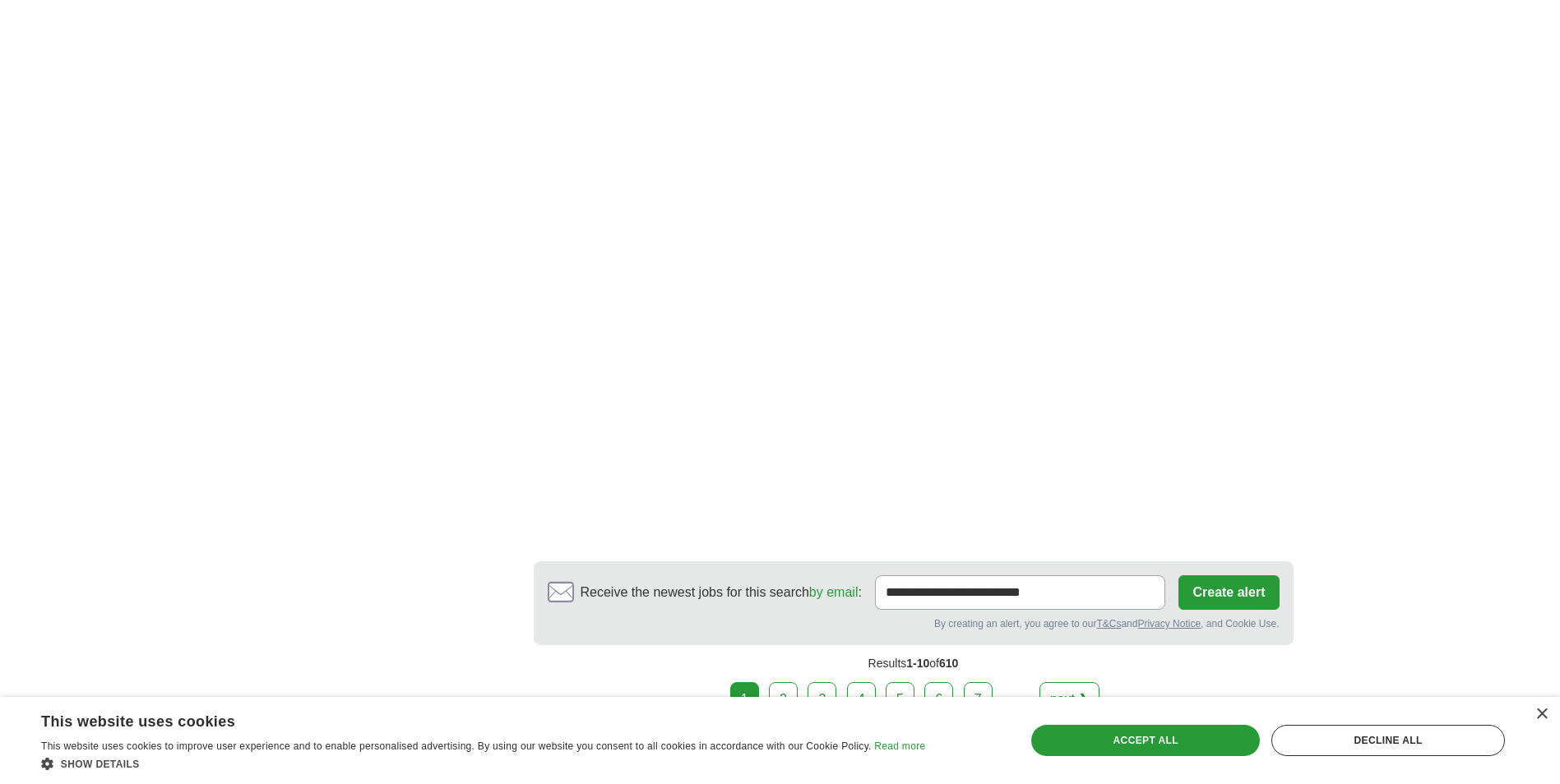
scroll to position [2713, 0]
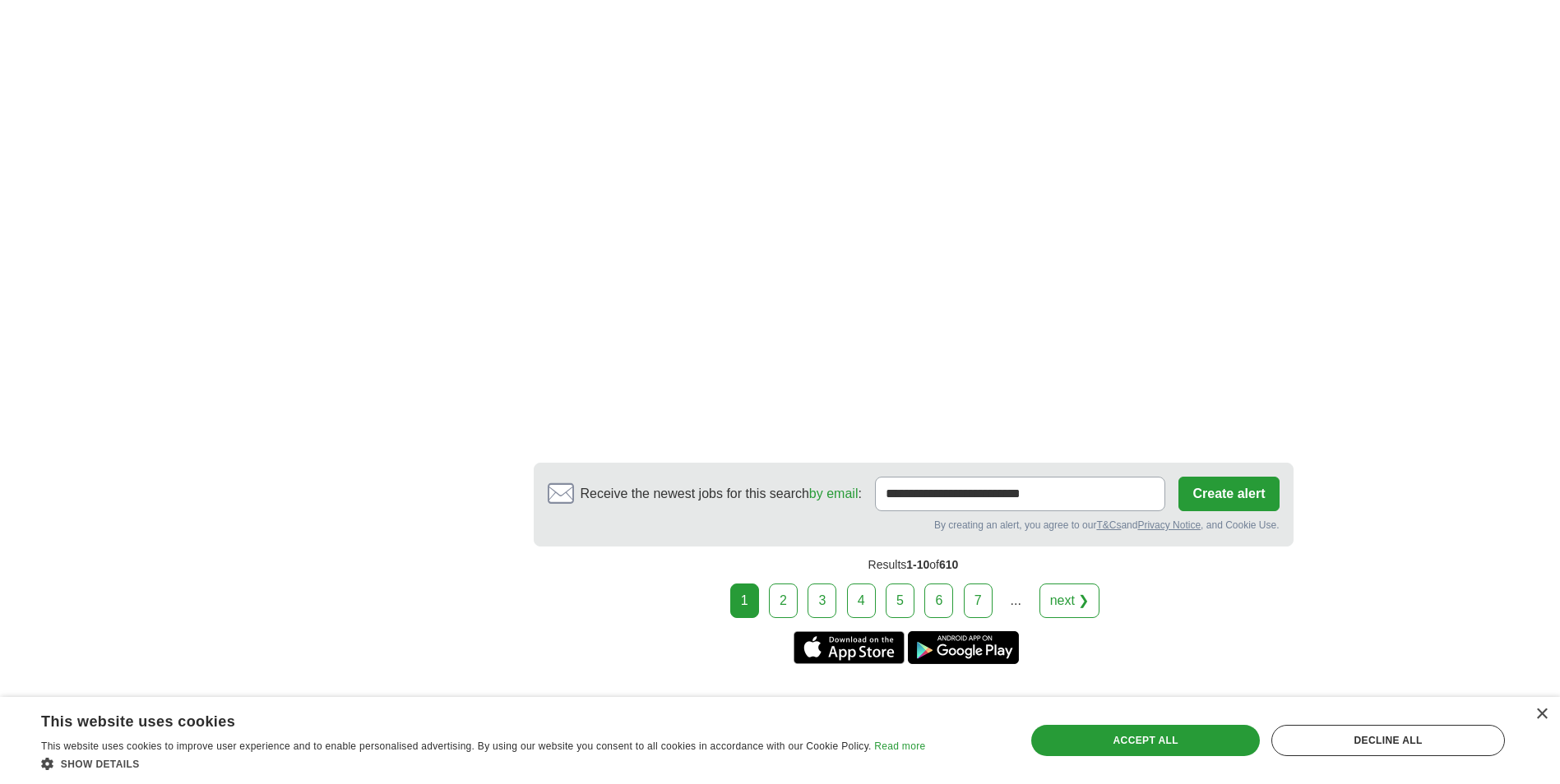
click at [789, 584] on link "2" at bounding box center [782, 600] width 29 height 34
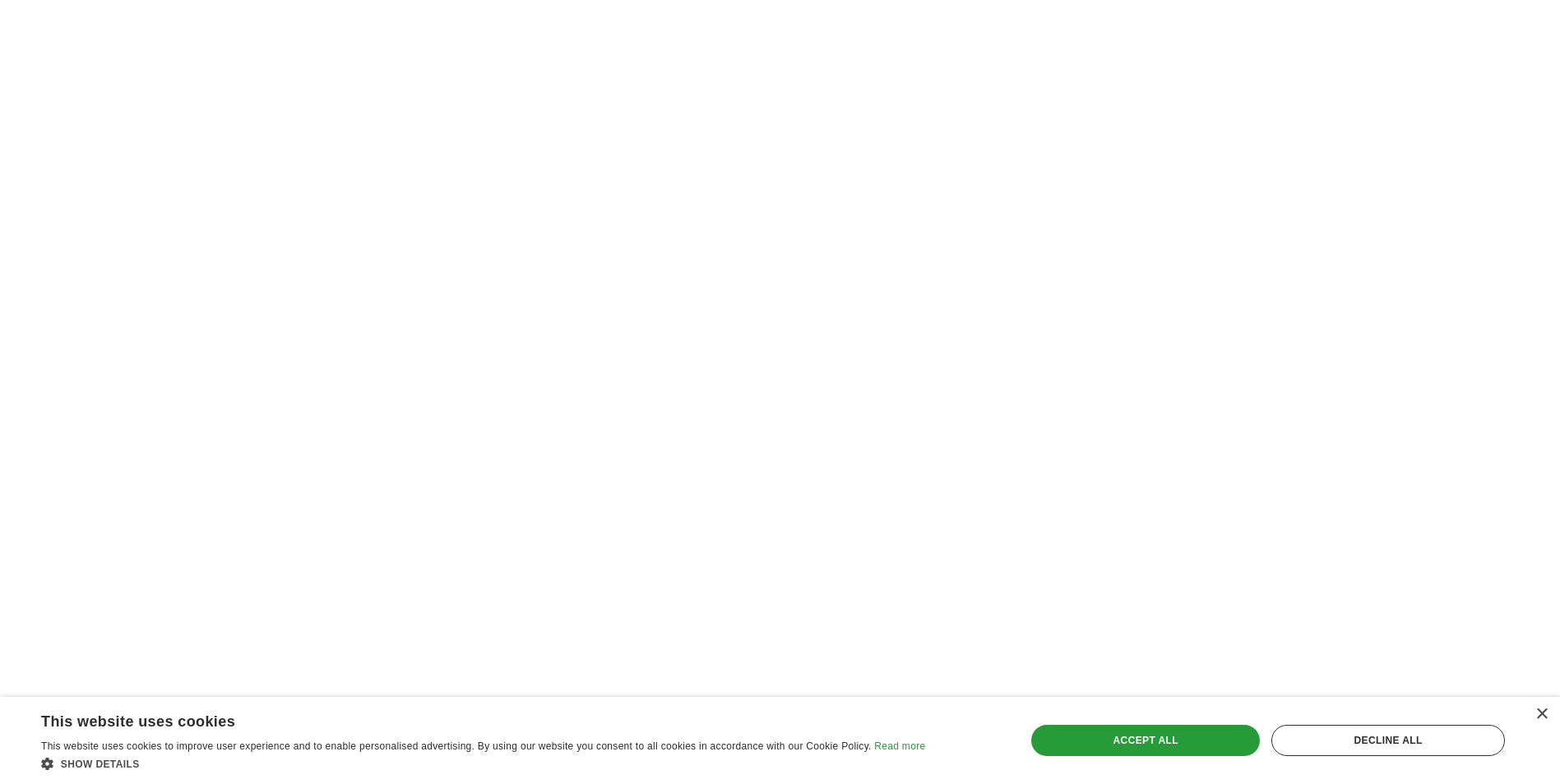
scroll to position [2713, 0]
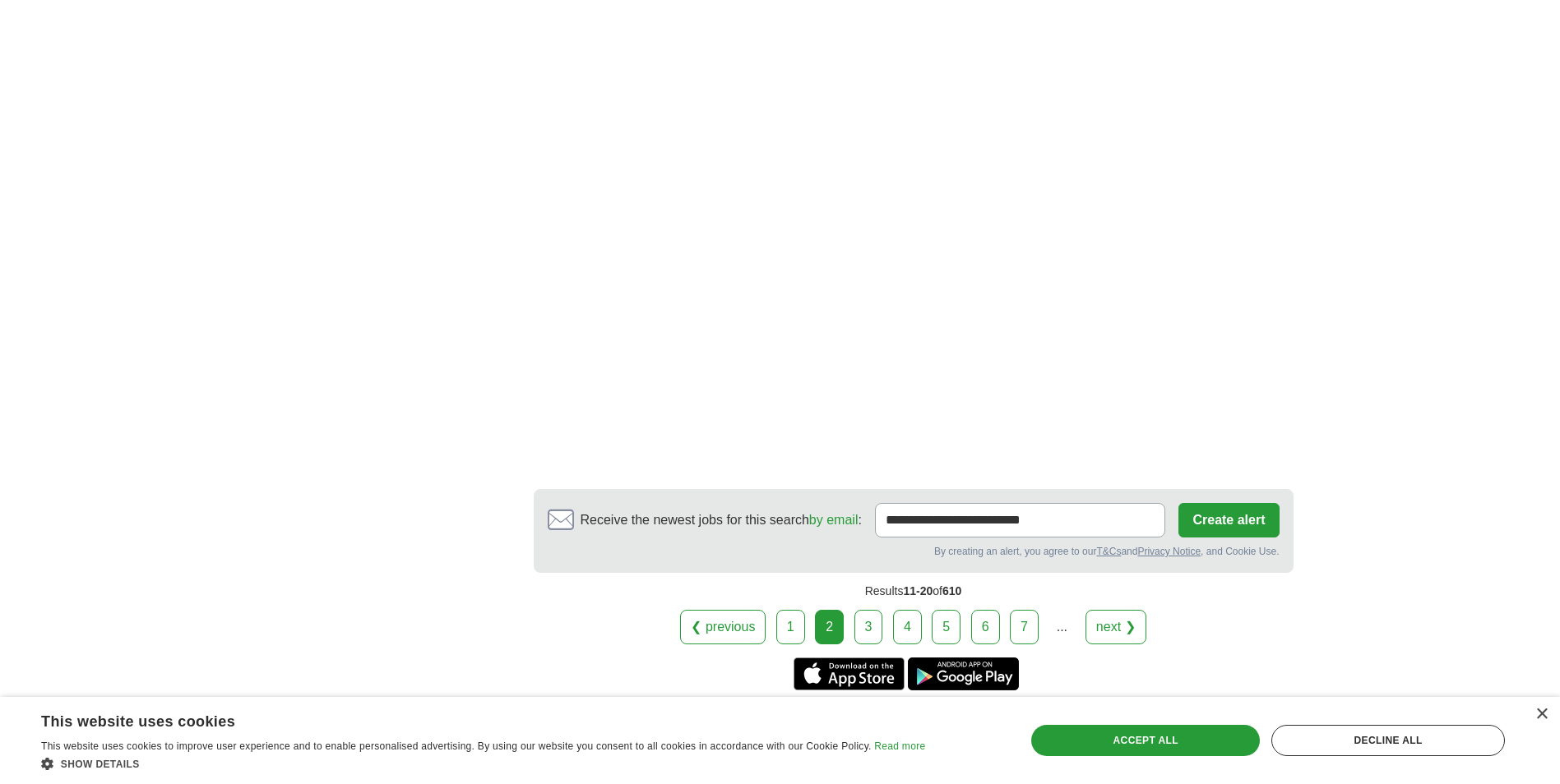
click at [866, 618] on link "3" at bounding box center [868, 626] width 29 height 34
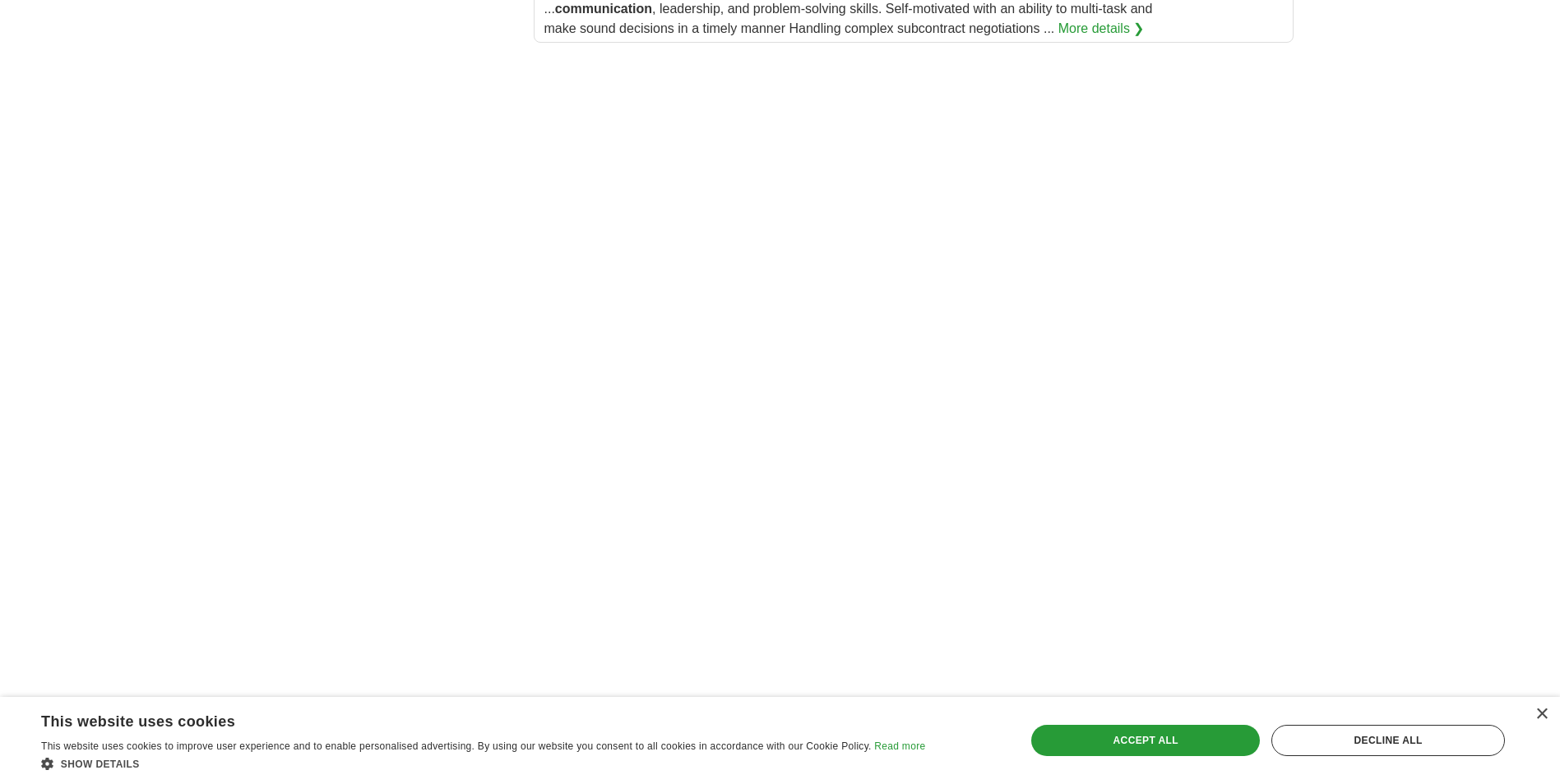
scroll to position [2548, 0]
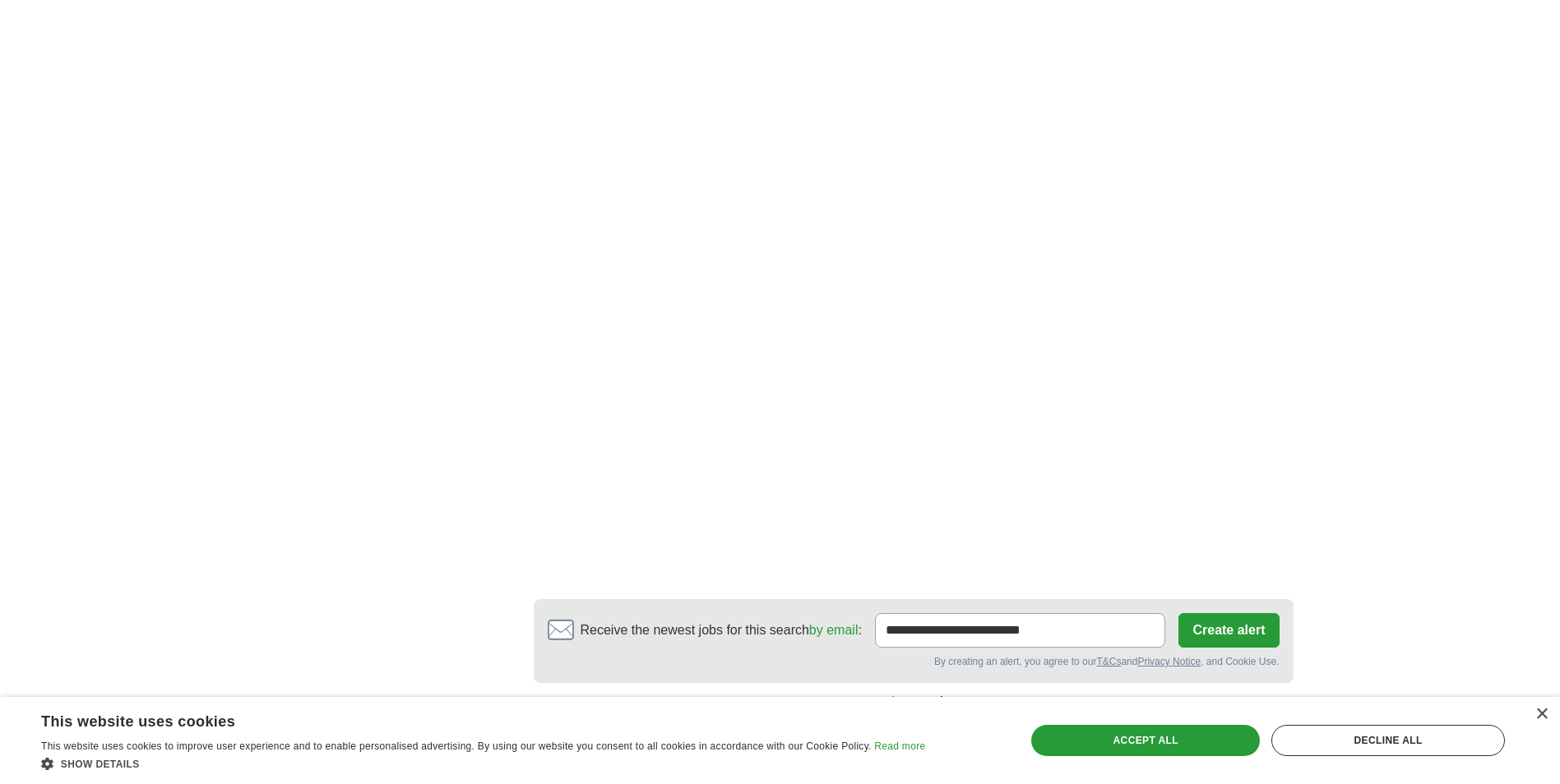
click at [905, 697] on div "× This website uses cookies This website uses cookies to improve user experienc…" at bounding box center [780, 740] width 1560 height 87
click at [905, 720] on link "4" at bounding box center [907, 736] width 29 height 34
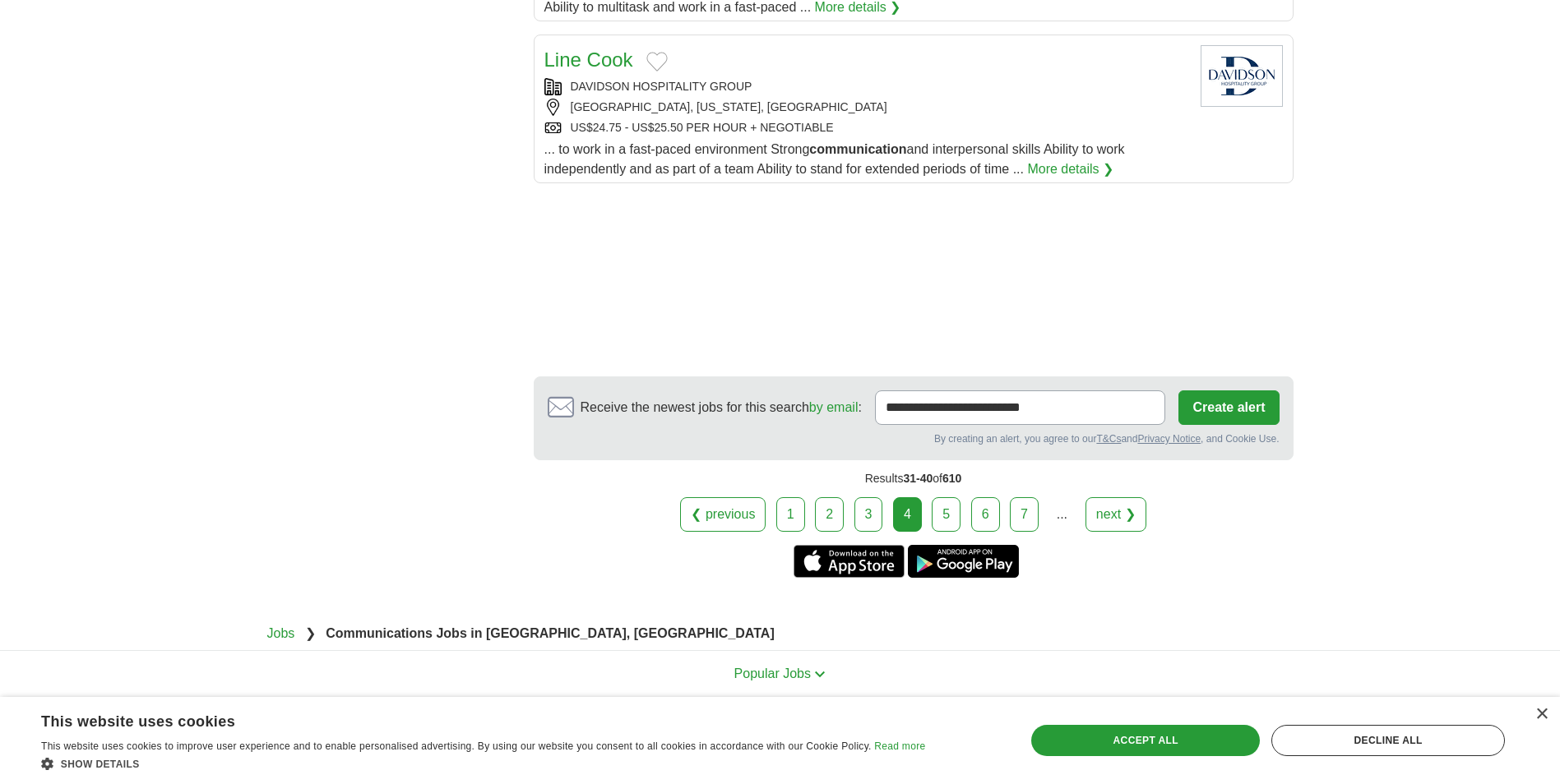
scroll to position [2221, 0]
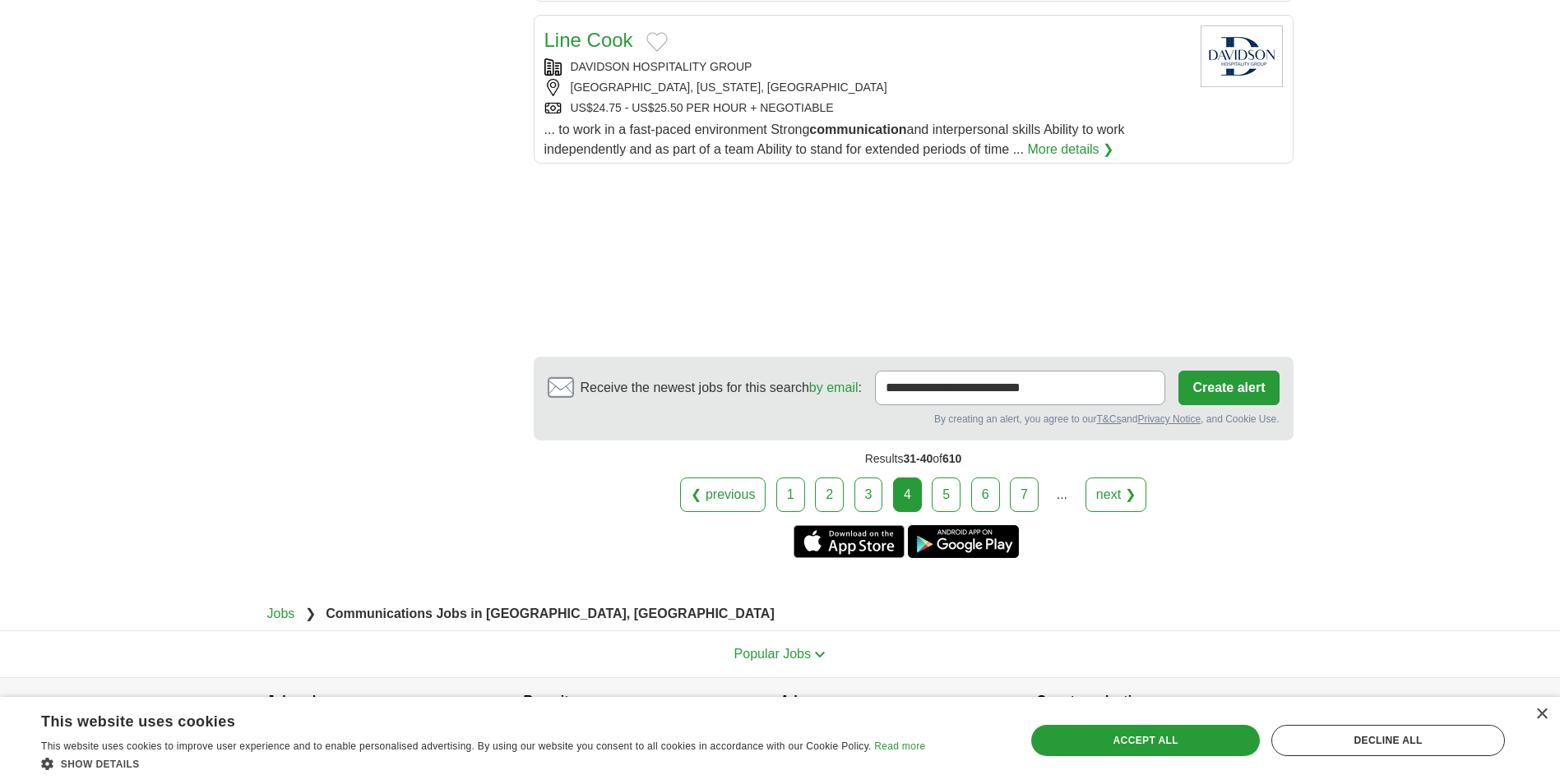
click at [939, 477] on link "5" at bounding box center [946, 494] width 29 height 34
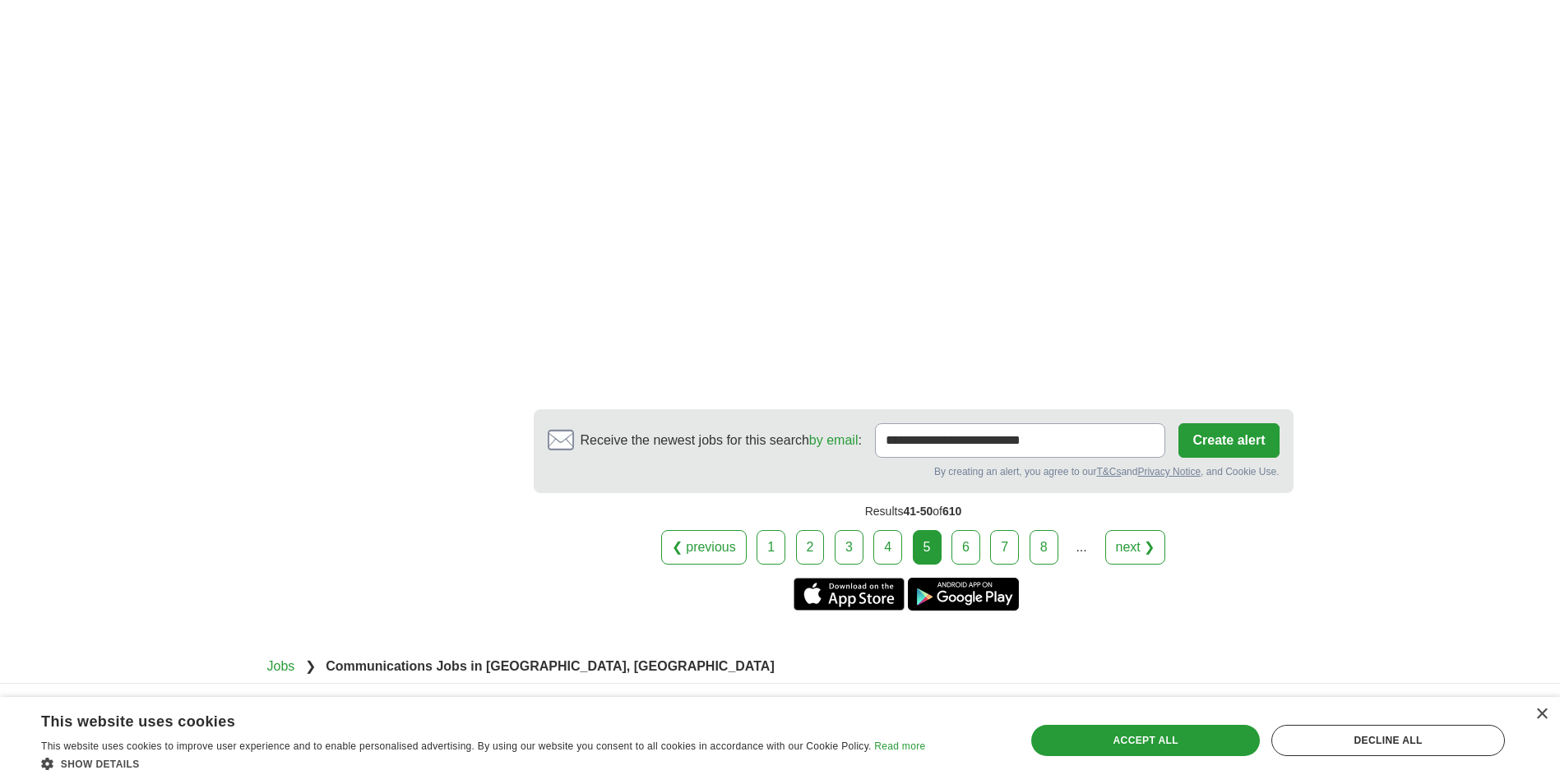
scroll to position [2466, 0]
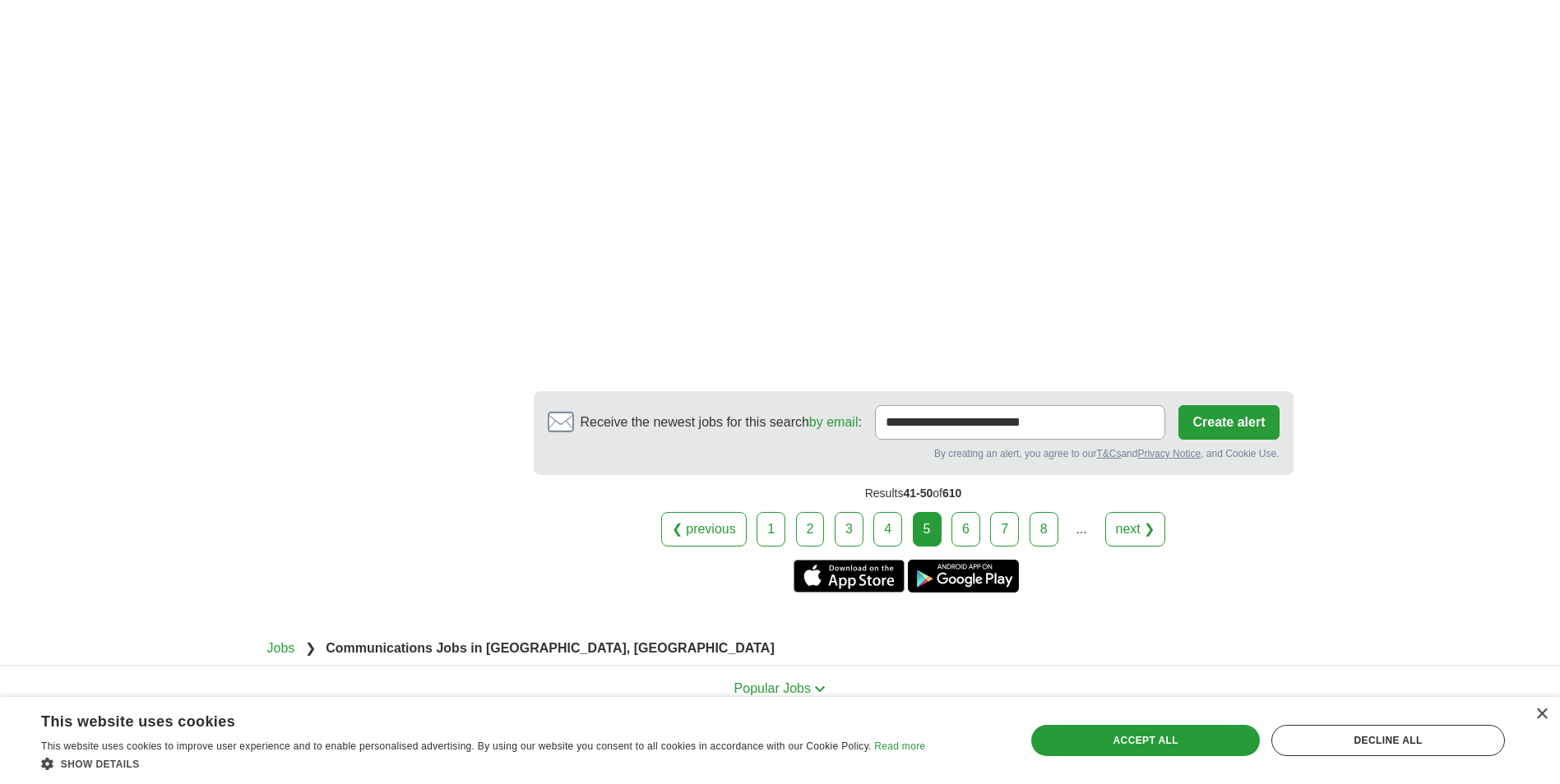
click at [961, 526] on link "6" at bounding box center [965, 529] width 29 height 34
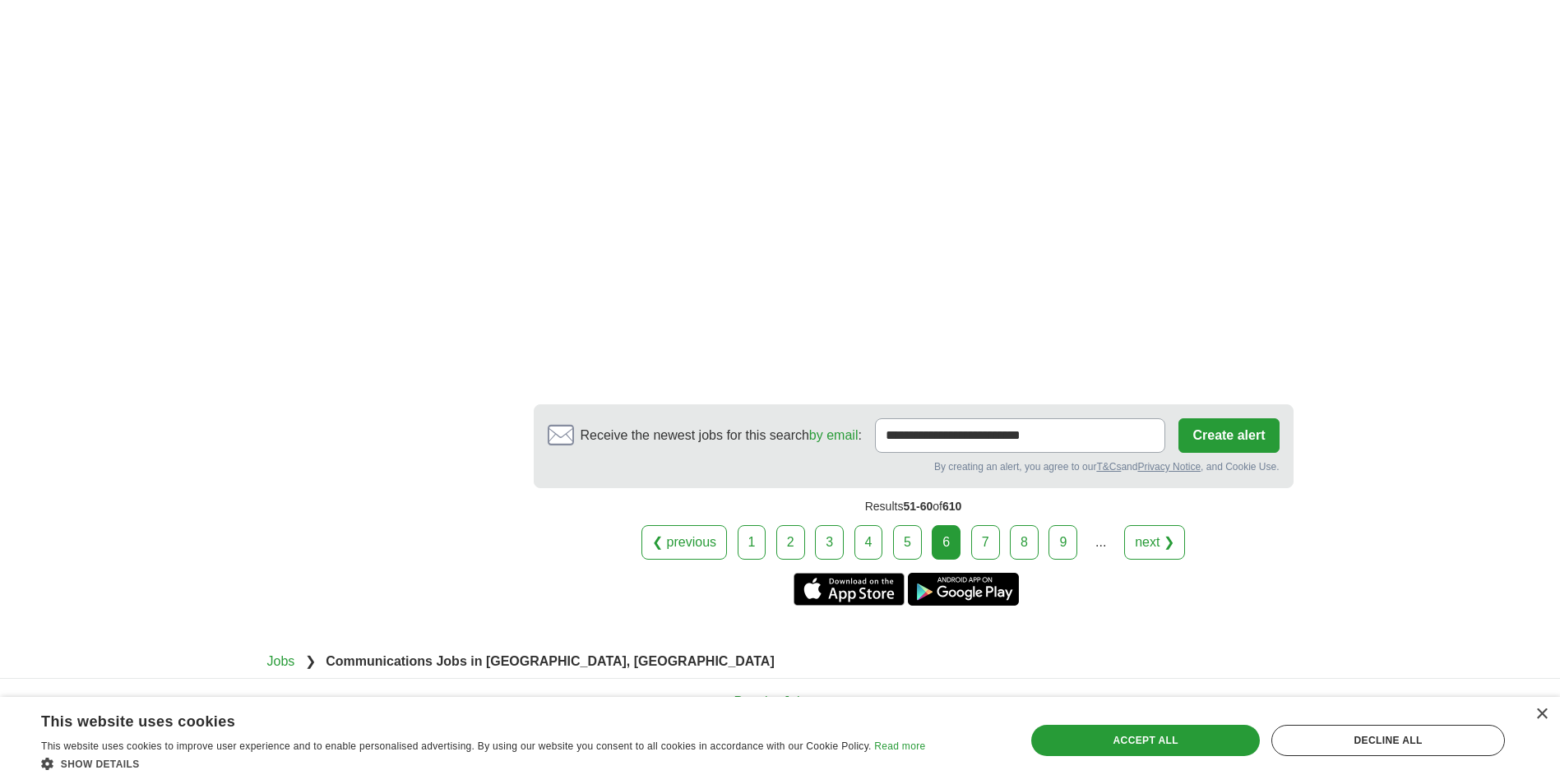
scroll to position [2302, 0]
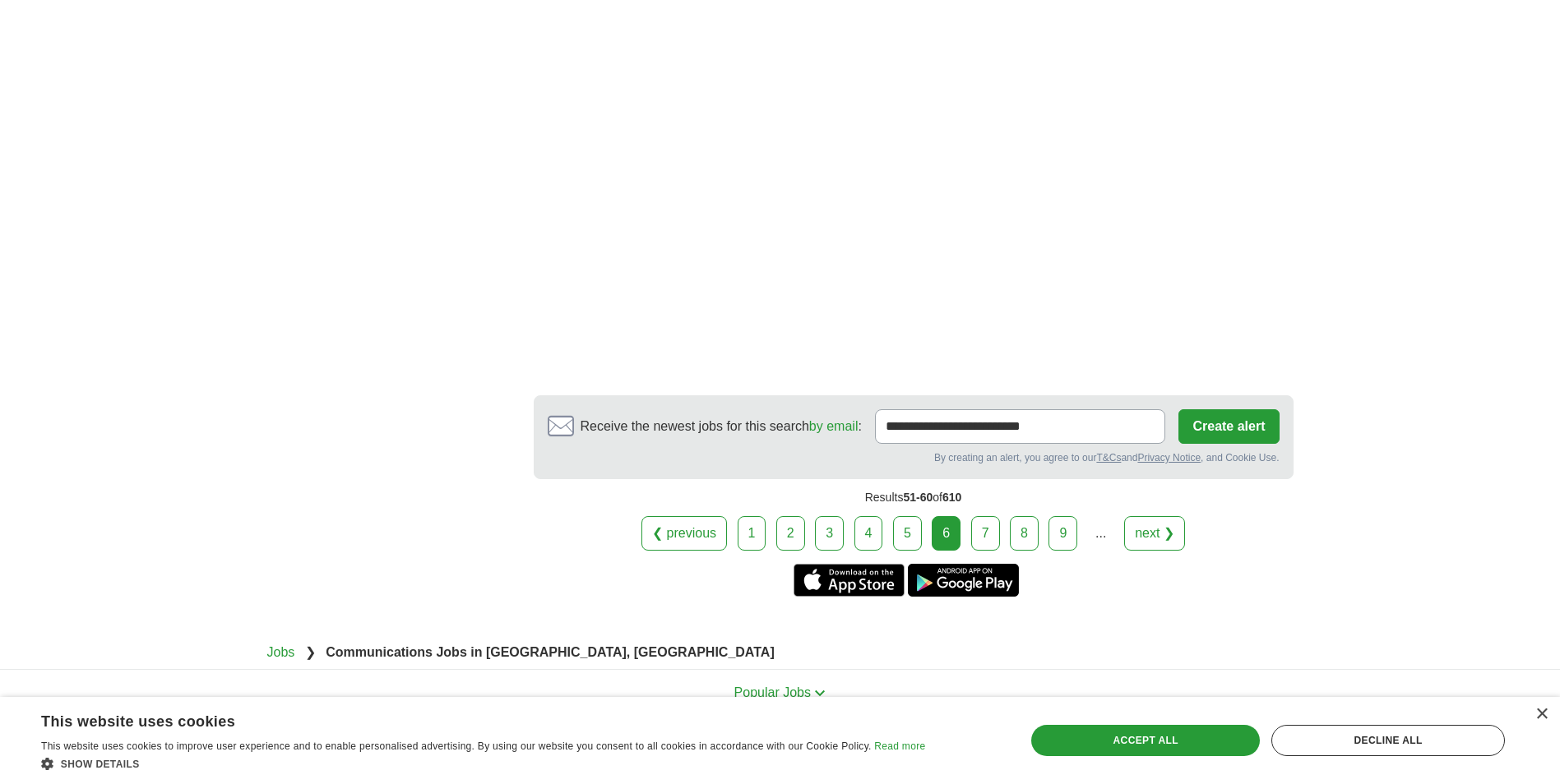
click at [971, 516] on div "❮ previous 1 2 3 4 5 6 7 8 9" at bounding box center [913, 533] width 760 height 34
click at [977, 516] on link "7" at bounding box center [985, 533] width 29 height 34
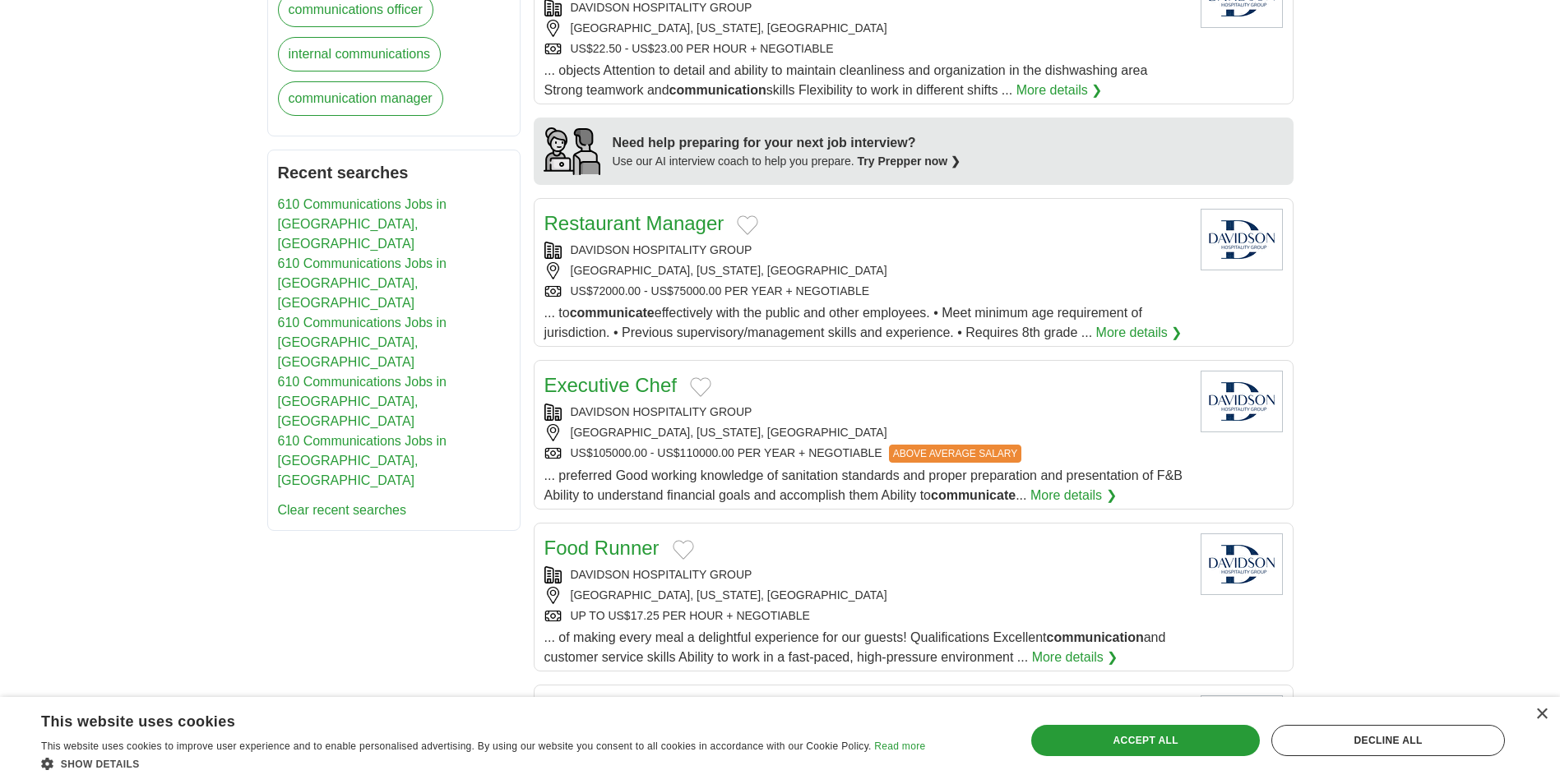
scroll to position [1315, 0]
